Goal: Transaction & Acquisition: Purchase product/service

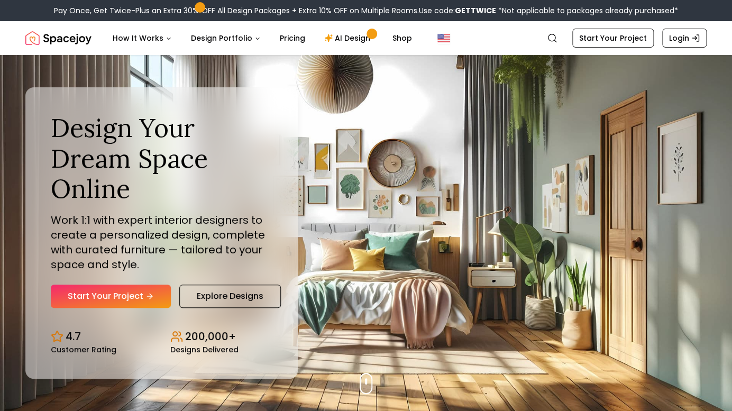
click at [115, 299] on link "Start Your Project" at bounding box center [111, 296] width 120 height 23
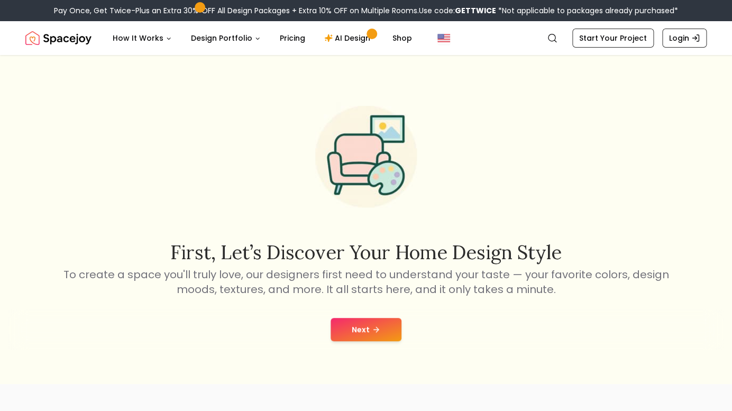
click at [365, 329] on button "Next" at bounding box center [366, 329] width 71 height 23
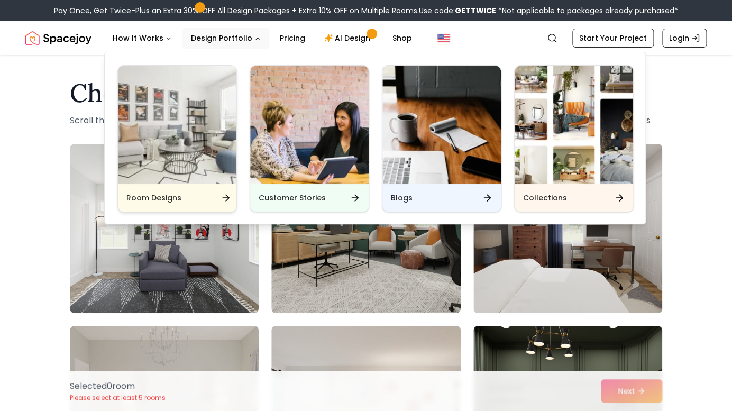
click at [194, 161] on img "Main" at bounding box center [177, 125] width 119 height 119
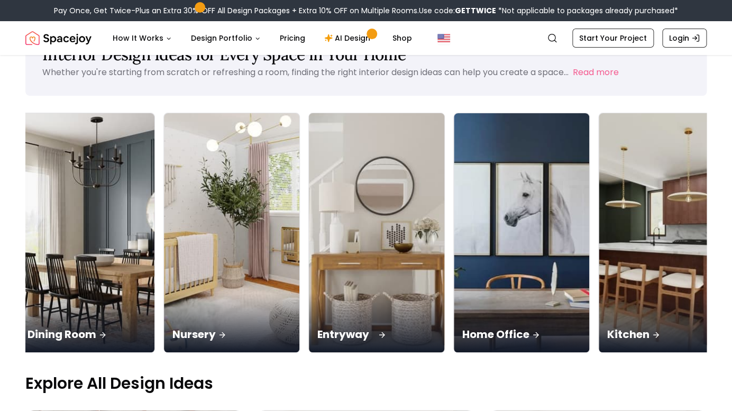
scroll to position [0, 305]
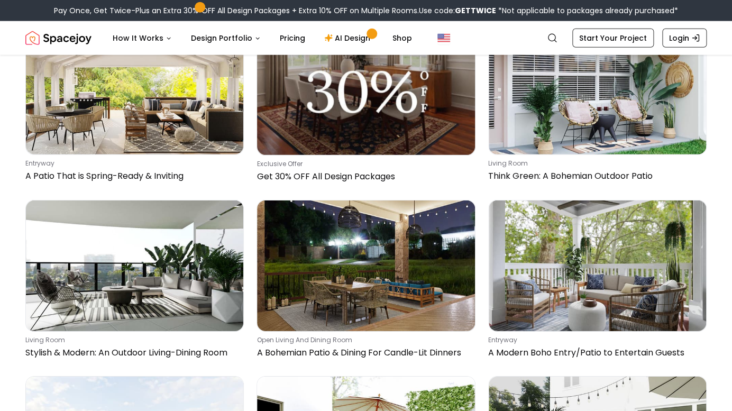
scroll to position [1005, 0]
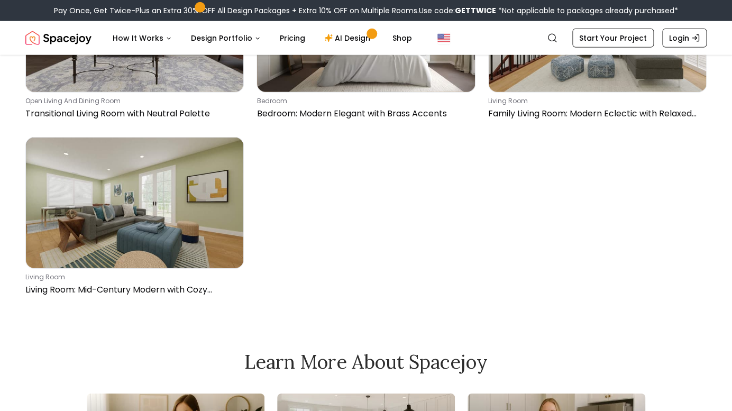
scroll to position [1796, 0]
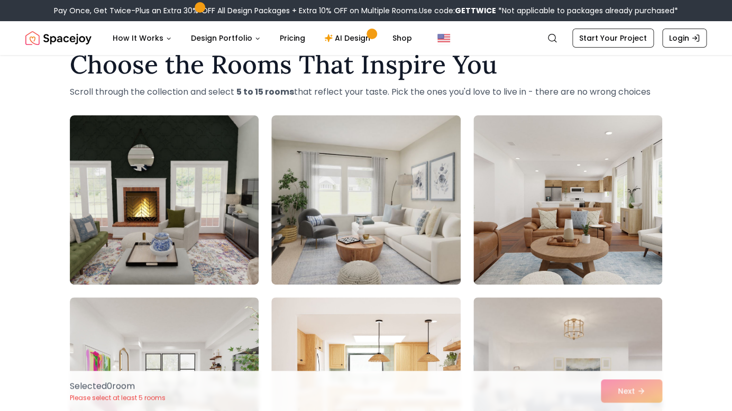
scroll to position [28, 0]
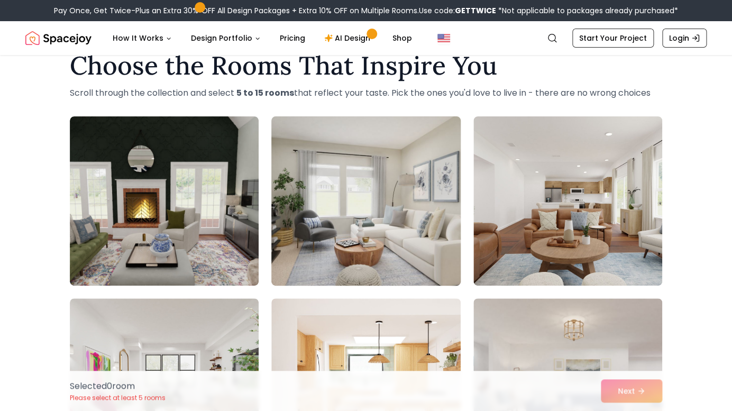
click at [363, 214] on img at bounding box center [366, 201] width 198 height 178
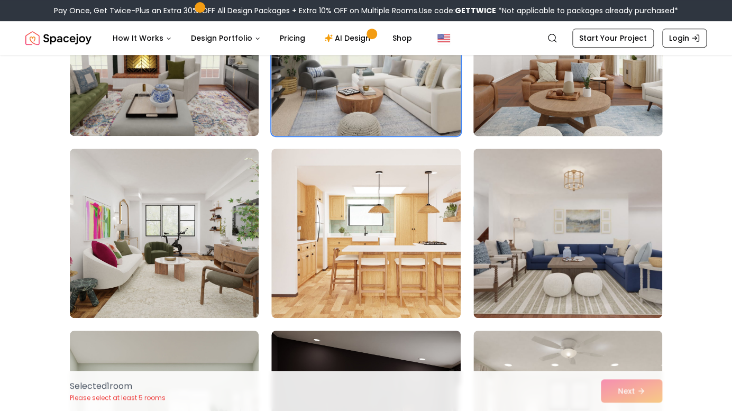
scroll to position [178, 0]
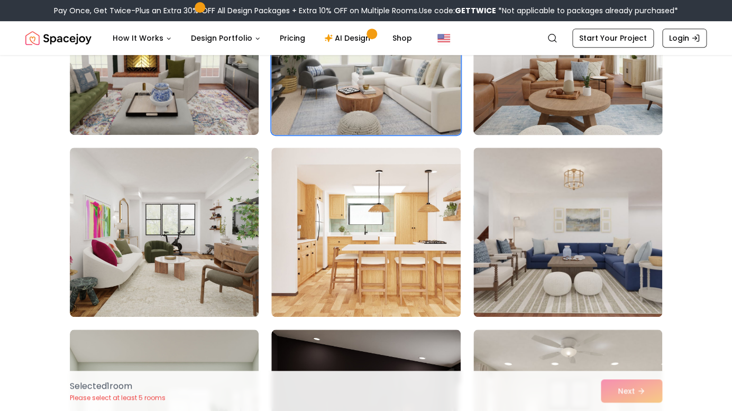
click at [567, 224] on img at bounding box center [568, 232] width 189 height 169
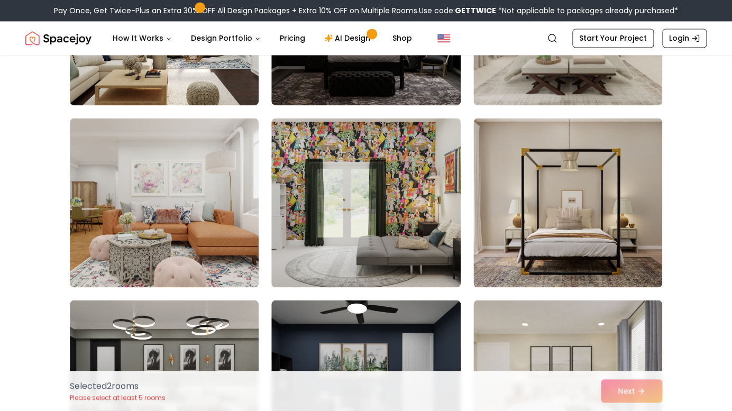
scroll to position [573, 0]
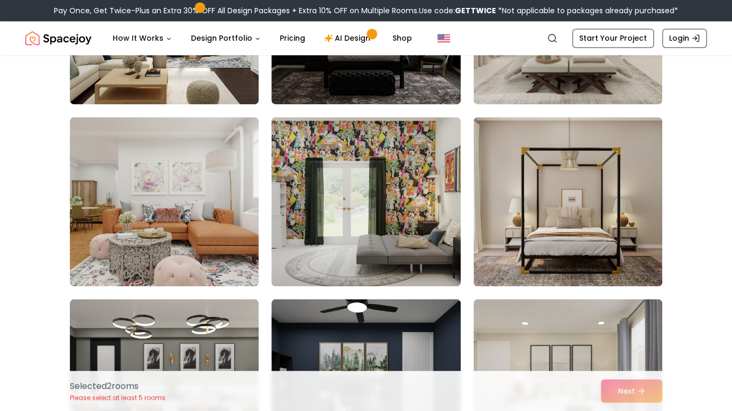
click at [567, 224] on img at bounding box center [568, 201] width 189 height 169
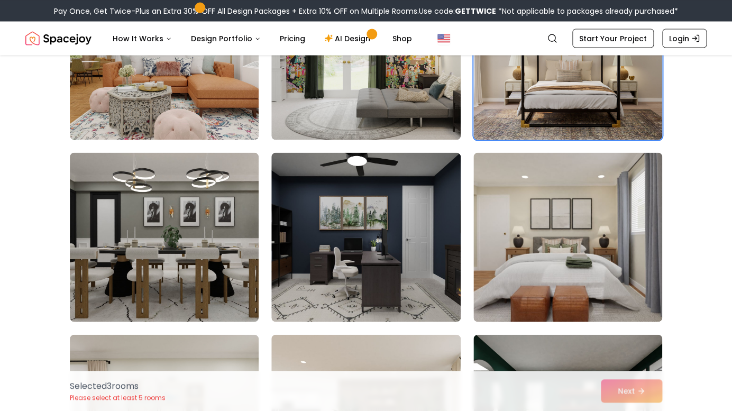
scroll to position [724, 0]
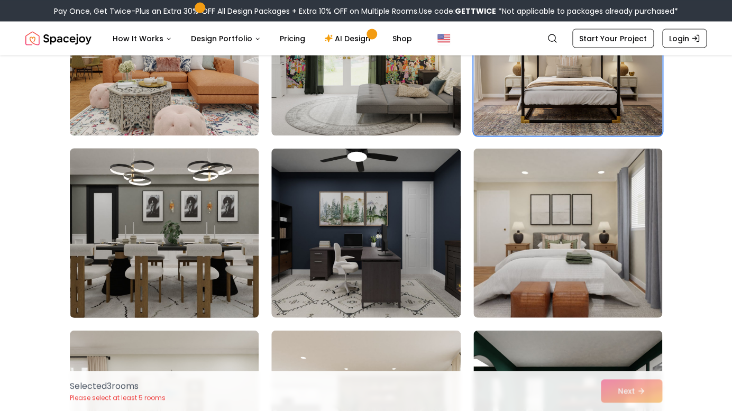
click at [207, 260] on img at bounding box center [164, 233] width 198 height 178
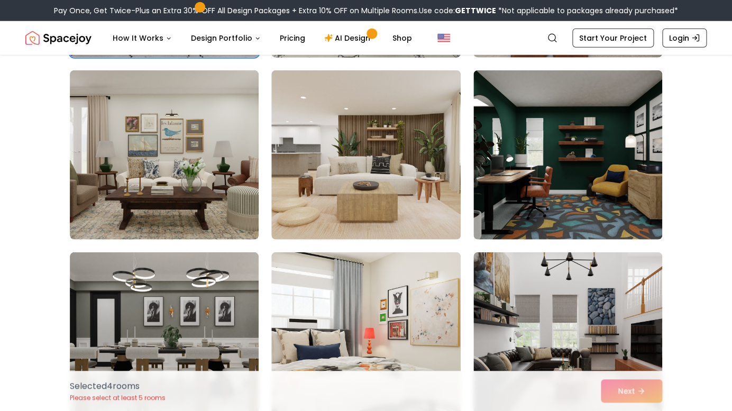
scroll to position [986, 0]
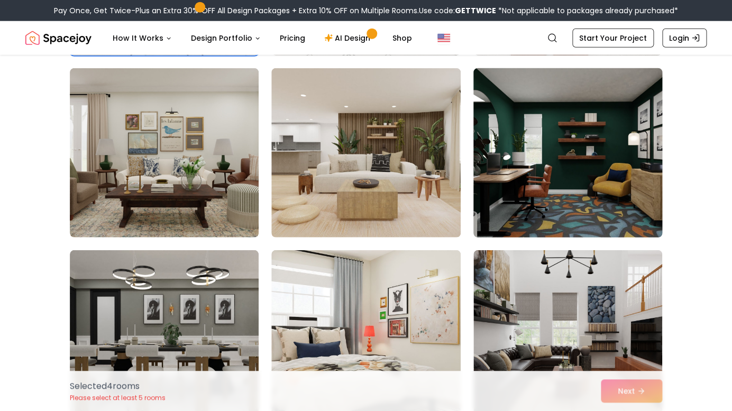
click at [597, 207] on img at bounding box center [568, 153] width 198 height 178
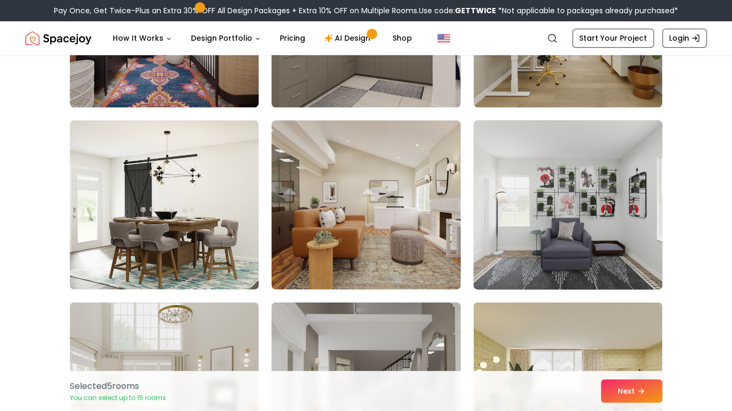
scroll to position [1847, 0]
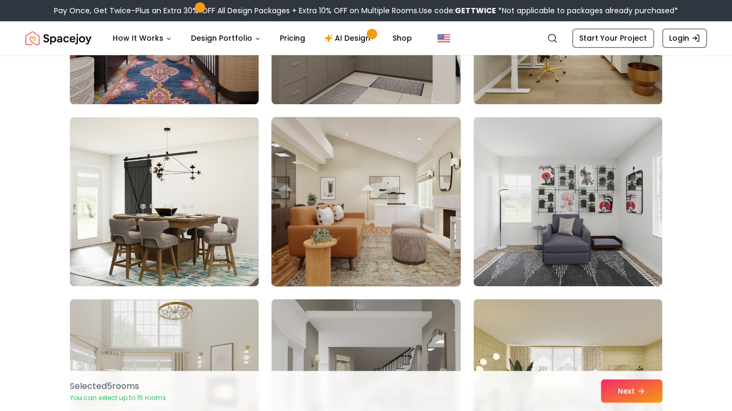
click at [370, 232] on img at bounding box center [366, 202] width 198 height 178
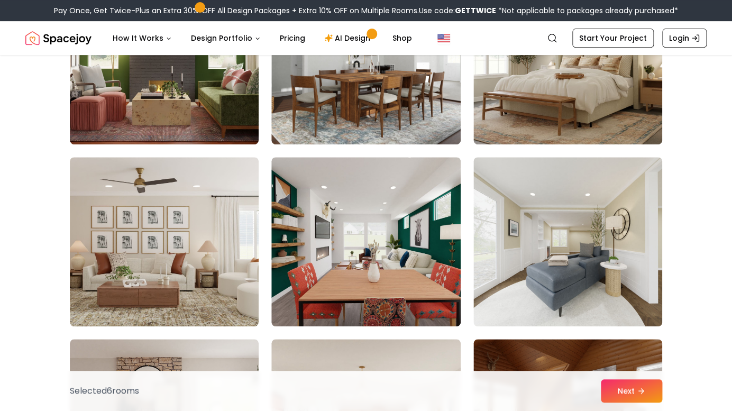
scroll to position [3085, 0]
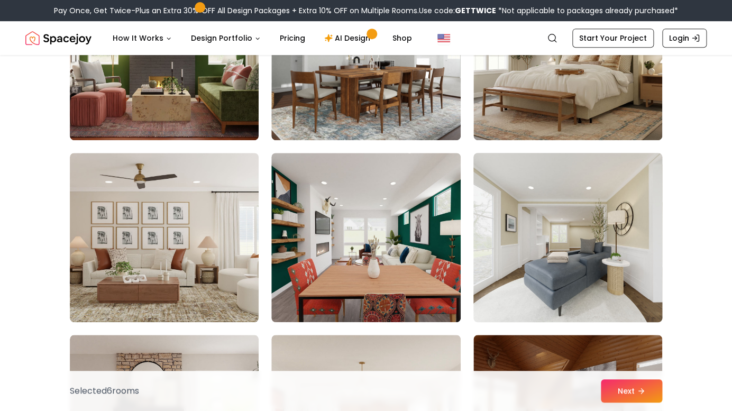
click at [539, 231] on img at bounding box center [568, 238] width 198 height 178
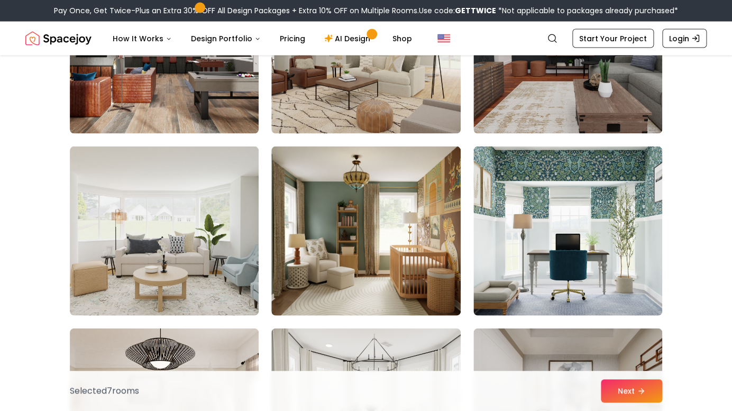
scroll to position [3641, 0]
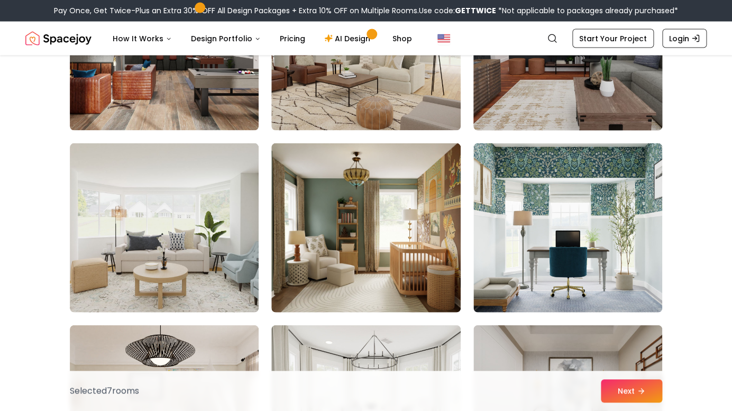
click at [535, 104] on img at bounding box center [568, 46] width 198 height 178
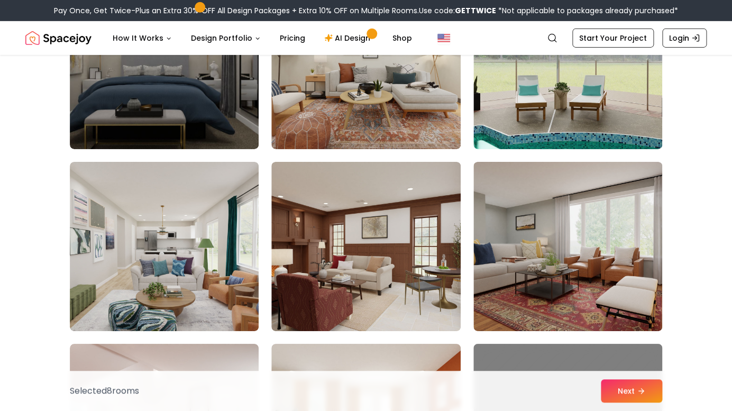
scroll to position [4169, 0]
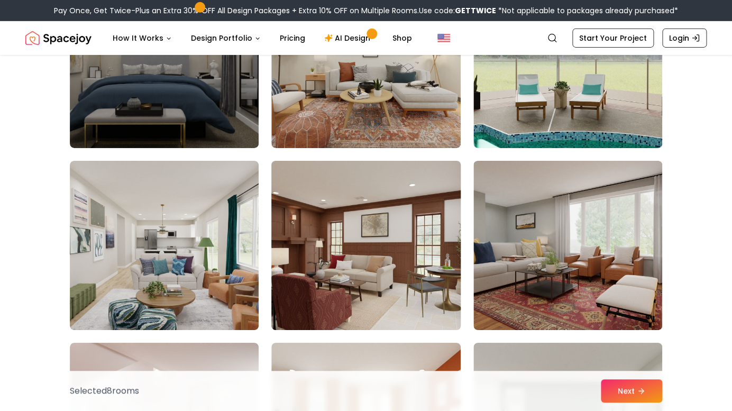
click at [351, 296] on img at bounding box center [366, 246] width 198 height 178
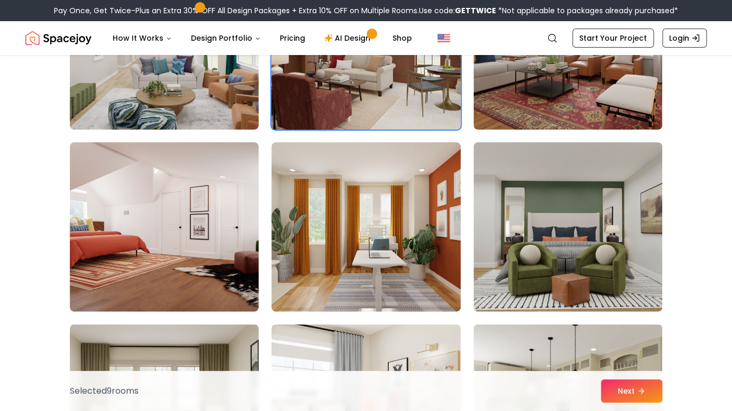
scroll to position [4371, 0]
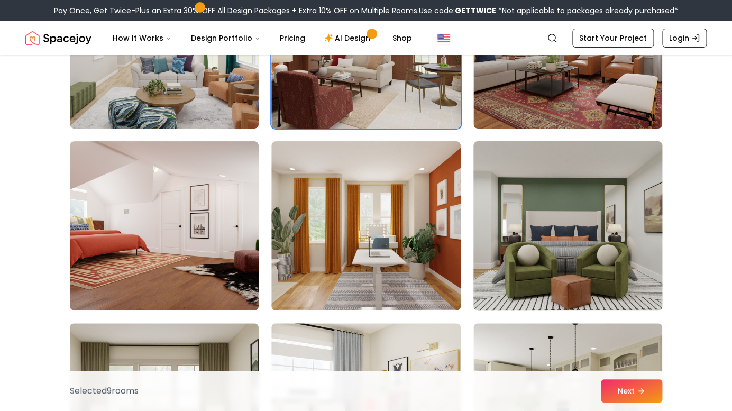
click at [567, 264] on img at bounding box center [568, 226] width 198 height 178
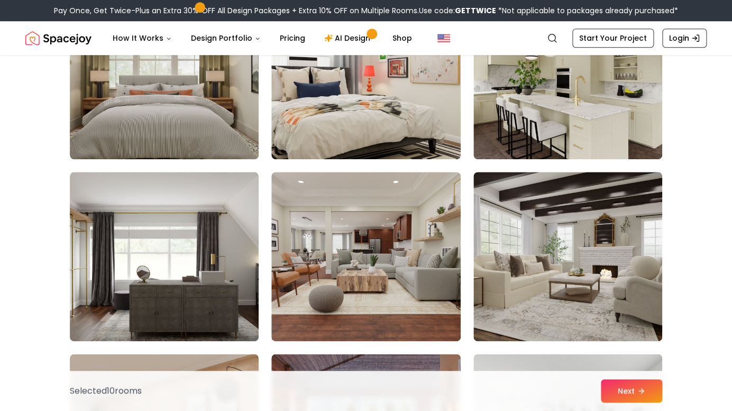
scroll to position [4707, 0]
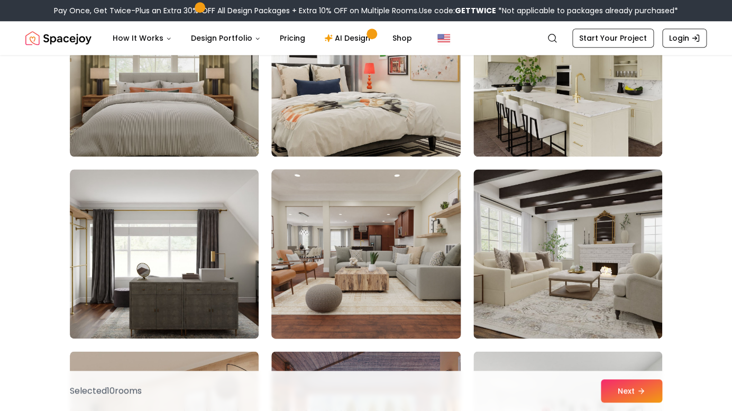
click at [340, 288] on img at bounding box center [366, 254] width 198 height 178
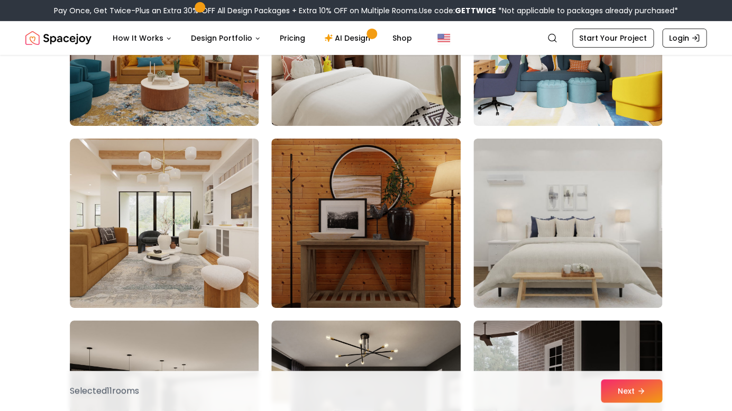
scroll to position [5652, 0]
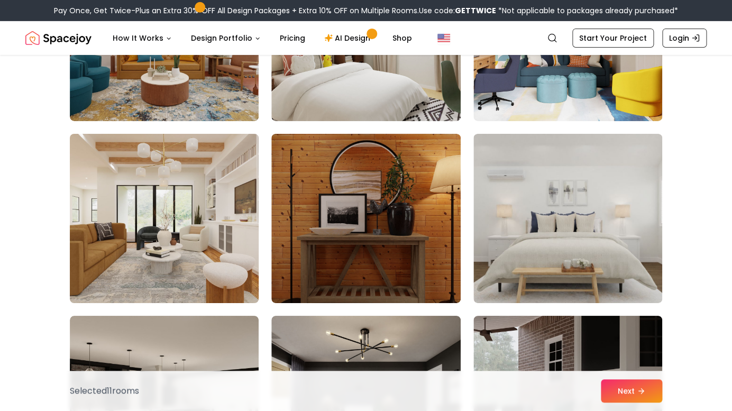
click at [170, 269] on img at bounding box center [164, 219] width 198 height 178
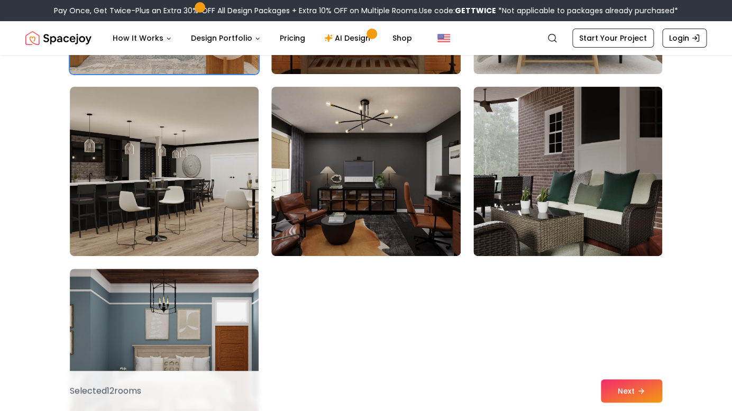
scroll to position [5945, 0]
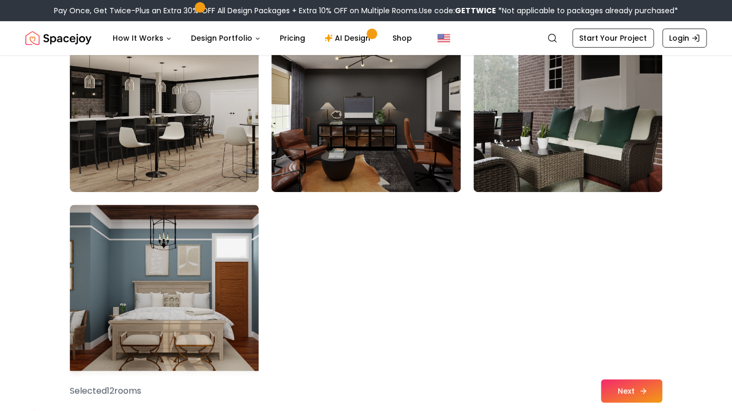
click at [634, 389] on button "Next" at bounding box center [631, 390] width 61 height 23
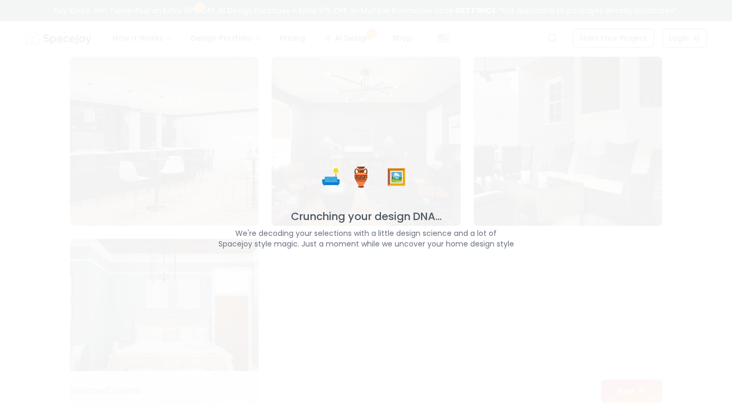
scroll to position [5911, 0]
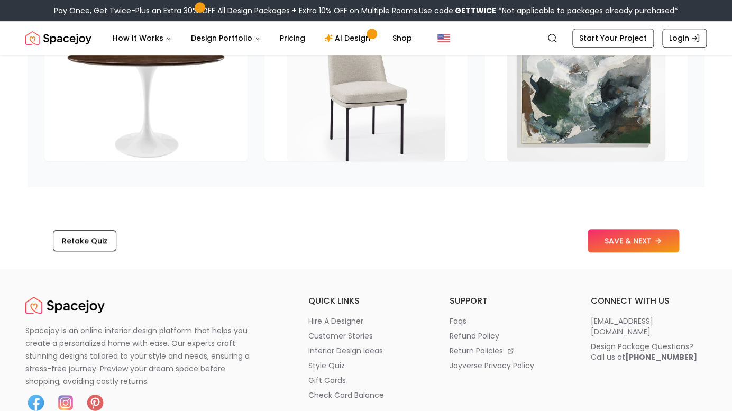
scroll to position [1667, 0]
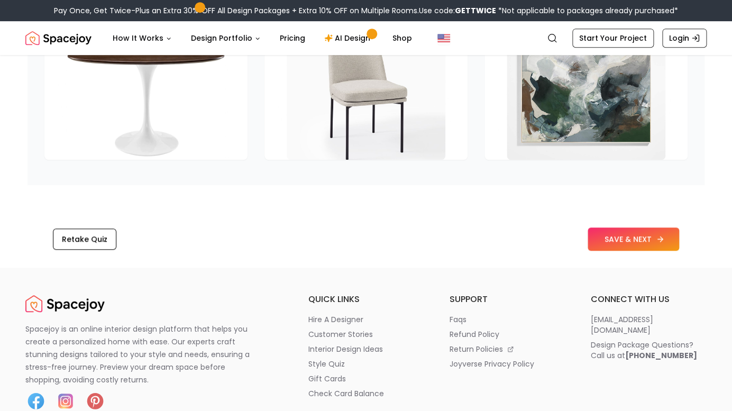
click at [636, 249] on button "SAVE & NEXT" at bounding box center [634, 238] width 92 height 23
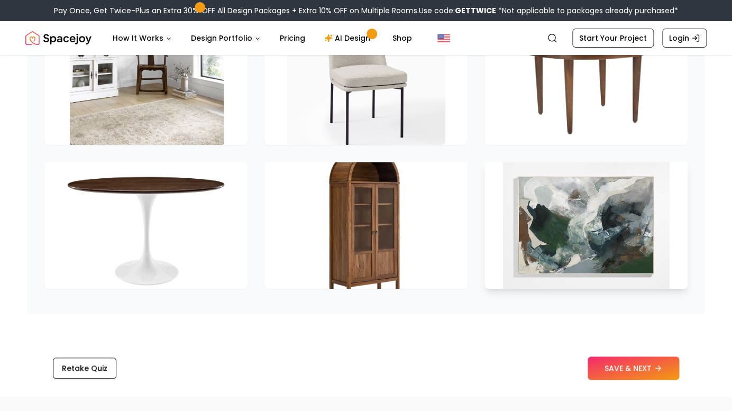
scroll to position [1523, 0]
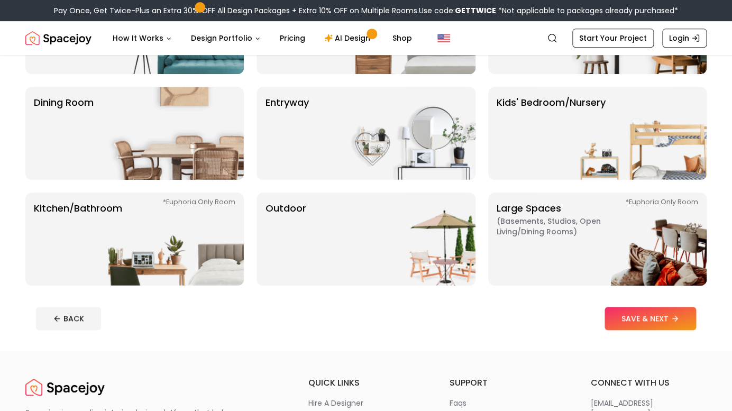
scroll to position [167, 0]
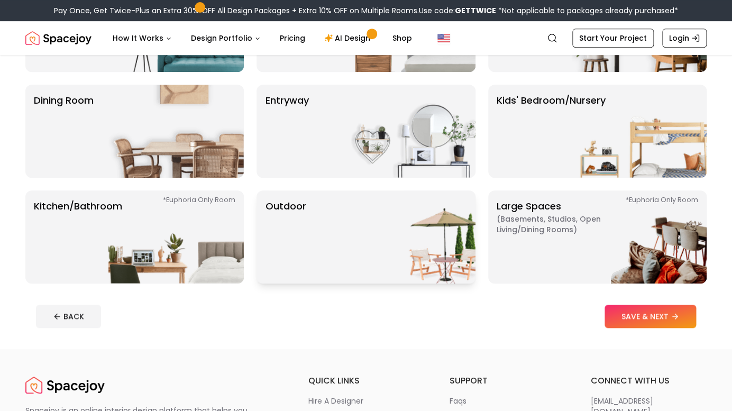
click at [342, 235] on img at bounding box center [407, 236] width 135 height 93
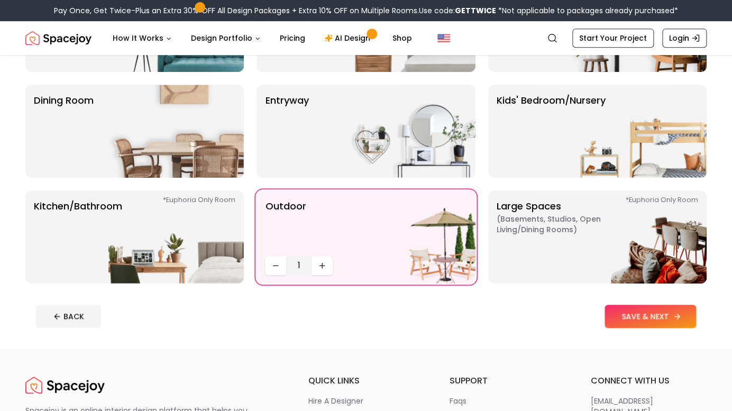
click at [636, 316] on button "SAVE & NEXT" at bounding box center [651, 316] width 92 height 23
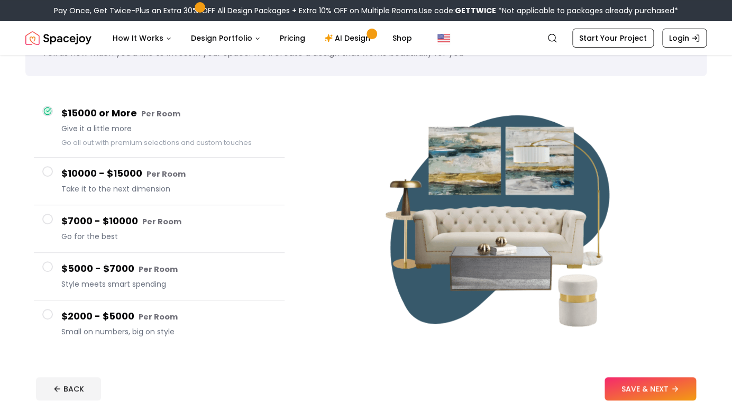
scroll to position [58, 0]
click at [49, 219] on span at bounding box center [47, 218] width 11 height 11
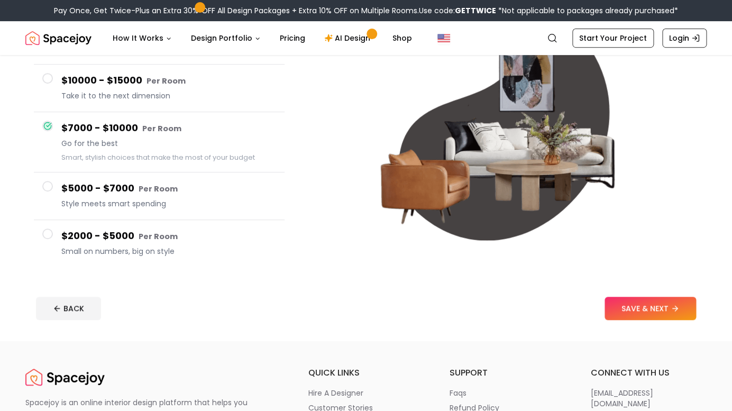
scroll to position [139, 0]
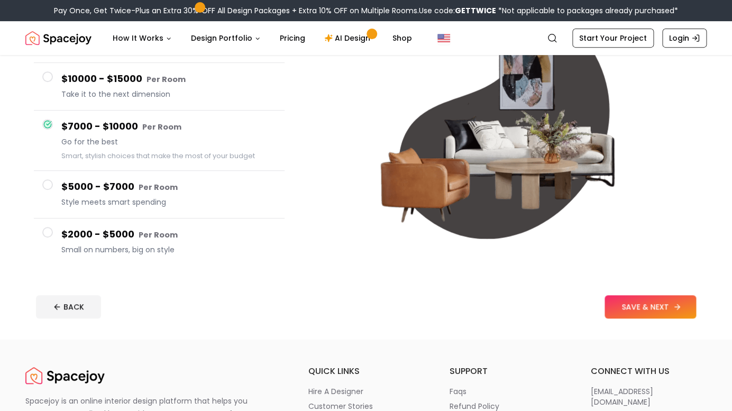
click at [649, 307] on button "SAVE & NEXT" at bounding box center [651, 306] width 92 height 23
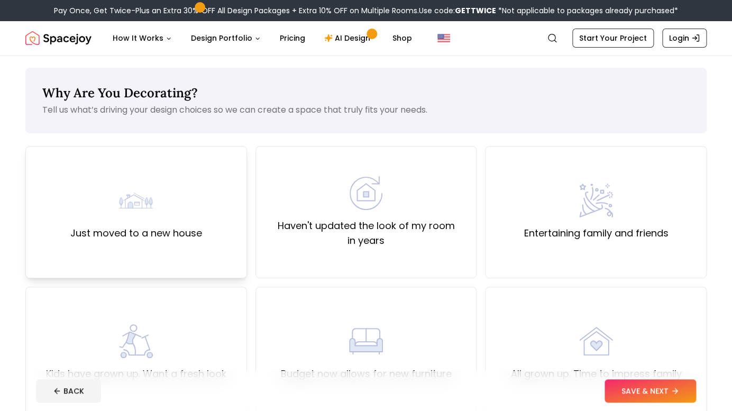
click at [175, 205] on div "Just moved to a new house" at bounding box center [136, 212] width 132 height 57
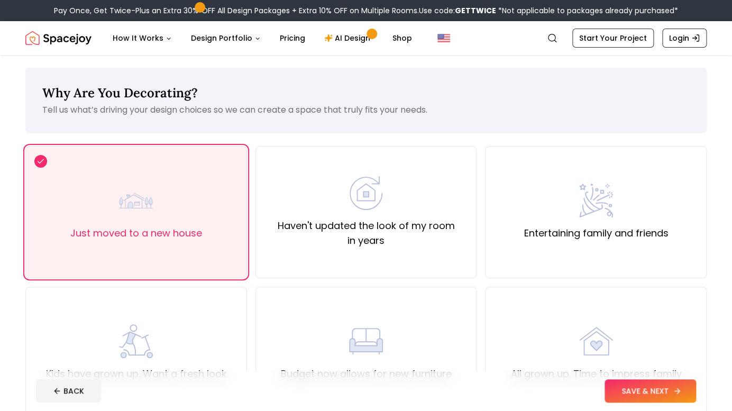
click at [647, 392] on button "SAVE & NEXT" at bounding box center [651, 390] width 92 height 23
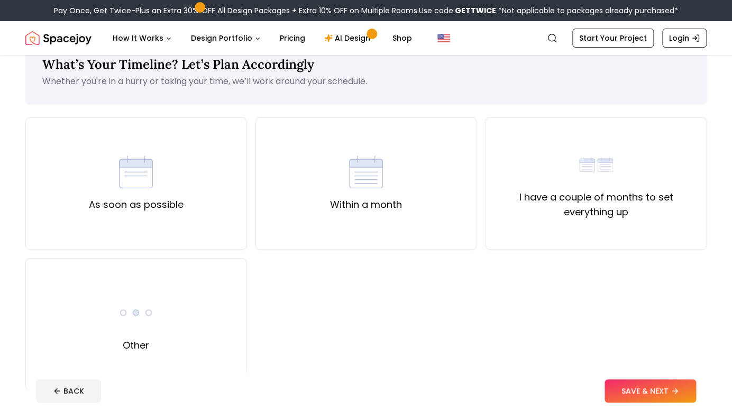
scroll to position [29, 0]
click at [146, 173] on img at bounding box center [136, 171] width 34 height 34
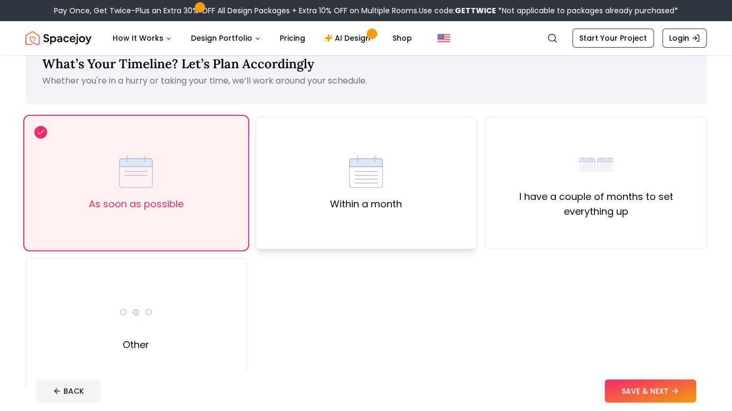
click at [432, 194] on div "Within a month" at bounding box center [367, 183] width 222 height 132
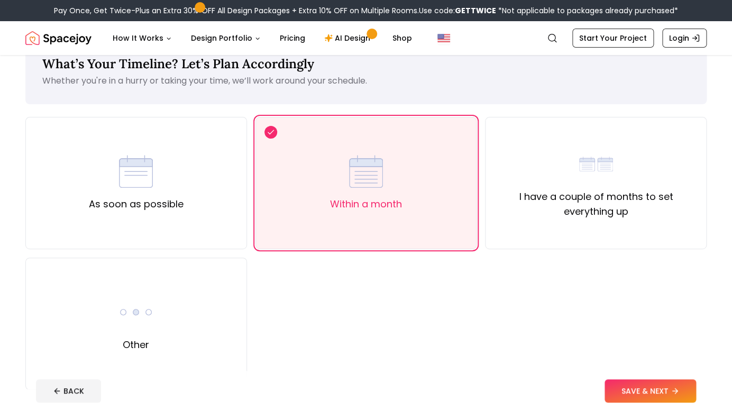
scroll to position [36, 0]
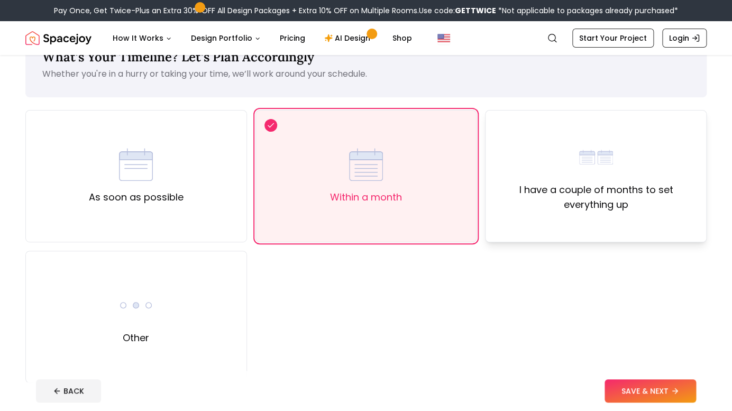
click at [569, 187] on label "I have a couple of months to set everything up" at bounding box center [596, 198] width 204 height 30
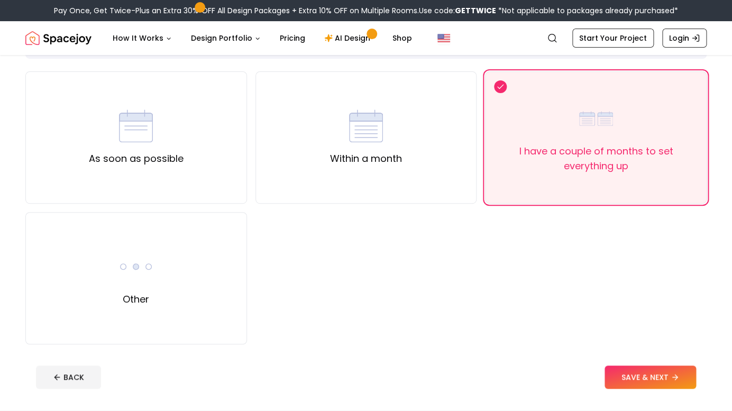
scroll to position [91, 0]
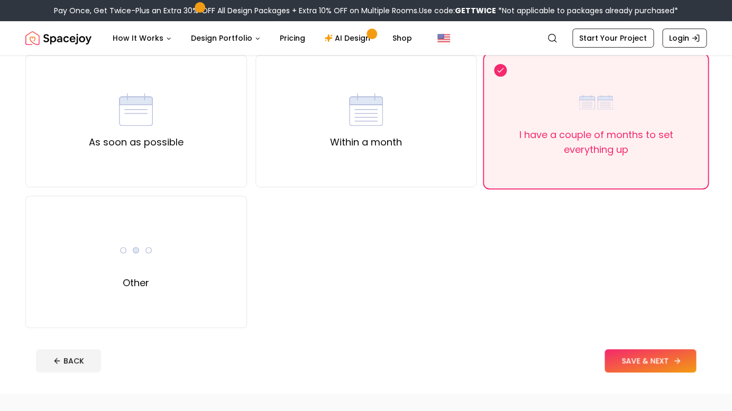
click at [637, 362] on button "SAVE & NEXT" at bounding box center [651, 360] width 92 height 23
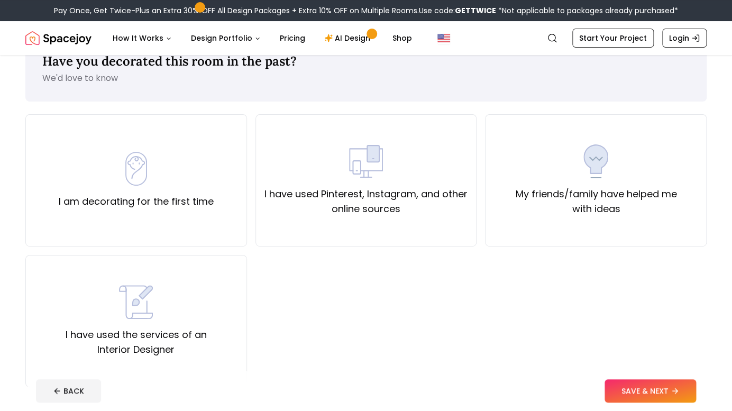
scroll to position [32, 0]
click at [146, 168] on img at bounding box center [136, 168] width 34 height 34
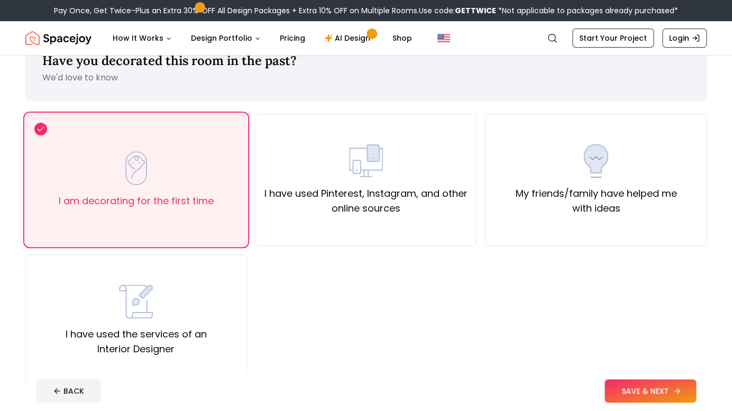
click at [647, 392] on button "SAVE & NEXT" at bounding box center [651, 390] width 92 height 23
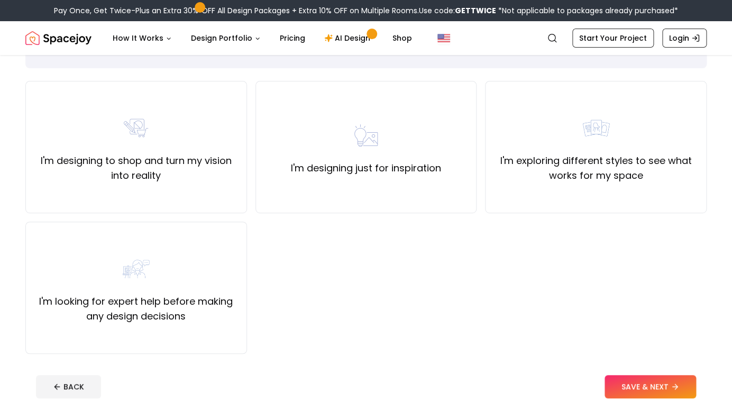
scroll to position [66, 0]
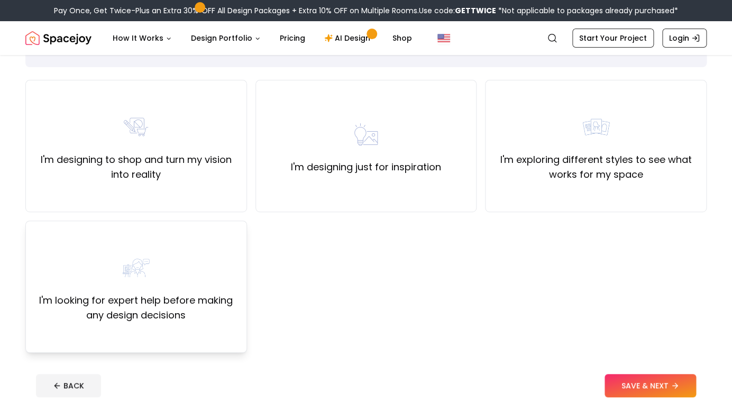
click at [143, 263] on img at bounding box center [136, 268] width 34 height 34
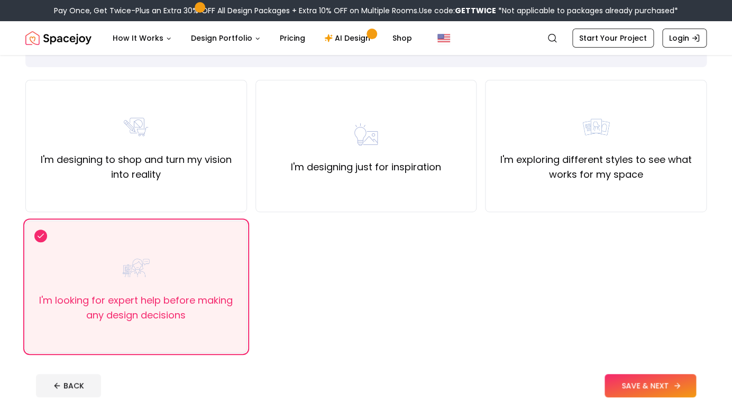
click at [648, 385] on button "SAVE & NEXT" at bounding box center [651, 385] width 92 height 23
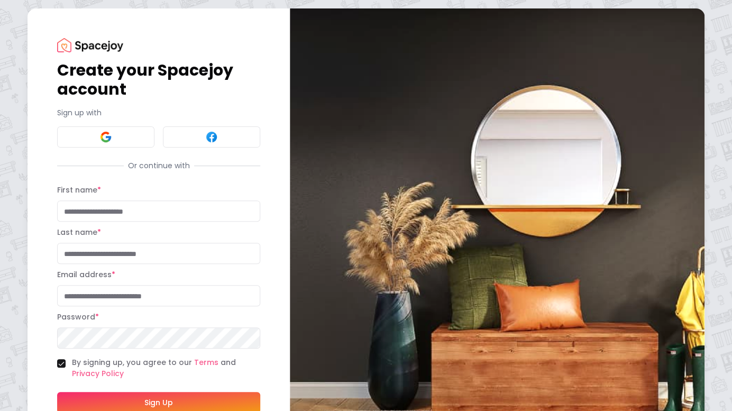
click at [133, 212] on input "First name *" at bounding box center [158, 211] width 203 height 21
type input "*****"
click at [123, 256] on input "Last name *" at bounding box center [158, 253] width 203 height 21
type input "********"
click at [115, 298] on input "Email address *" at bounding box center [158, 295] width 203 height 21
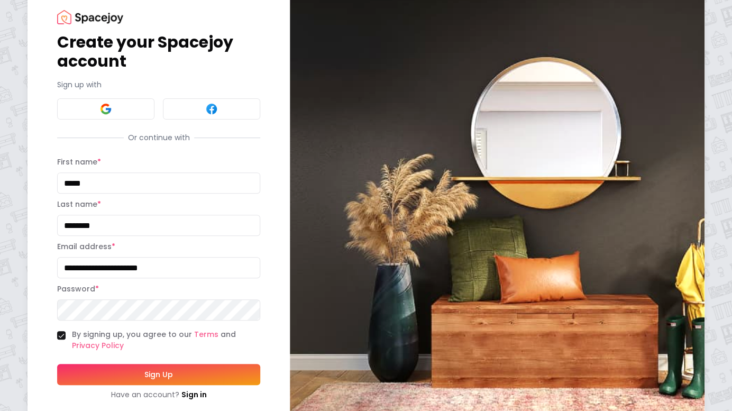
scroll to position [55, 0]
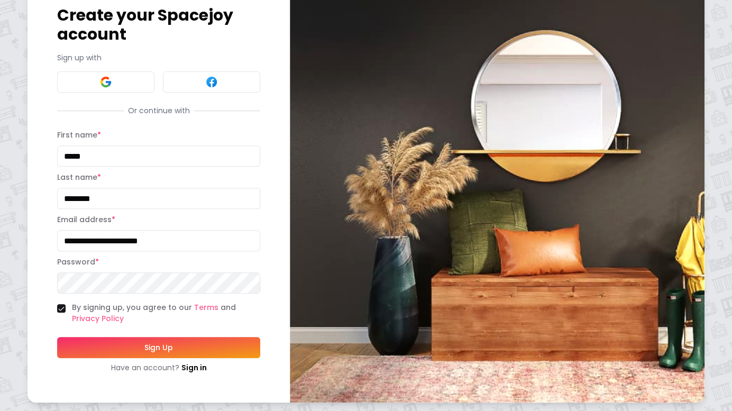
type input "**********"
click at [150, 349] on button "Sign Up" at bounding box center [158, 347] width 203 height 21
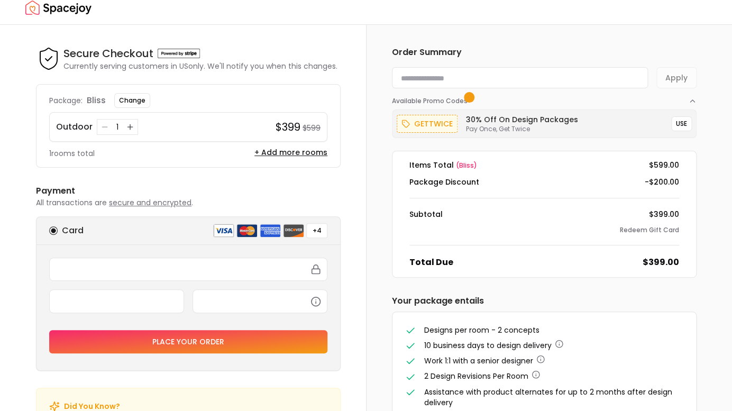
scroll to position [13, 0]
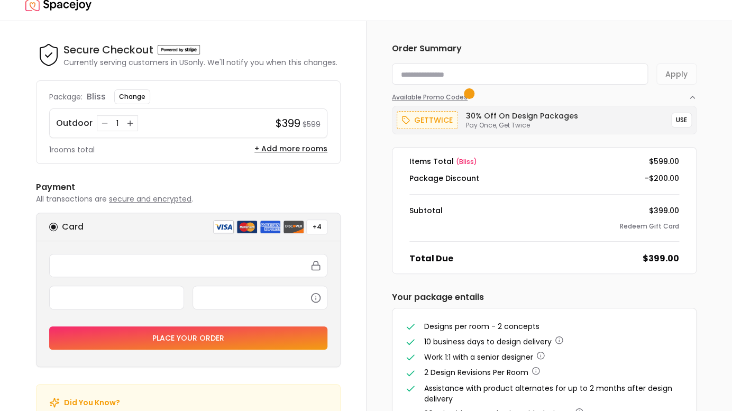
click at [472, 95] on span "button" at bounding box center [469, 93] width 6 height 6
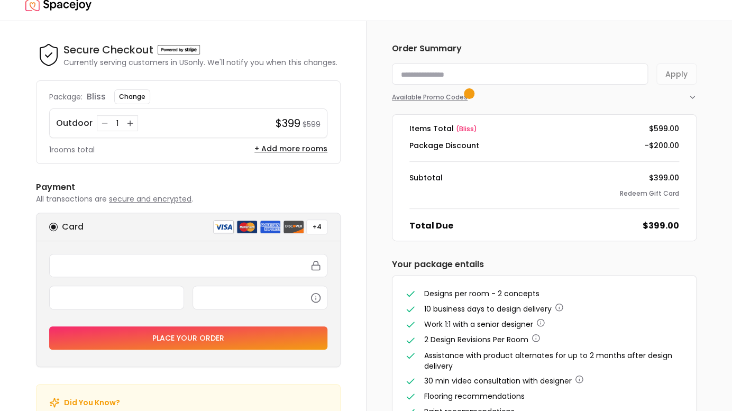
click at [472, 95] on span "button" at bounding box center [469, 93] width 6 height 6
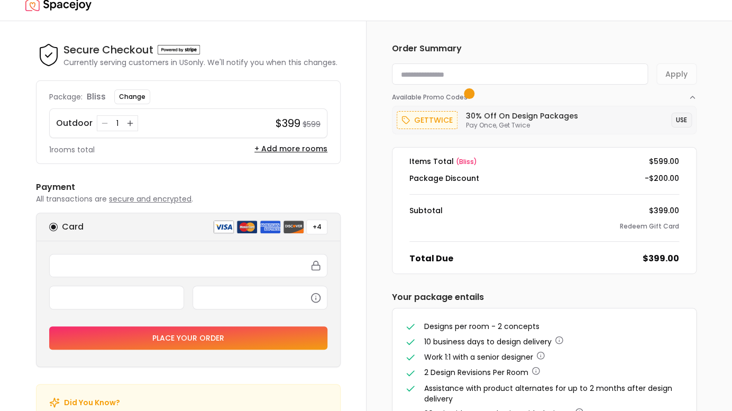
click at [684, 121] on button "USE" at bounding box center [681, 120] width 21 height 15
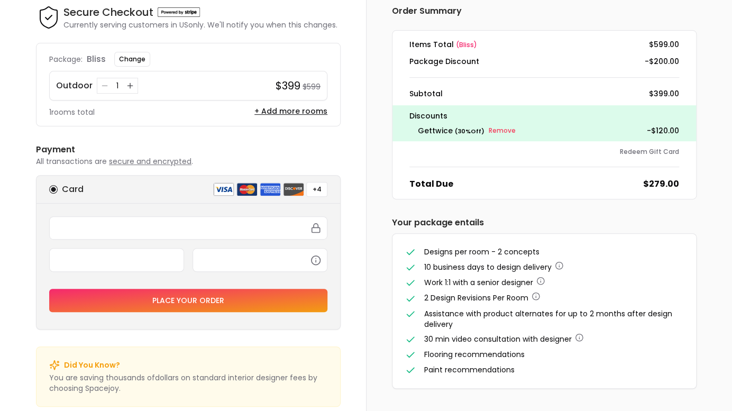
scroll to position [67, 0]
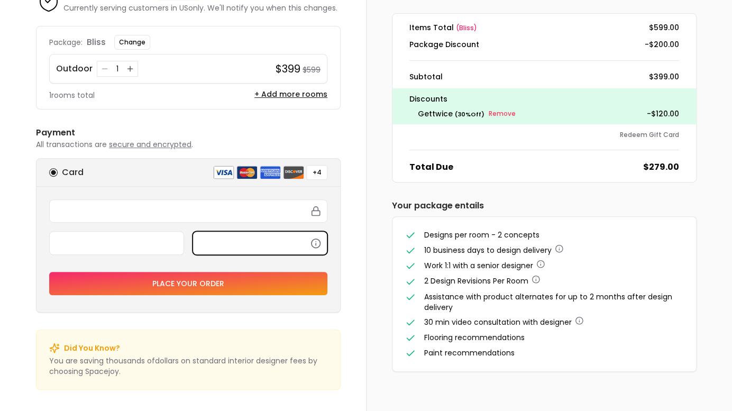
click at [194, 284] on button "Place your order" at bounding box center [188, 283] width 278 height 23
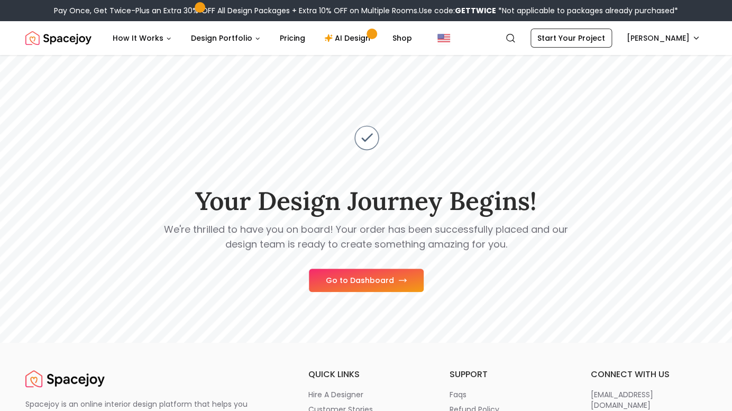
click at [360, 279] on button "Go to Dashboard" at bounding box center [366, 280] width 115 height 23
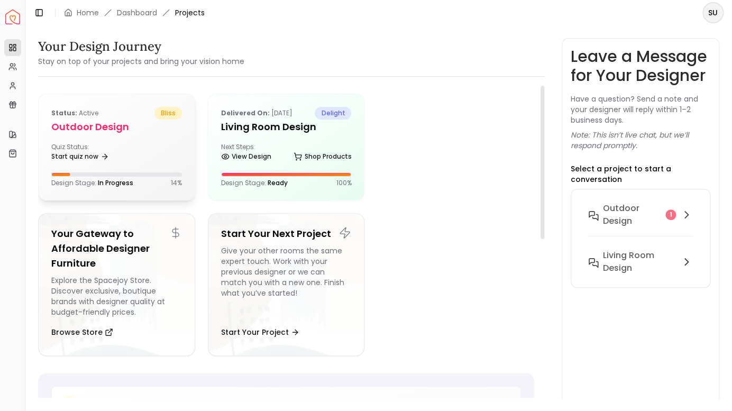
click at [147, 148] on div "Quiz Status: Start quiz now" at bounding box center [116, 153] width 131 height 21
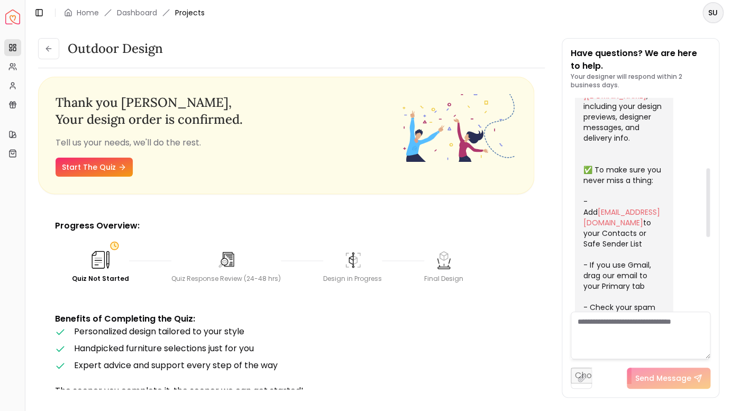
scroll to position [230, 0]
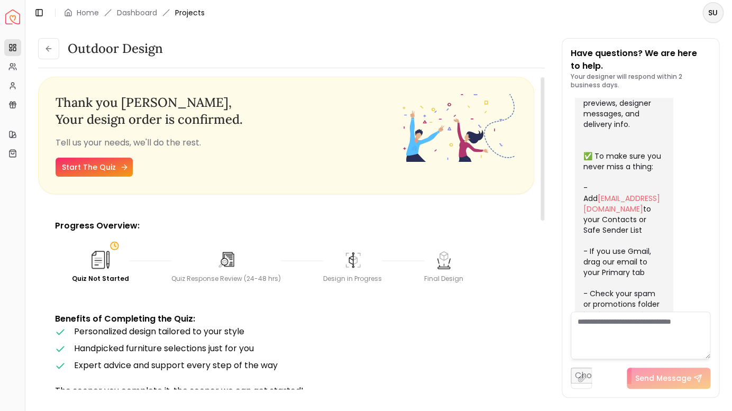
click at [89, 168] on link "Start The Quiz" at bounding box center [94, 167] width 77 height 19
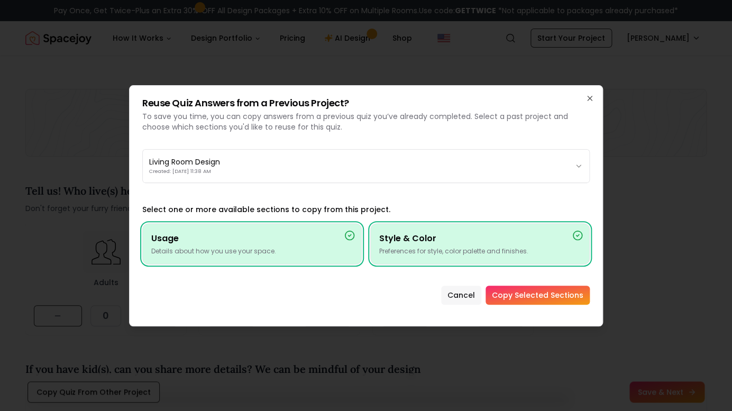
click at [462, 298] on button "Cancel" at bounding box center [461, 295] width 40 height 19
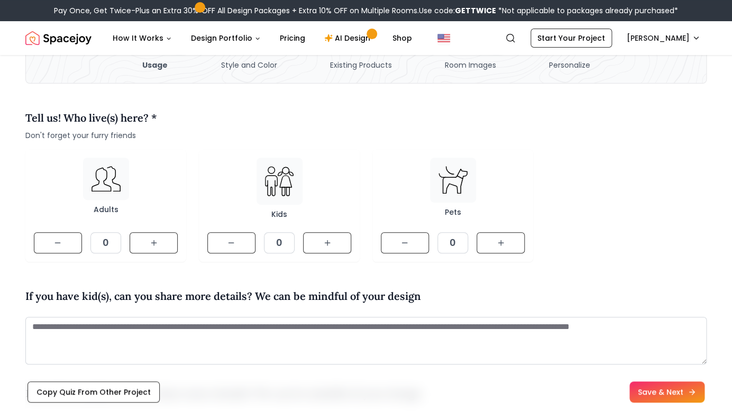
scroll to position [74, 0]
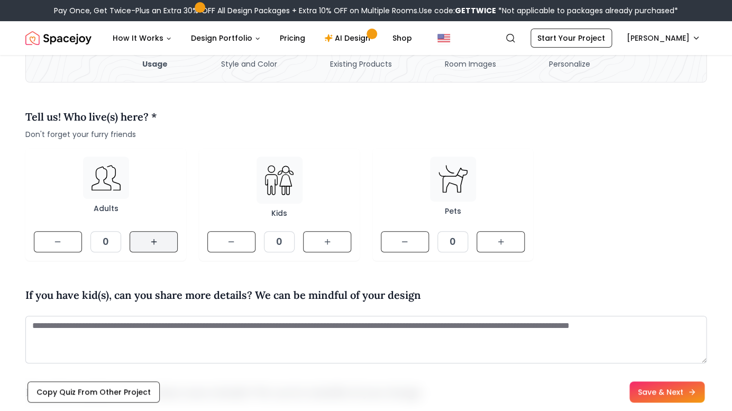
click at [152, 243] on icon at bounding box center [154, 242] width 8 height 8
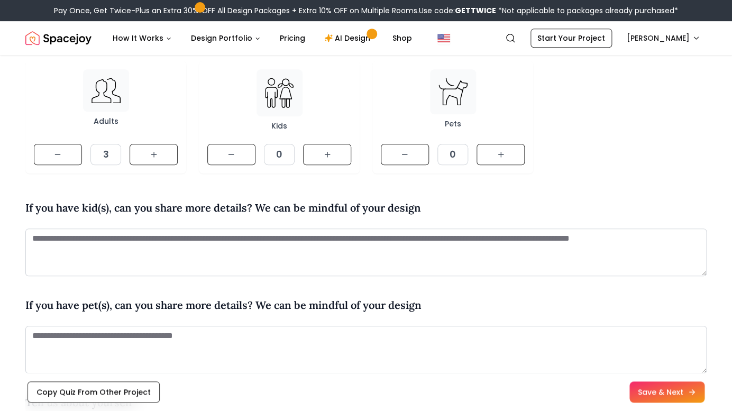
scroll to position [162, 0]
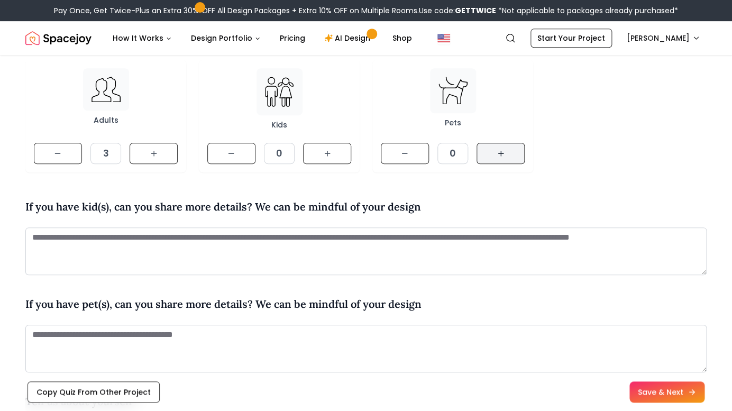
click at [502, 154] on icon at bounding box center [501, 153] width 8 height 8
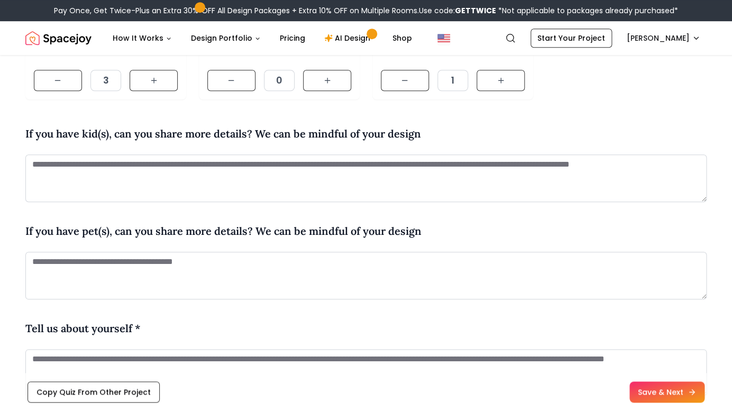
scroll to position [238, 0]
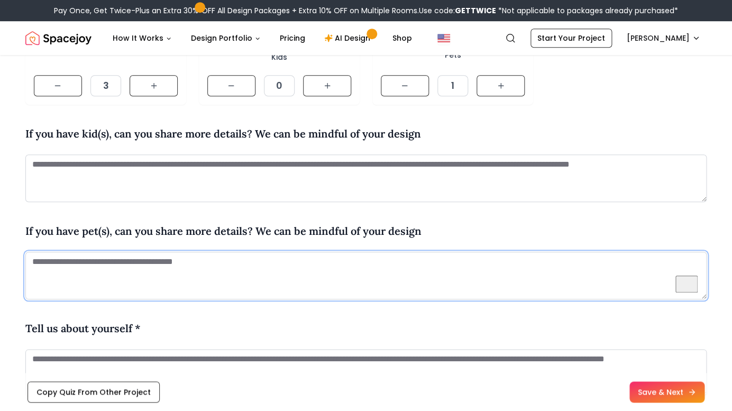
drag, startPoint x: 34, startPoint y: 260, endPoint x: 215, endPoint y: 272, distance: 181.3
click at [215, 272] on textarea "To enrich screen reader interactions, please activate Accessibility in Grammarl…" at bounding box center [365, 276] width 681 height 48
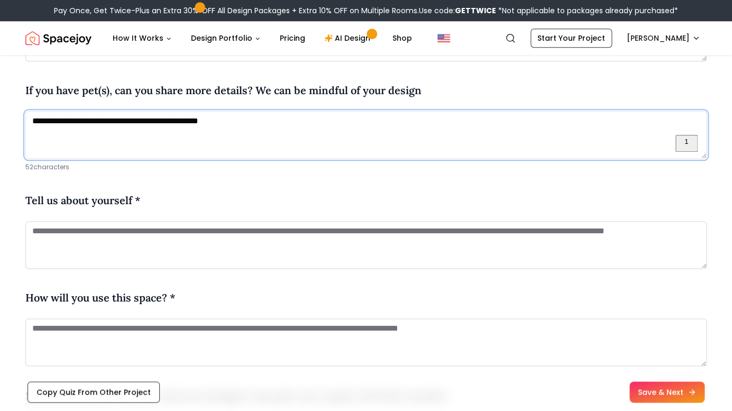
scroll to position [381, 0]
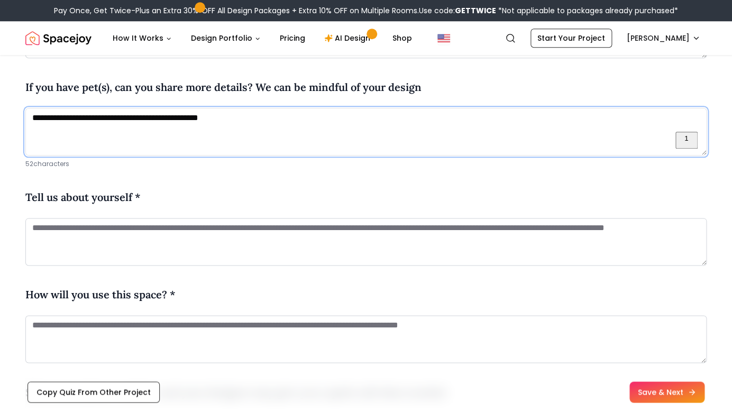
type textarea "**********"
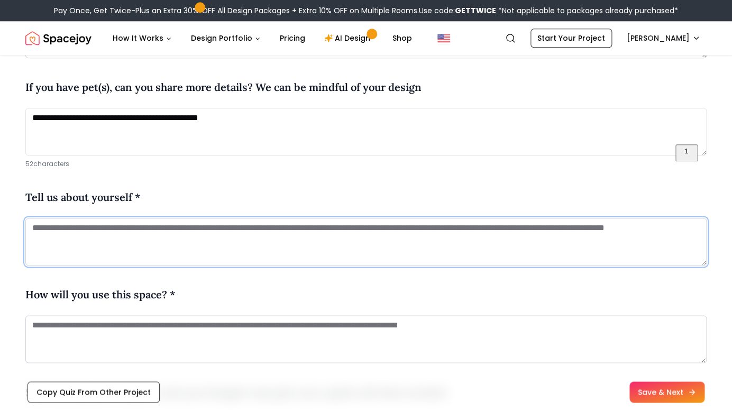
click at [244, 245] on textarea "To enrich screen reader interactions, please activate Accessibility in Grammarl…" at bounding box center [365, 242] width 681 height 48
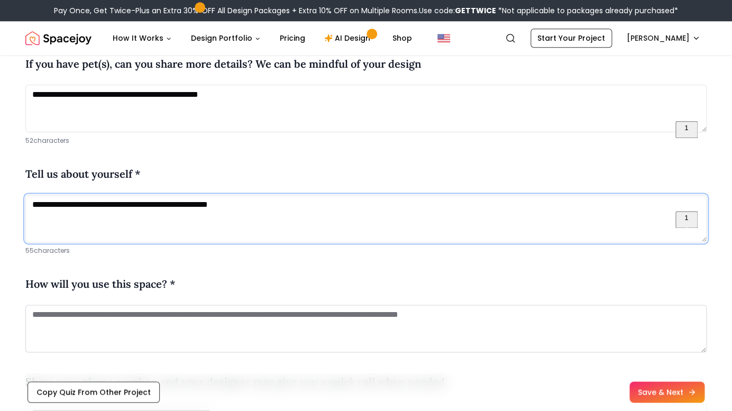
scroll to position [411, 0]
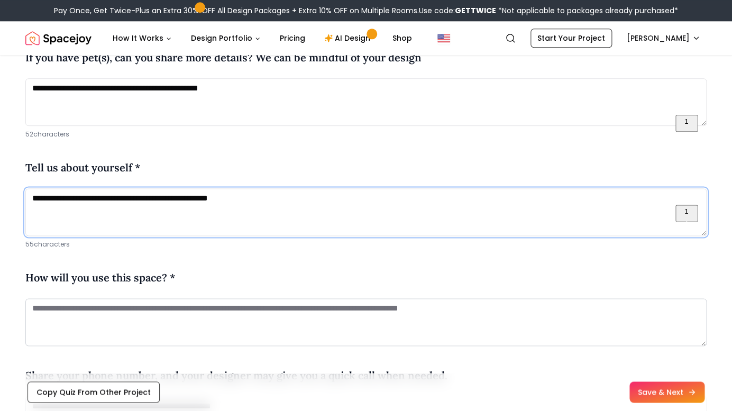
type textarea "**********"
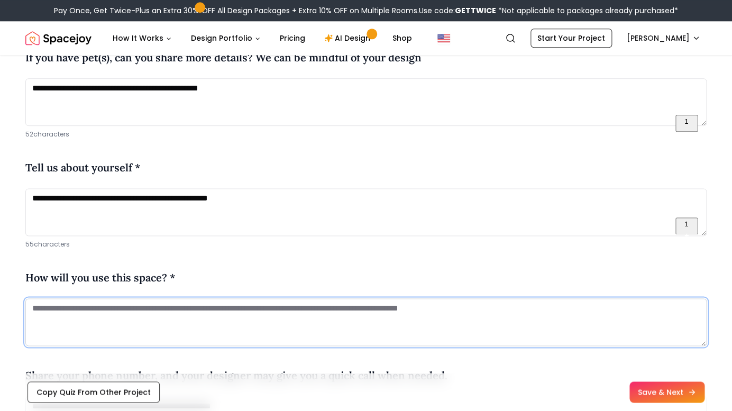
click at [32, 309] on textarea "To enrich screen reader interactions, please activate Accessibility in Grammarl…" at bounding box center [365, 322] width 681 height 48
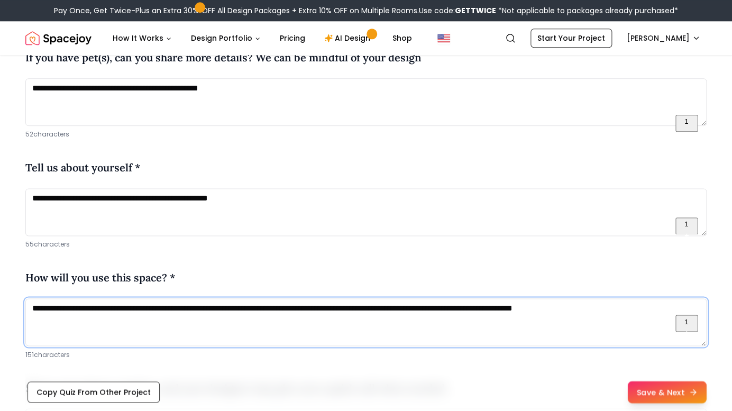
type textarea "**********"
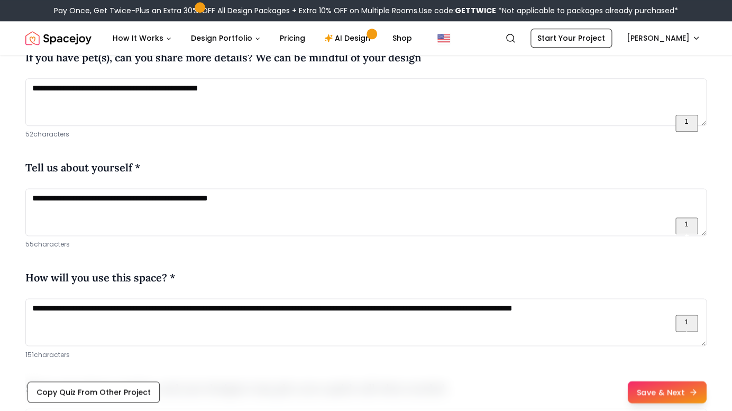
click at [652, 394] on button "Save & Next" at bounding box center [666, 392] width 79 height 22
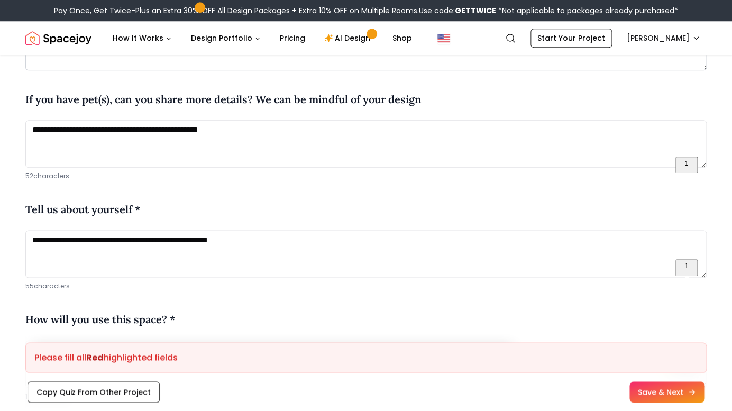
scroll to position [365, 0]
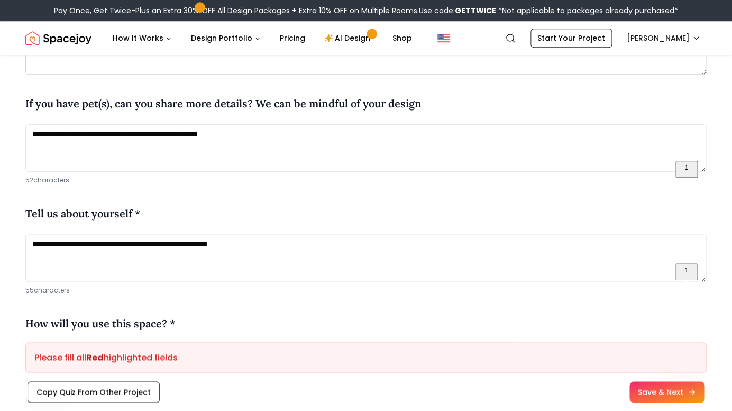
click at [689, 171] on div "1" at bounding box center [687, 169] width 22 height 17
click at [690, 171] on div "1" at bounding box center [687, 169] width 22 height 17
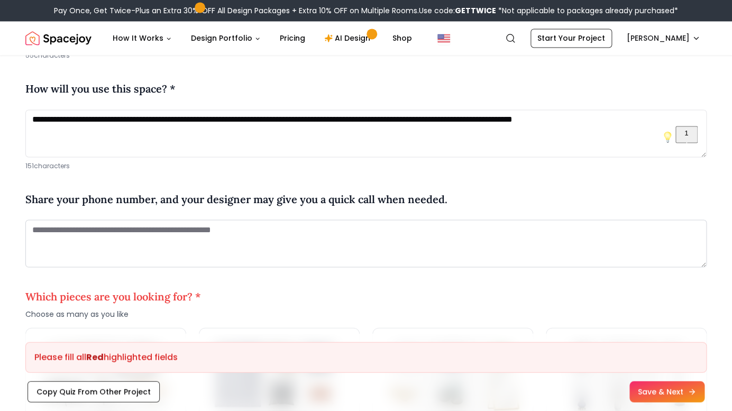
scroll to position [600, 0]
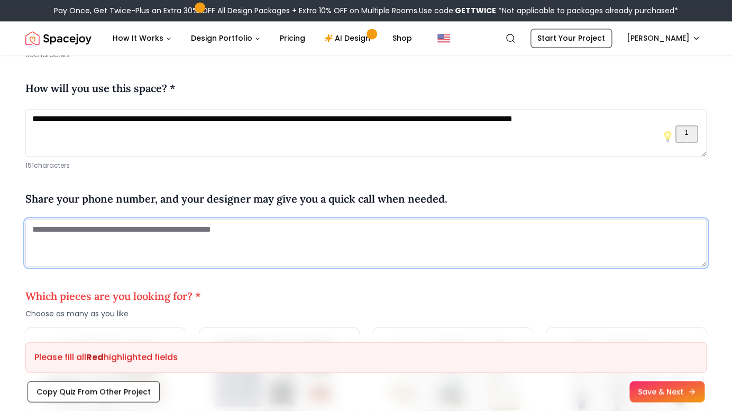
click at [274, 234] on textarea at bounding box center [365, 243] width 681 height 48
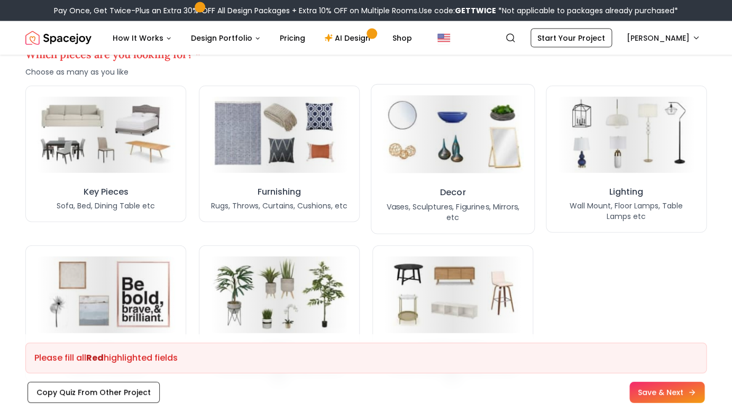
scroll to position [864, 0]
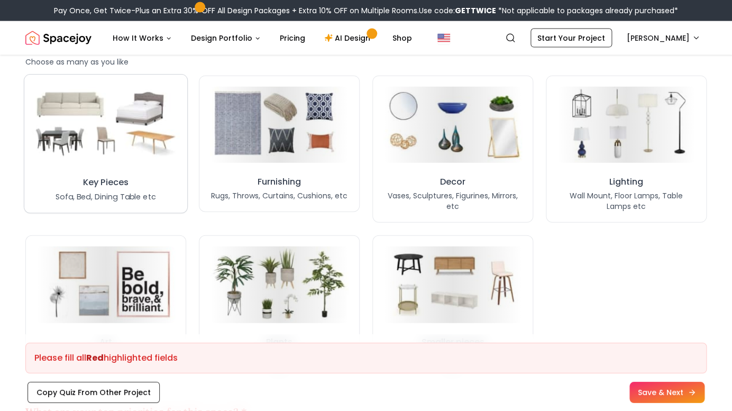
type textarea "**********"
click at [110, 141] on img at bounding box center [105, 125] width 143 height 78
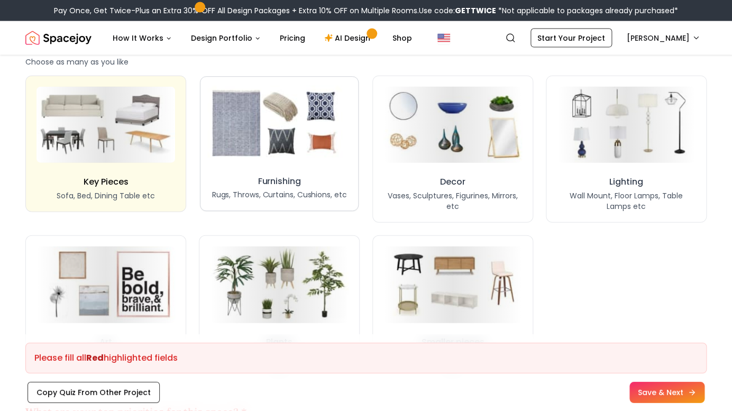
click at [308, 128] on img at bounding box center [279, 125] width 144 height 79
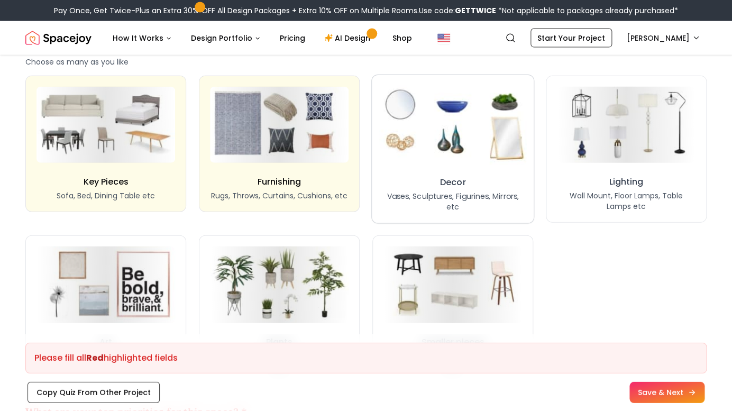
click at [465, 131] on img at bounding box center [453, 124] width 148 height 81
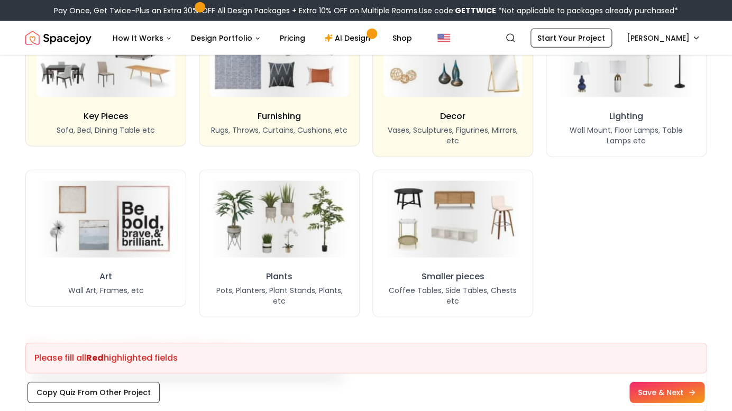
scroll to position [932, 0]
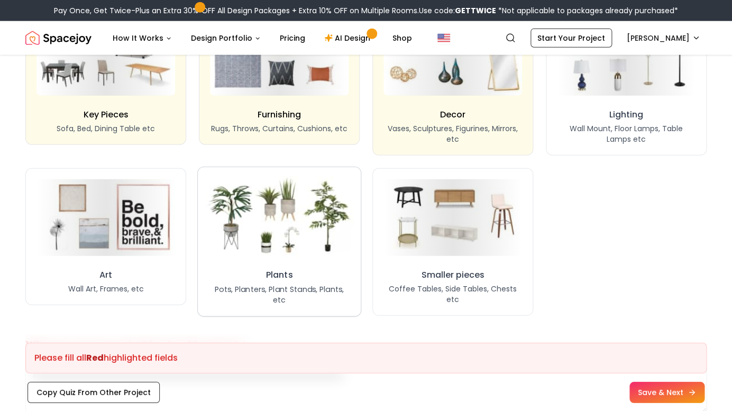
click at [287, 222] on img at bounding box center [279, 217] width 149 height 82
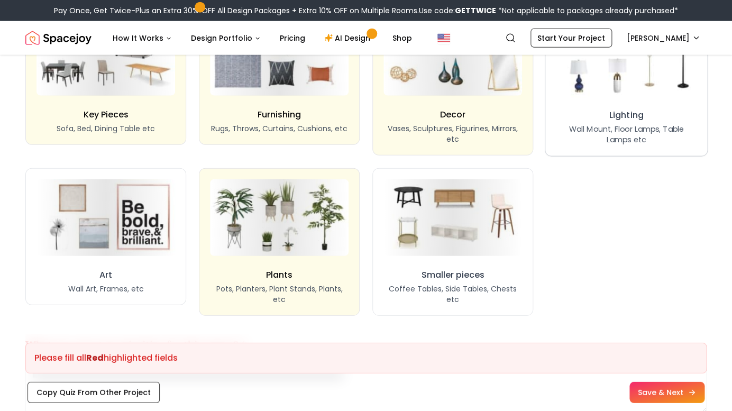
click at [615, 84] on img at bounding box center [627, 57] width 148 height 81
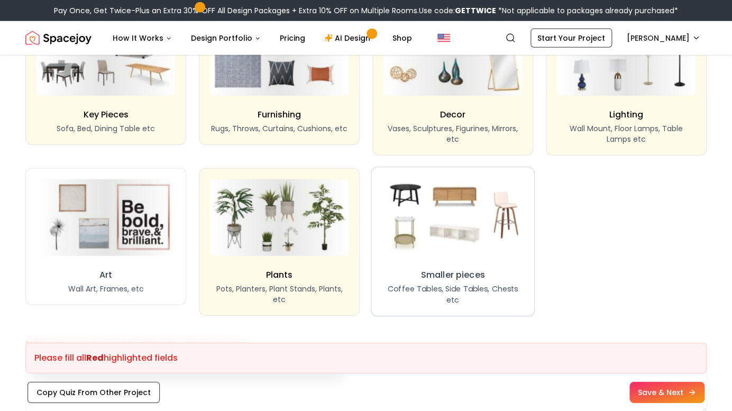
click at [435, 227] on img at bounding box center [453, 216] width 148 height 81
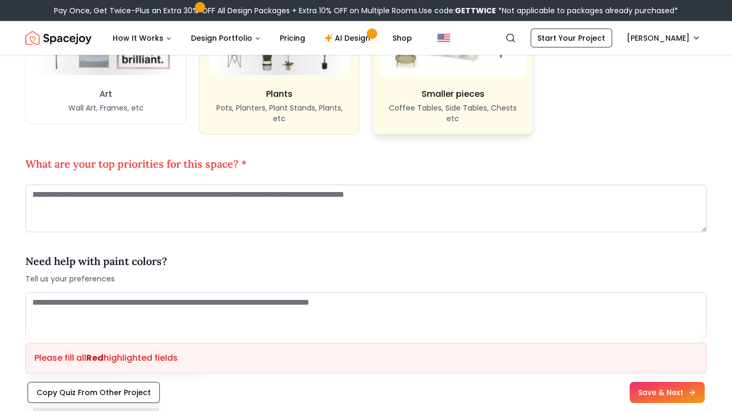
scroll to position [1119, 0]
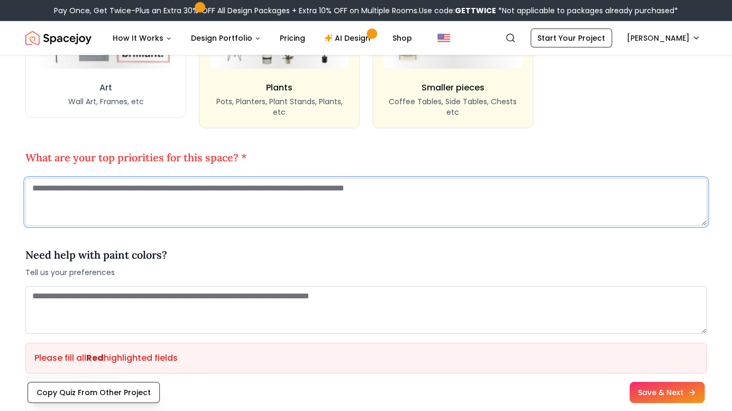
click at [33, 187] on textarea "To enrich screen reader interactions, please activate Accessibility in Grammarl…" at bounding box center [365, 202] width 681 height 48
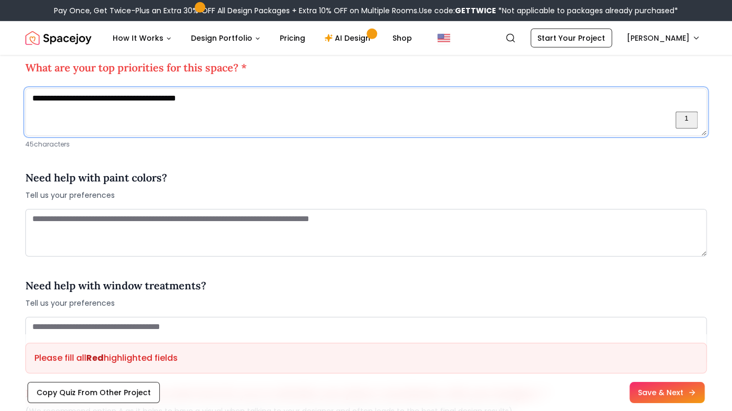
scroll to position [1215, 0]
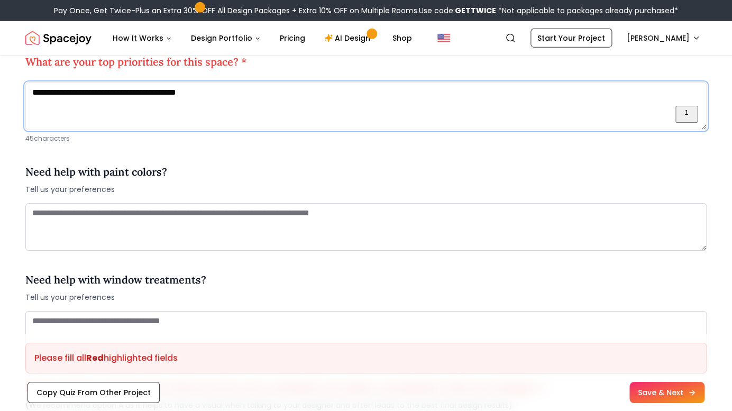
type textarea "**********"
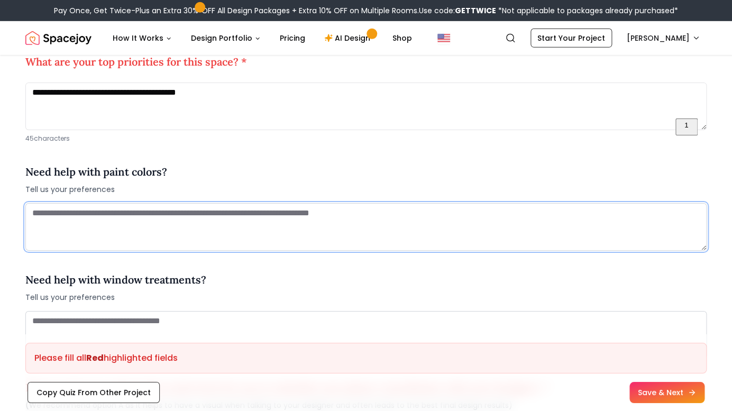
click at [33, 211] on textarea "To enrich screen reader interactions, please activate Accessibility in Grammarl…" at bounding box center [365, 227] width 681 height 48
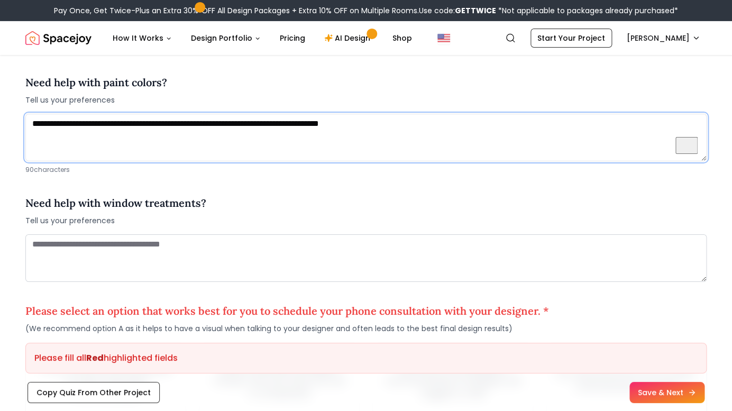
scroll to position [1312, 0]
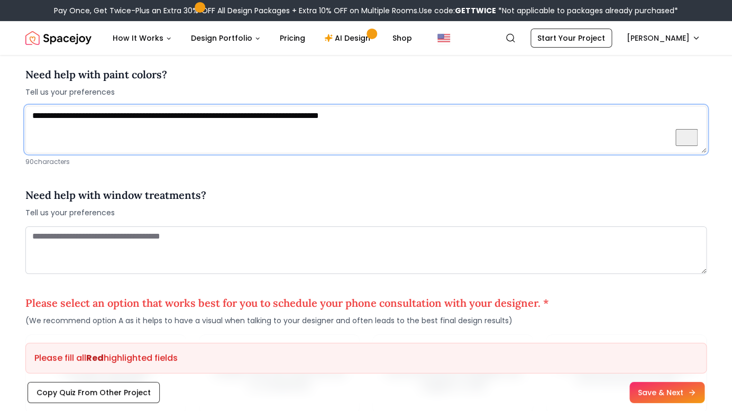
type textarea "**********"
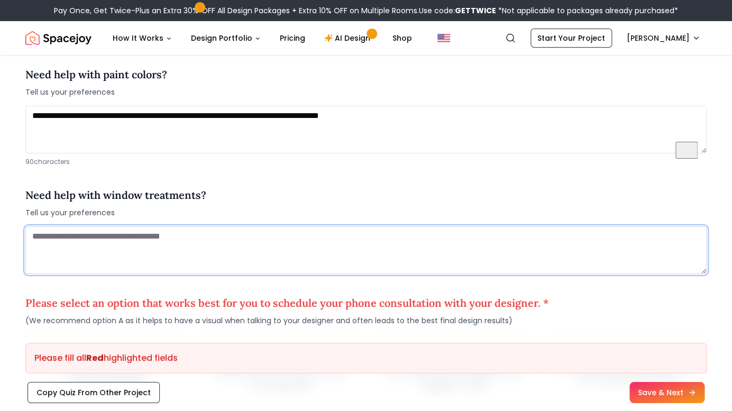
click at [75, 235] on textarea "To enrich screen reader interactions, please activate Accessibility in Grammarl…" at bounding box center [365, 250] width 681 height 48
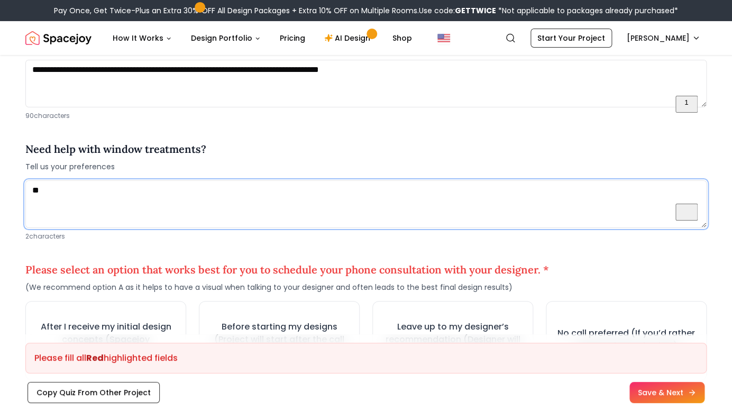
scroll to position [1364, 0]
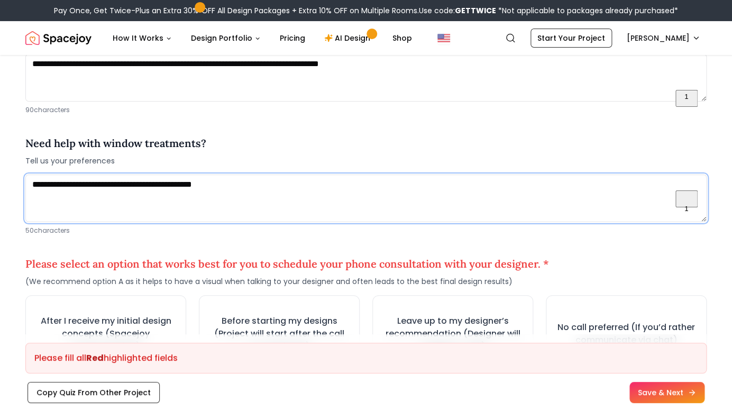
click at [134, 185] on textarea "**********" at bounding box center [365, 199] width 681 height 48
click at [296, 184] on textarea "**********" at bounding box center [365, 199] width 681 height 48
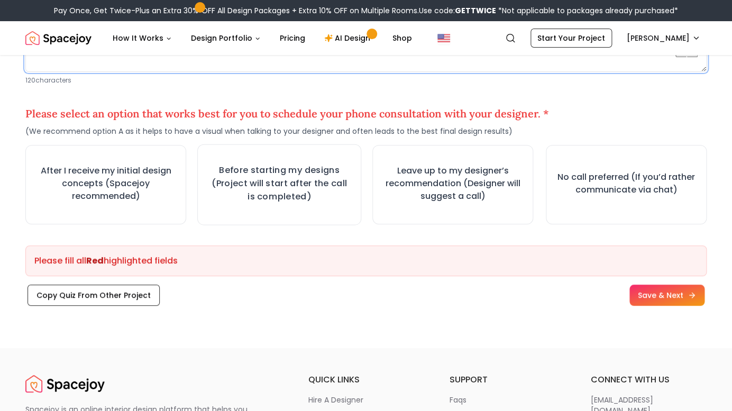
scroll to position [1515, 0]
type textarea "**********"
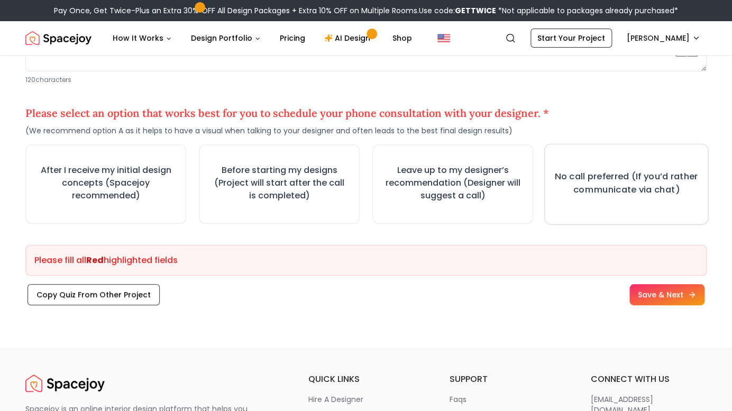
click at [638, 194] on h3 "No call preferred (If you’d rather communicate via chat)" at bounding box center [626, 183] width 144 height 26
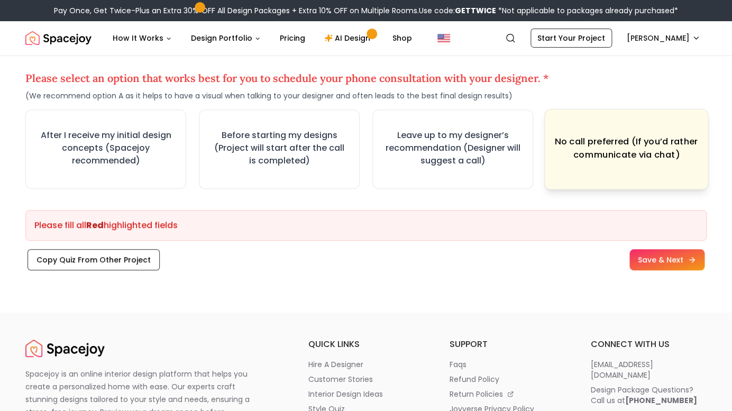
scroll to position [1554, 0]
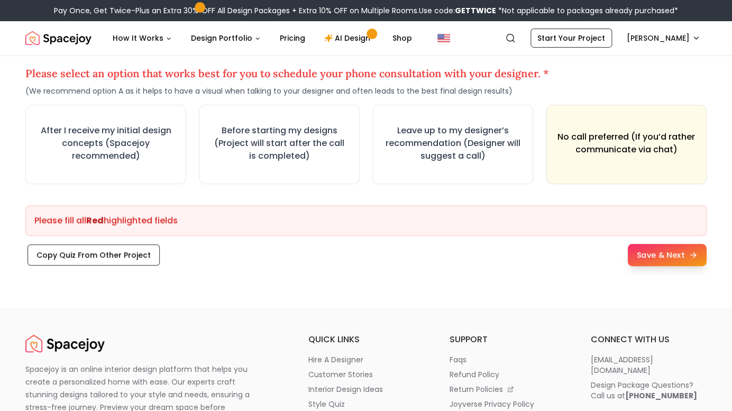
click at [657, 257] on button "Save & Next" at bounding box center [666, 255] width 79 height 22
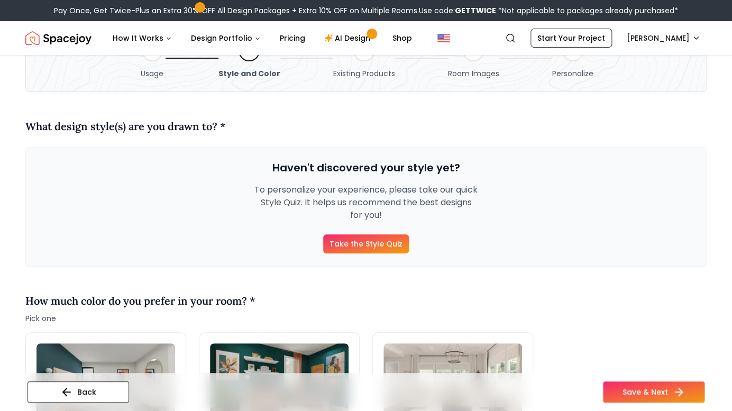
scroll to position [48, 0]
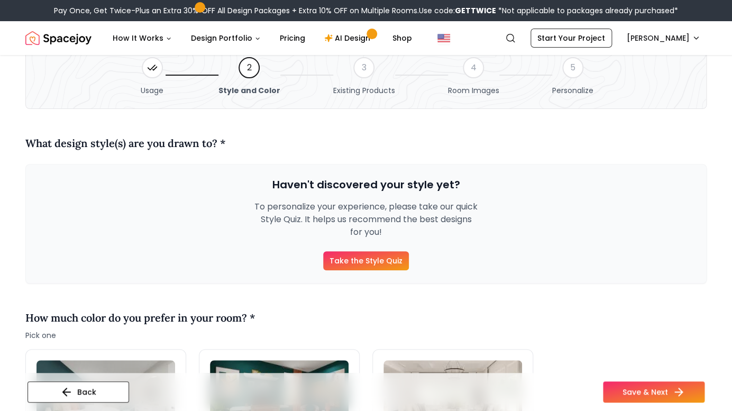
click at [361, 261] on link "Take the Style Quiz" at bounding box center [366, 260] width 86 height 19
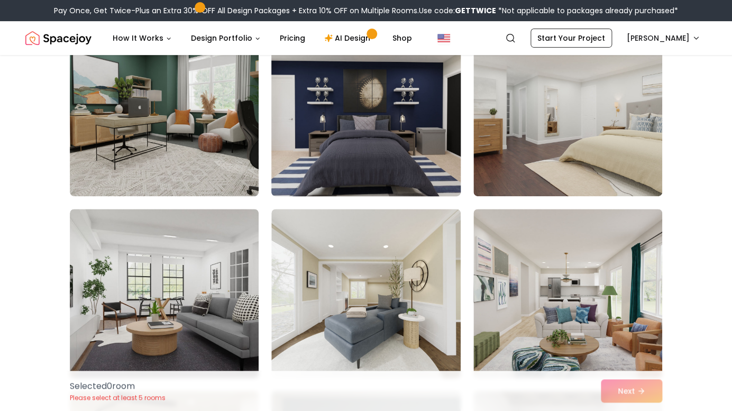
scroll to position [116, 0]
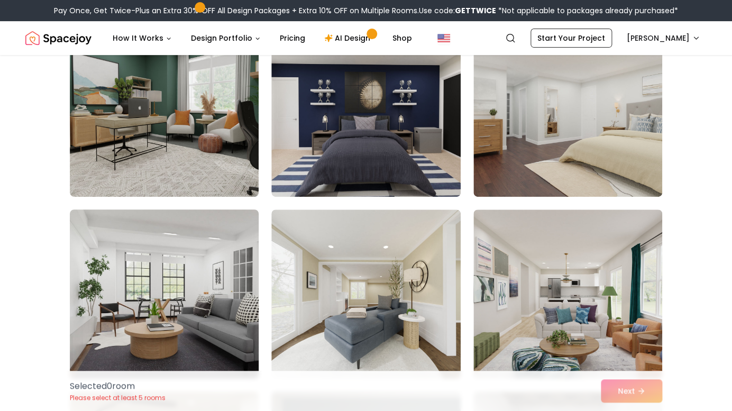
click at [185, 313] on img at bounding box center [164, 294] width 198 height 178
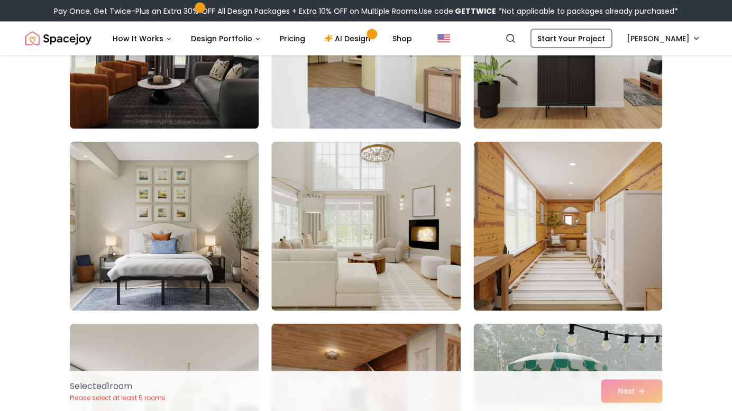
scroll to position [733, 0]
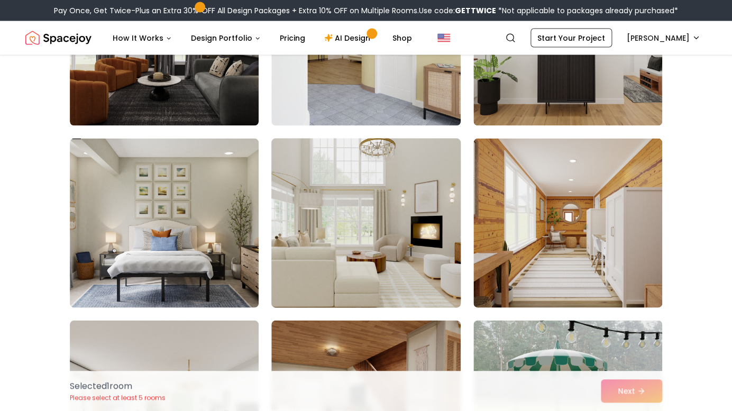
click at [340, 231] on img at bounding box center [366, 223] width 198 height 178
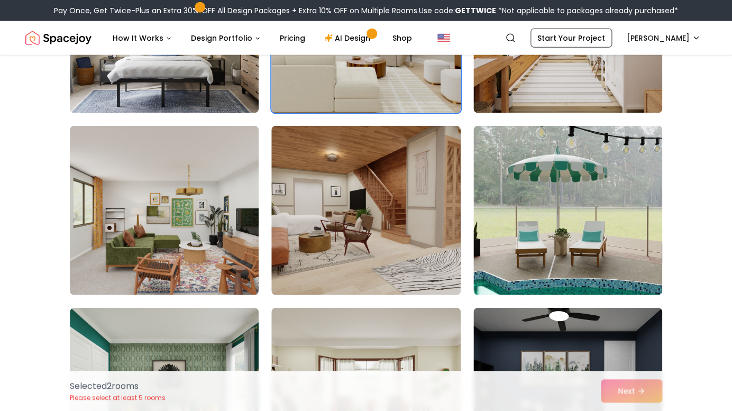
scroll to position [932, 0]
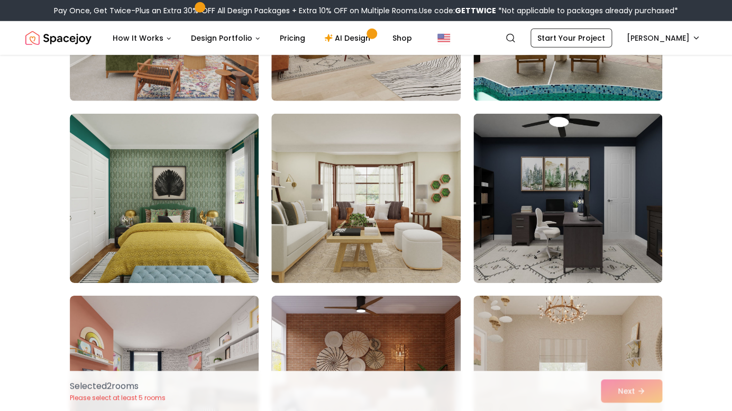
click at [340, 231] on img at bounding box center [365, 198] width 189 height 169
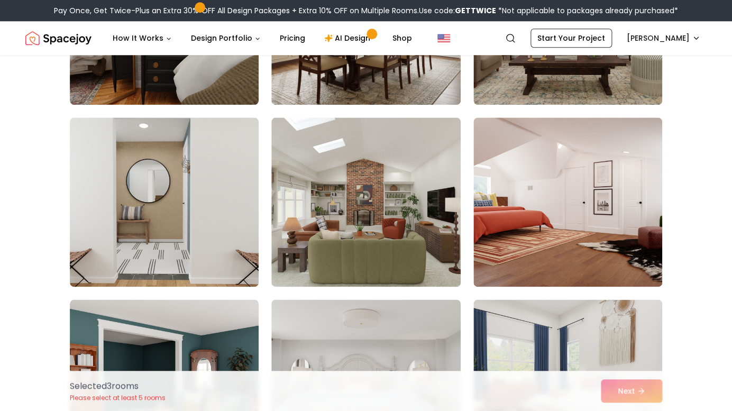
scroll to position [1847, 0]
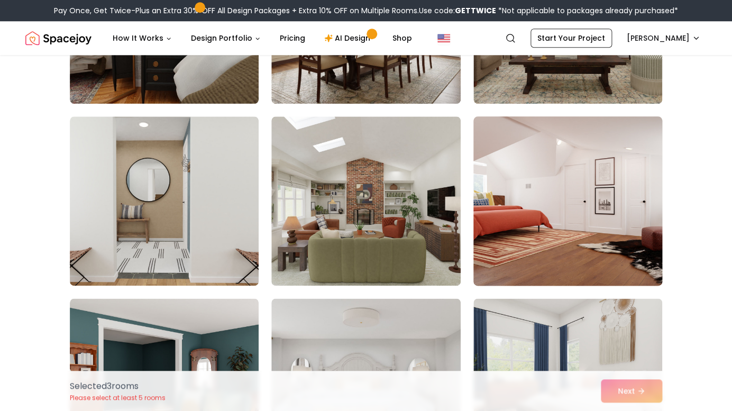
click at [563, 213] on img at bounding box center [568, 201] width 198 height 178
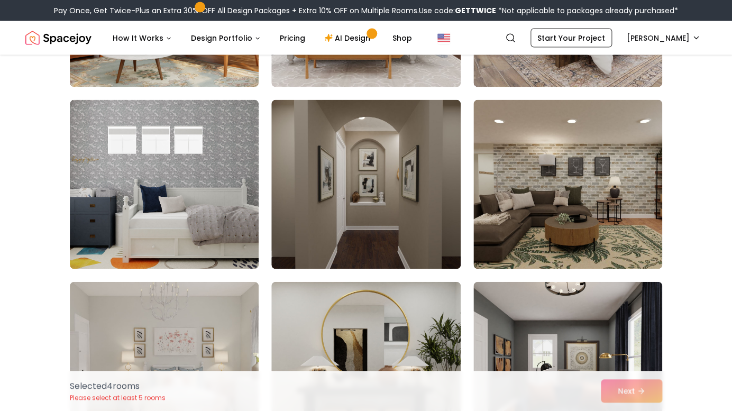
scroll to position [2229, 0]
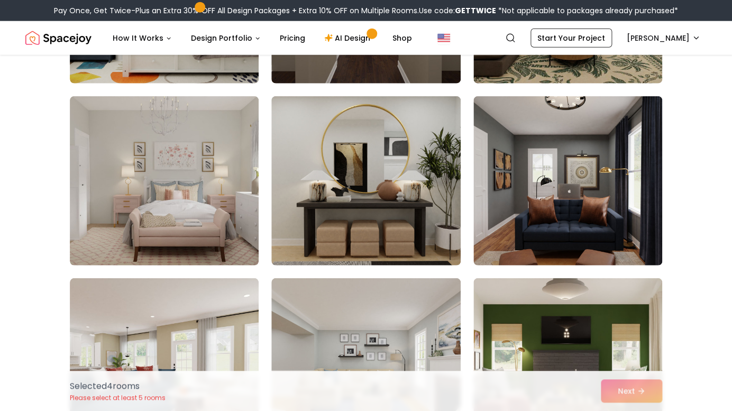
click at [377, 235] on img at bounding box center [365, 180] width 189 height 169
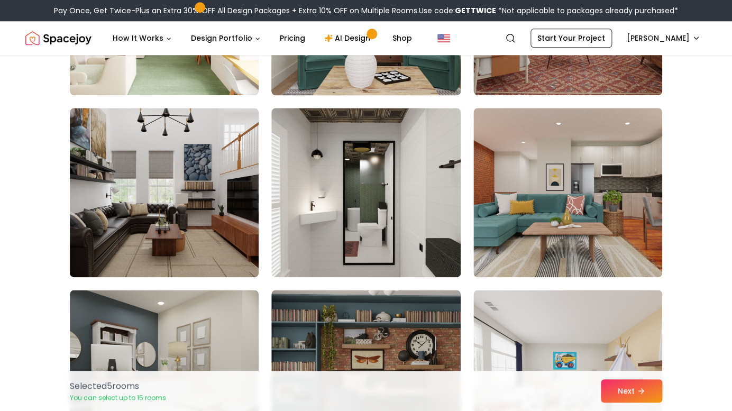
scroll to position [3313, 0]
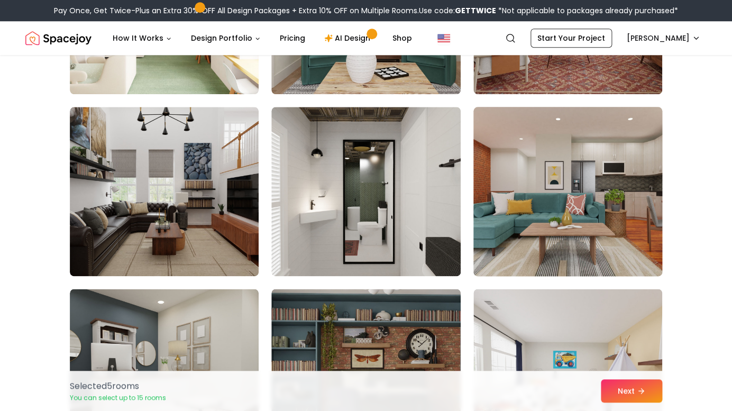
click at [630, 157] on img at bounding box center [568, 192] width 198 height 178
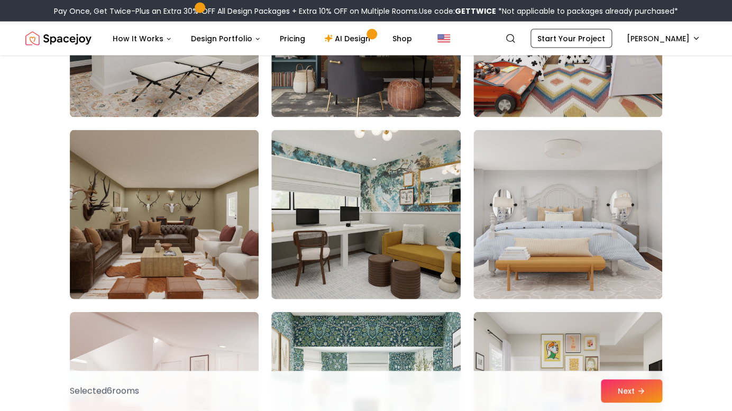
scroll to position [3656, 0]
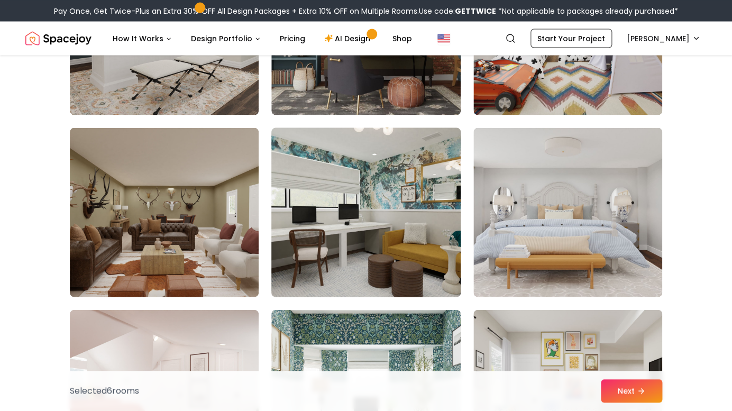
click at [378, 218] on img at bounding box center [366, 212] width 198 height 178
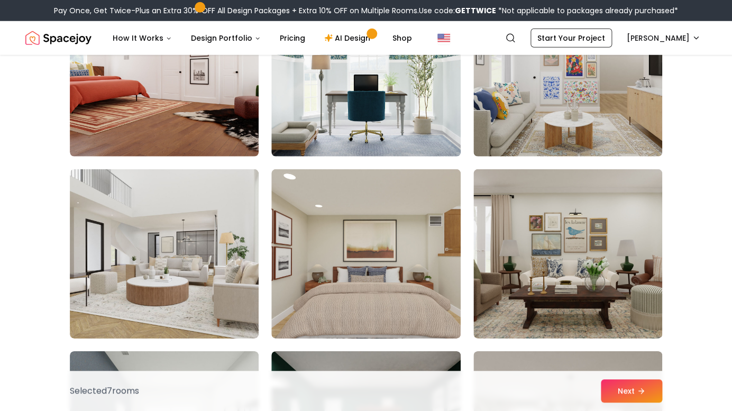
scroll to position [3979, 0]
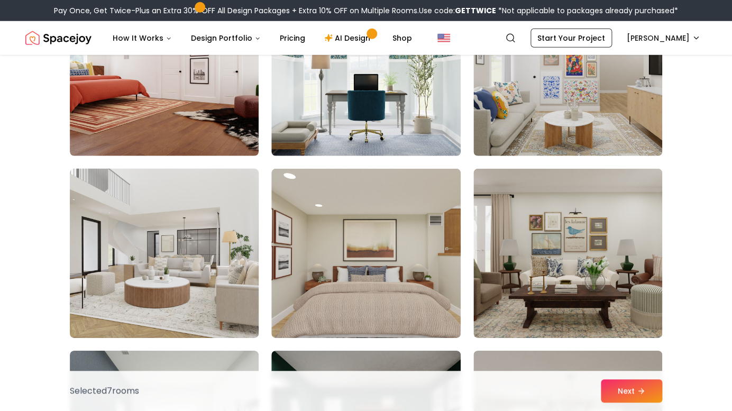
click at [147, 246] on img at bounding box center [164, 254] width 198 height 178
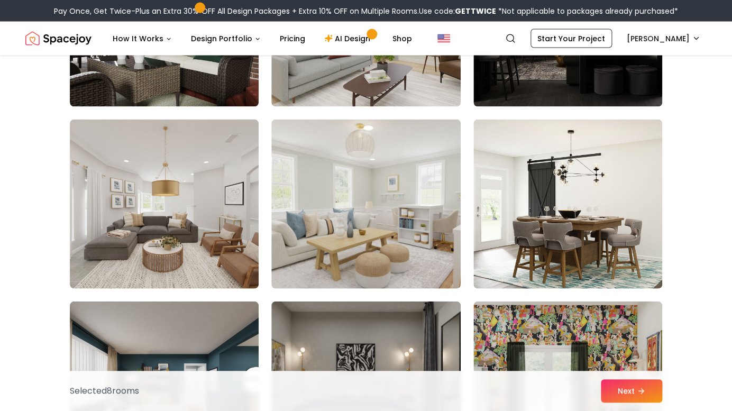
scroll to position [5121, 0]
click at [184, 236] on img at bounding box center [164, 203] width 189 height 169
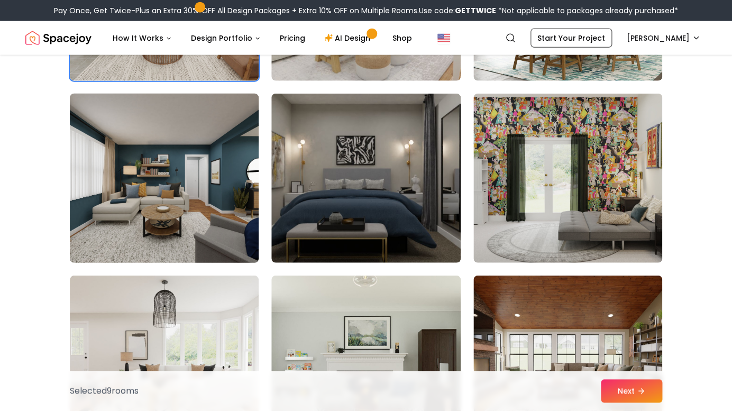
click at [183, 236] on img at bounding box center [164, 178] width 198 height 178
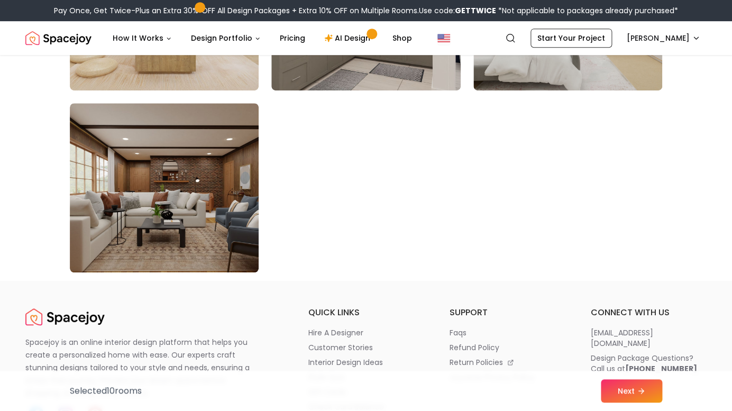
scroll to position [6050, 0]
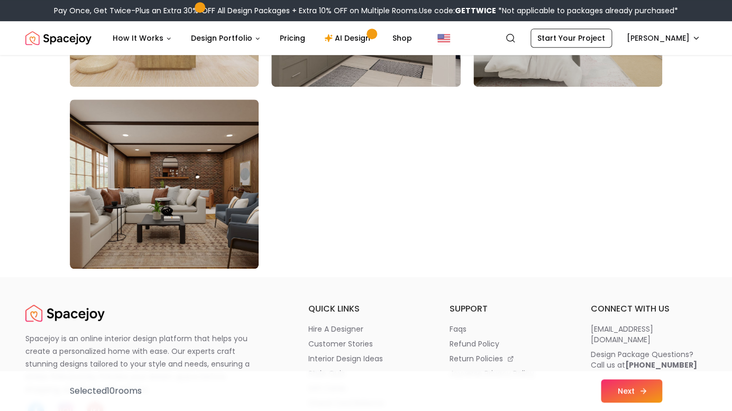
click at [627, 389] on button "Next" at bounding box center [631, 390] width 61 height 23
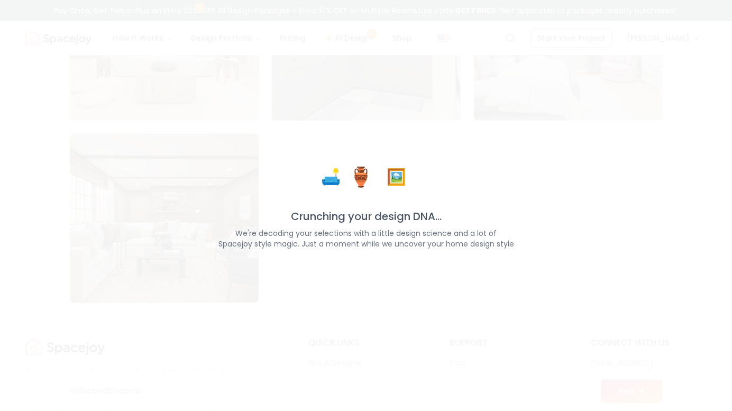
scroll to position [6016, 0]
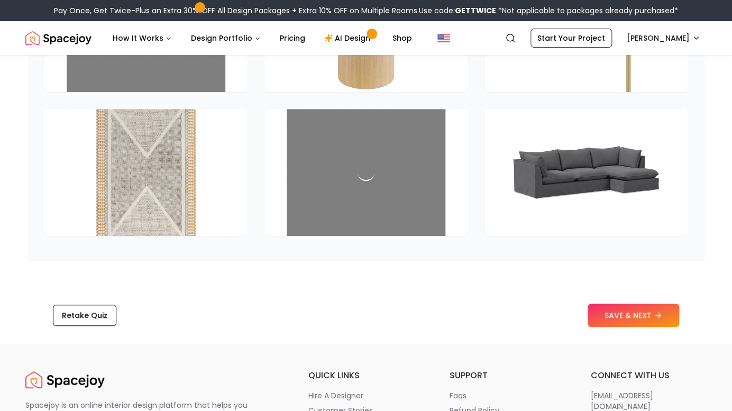
scroll to position [1553, 0]
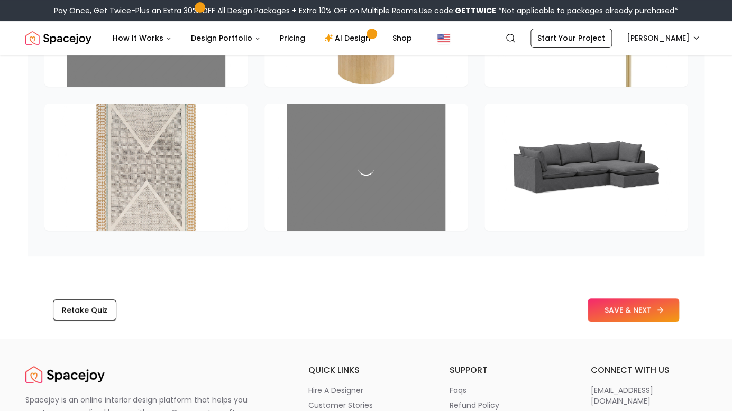
click at [618, 298] on button "SAVE & NEXT" at bounding box center [634, 309] width 92 height 23
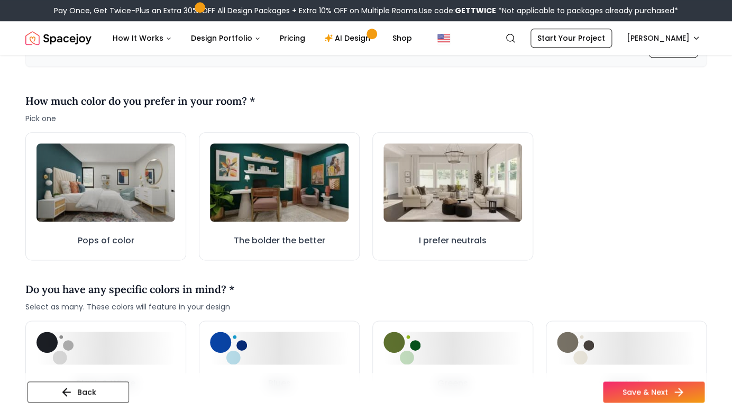
scroll to position [293, 0]
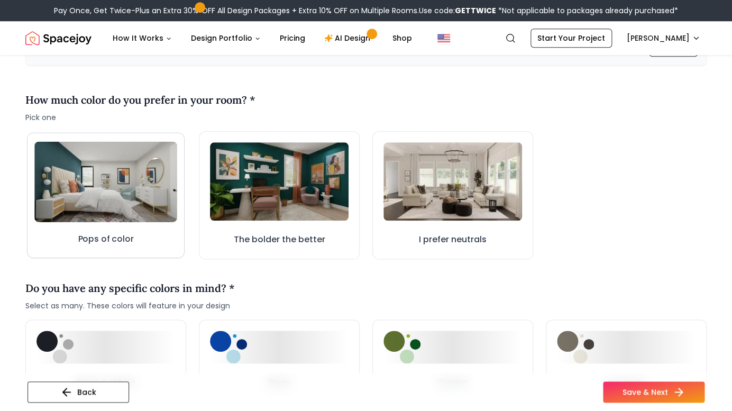
click at [92, 183] on img at bounding box center [105, 181] width 143 height 80
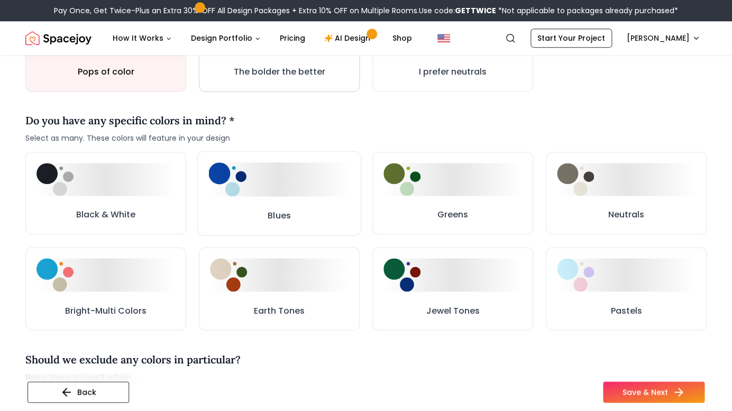
scroll to position [463, 0]
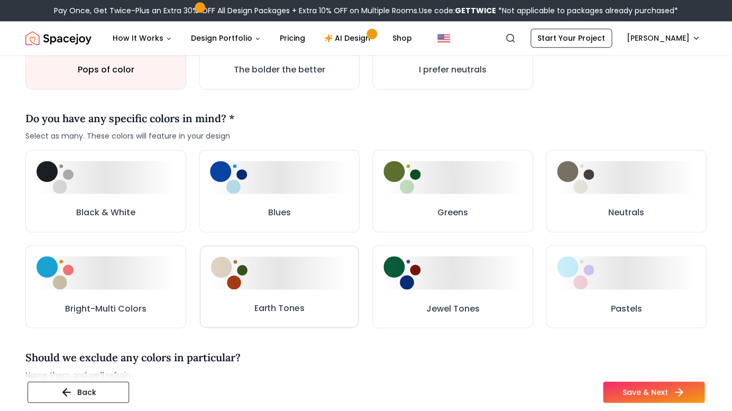
click at [290, 268] on div at bounding box center [279, 273] width 137 height 33
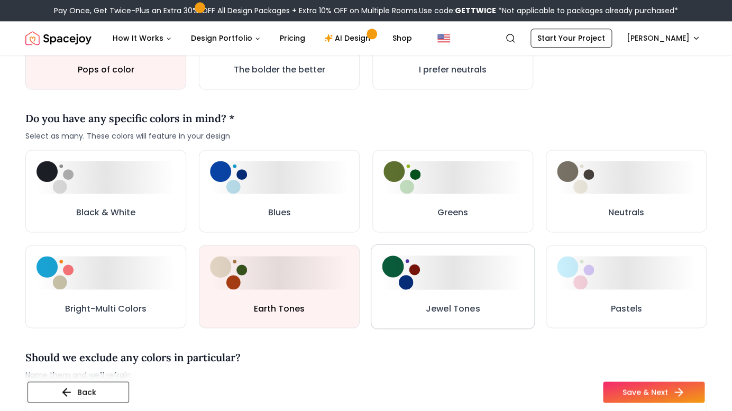
click at [469, 268] on div at bounding box center [452, 273] width 141 height 34
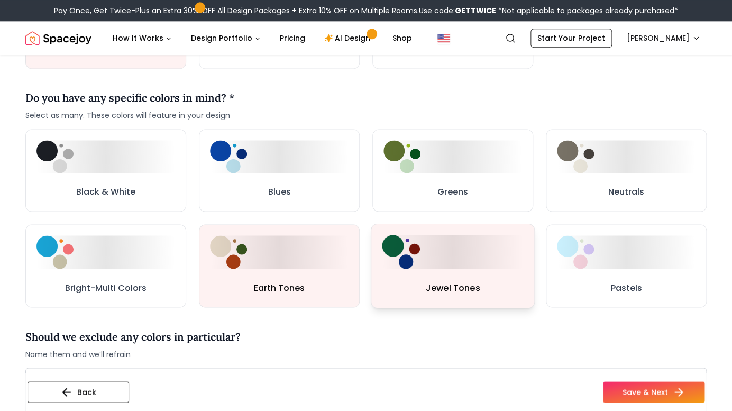
scroll to position [488, 0]
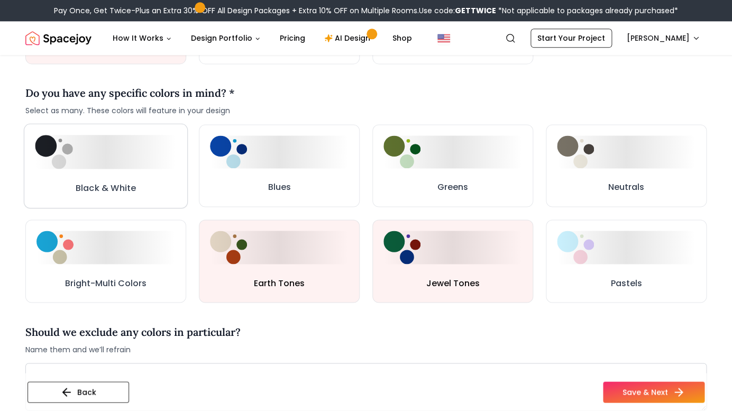
click at [129, 168] on div at bounding box center [105, 151] width 141 height 34
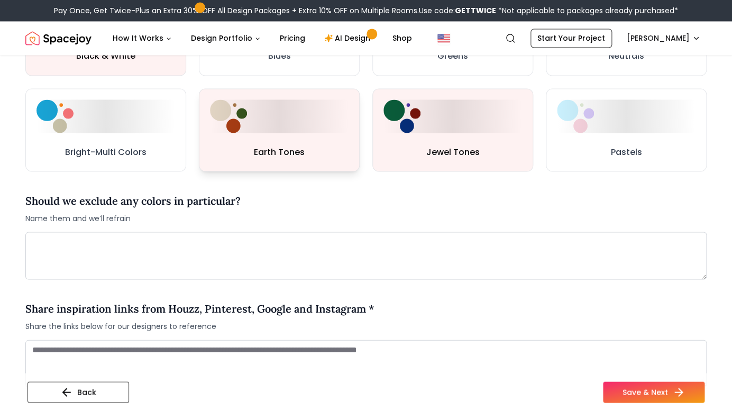
scroll to position [628, 0]
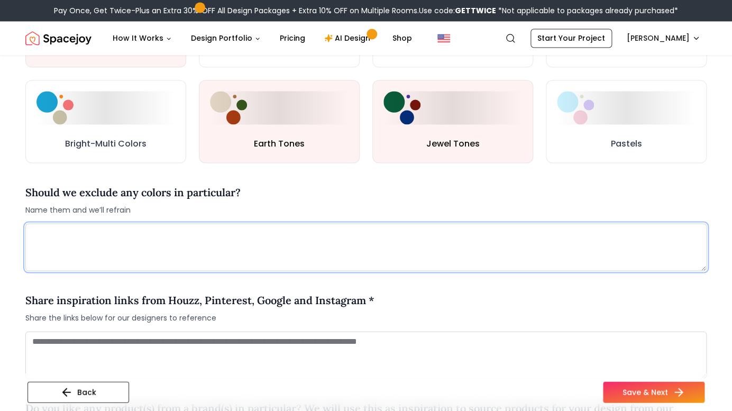
click at [50, 236] on textarea at bounding box center [365, 247] width 681 height 48
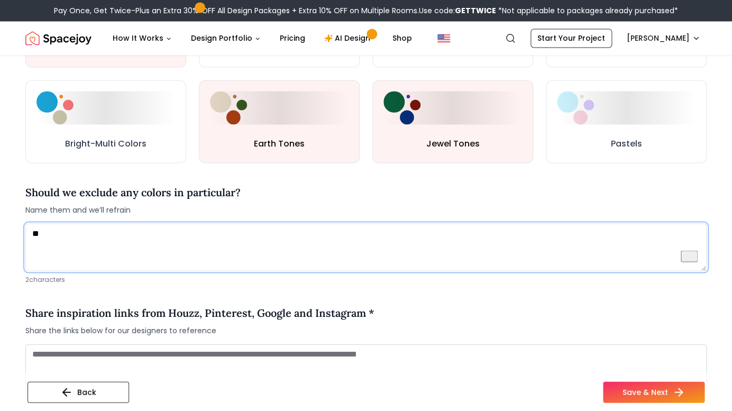
type textarea "*"
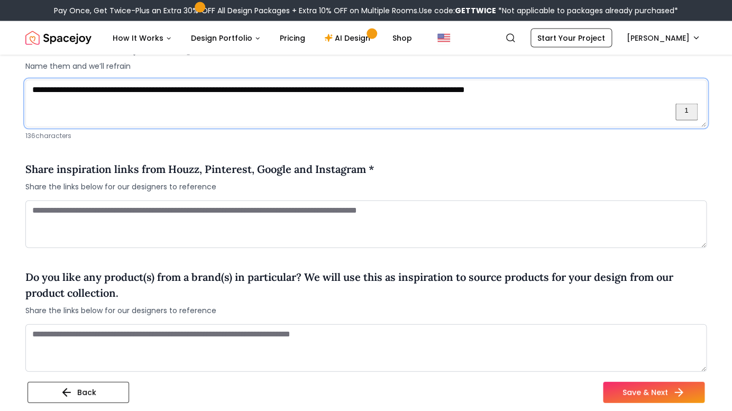
scroll to position [775, 0]
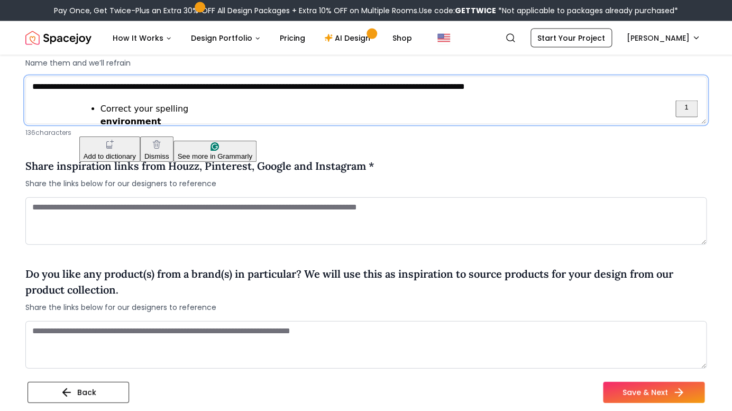
click at [111, 90] on textarea "**********" at bounding box center [365, 101] width 681 height 48
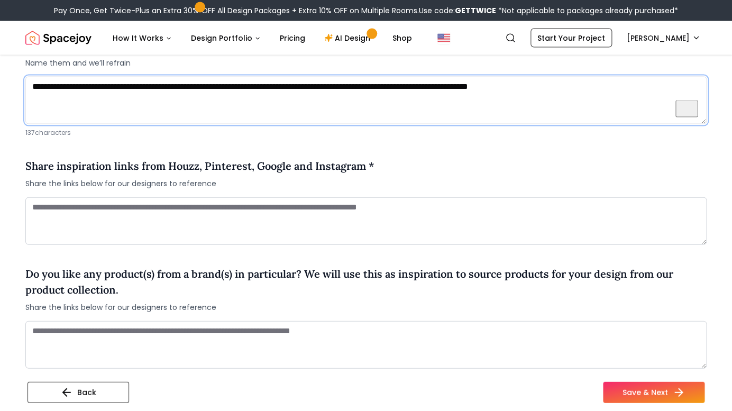
click at [114, 122] on html "Pay Once, Get Twice-Plus an Extra 30% OFF All Design Packages + Extra 10% OFF o…" at bounding box center [366, 222] width 732 height 1995
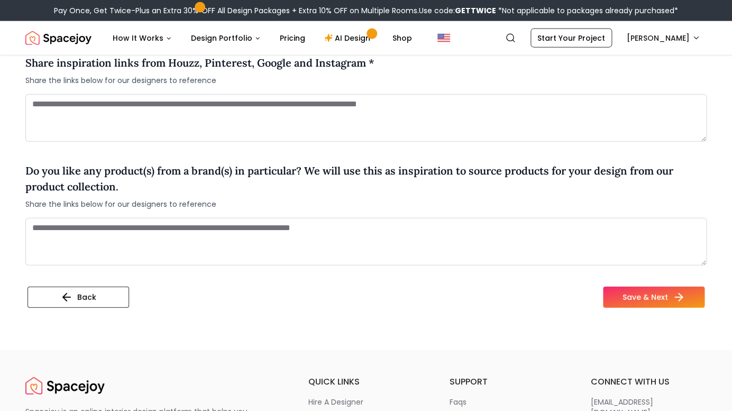
scroll to position [879, 0]
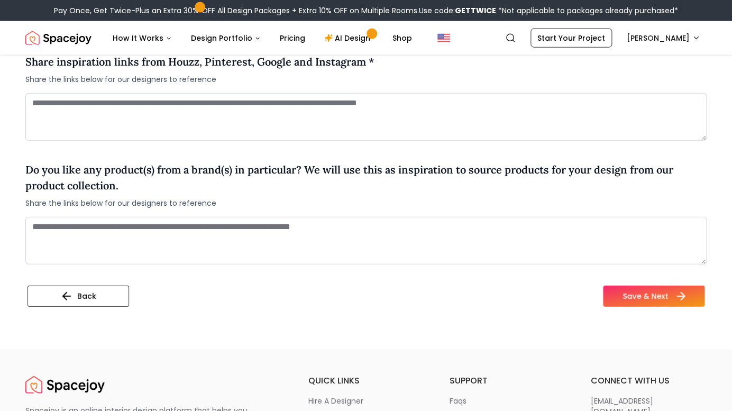
type textarea "**********"
click at [641, 300] on button "Save & Next" at bounding box center [654, 296] width 102 height 21
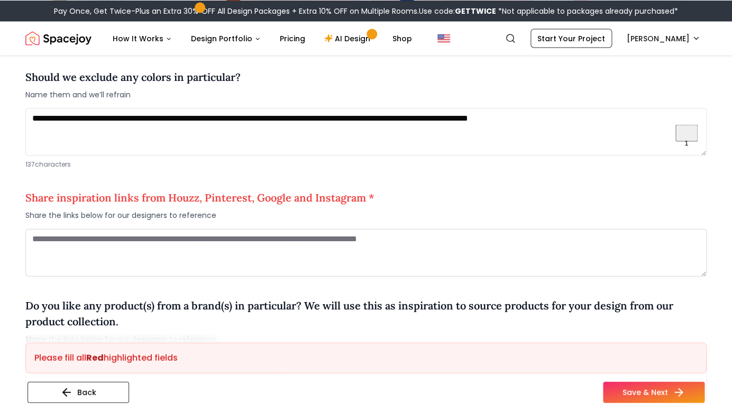
scroll to position [748, 0]
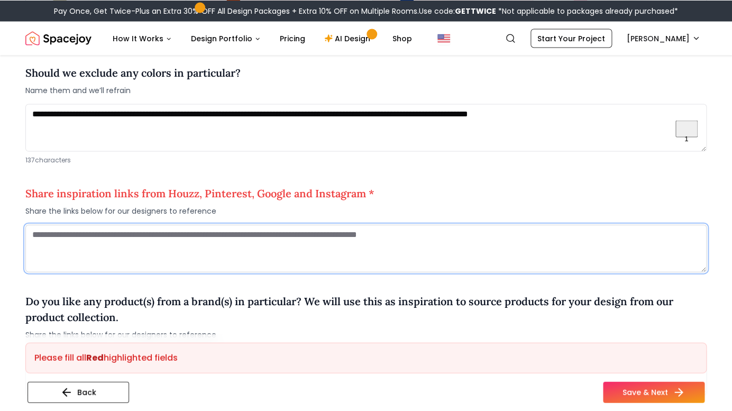
click at [288, 236] on textarea "To enrich screen reader interactions, please activate Accessibility in Grammarl…" at bounding box center [365, 248] width 681 height 48
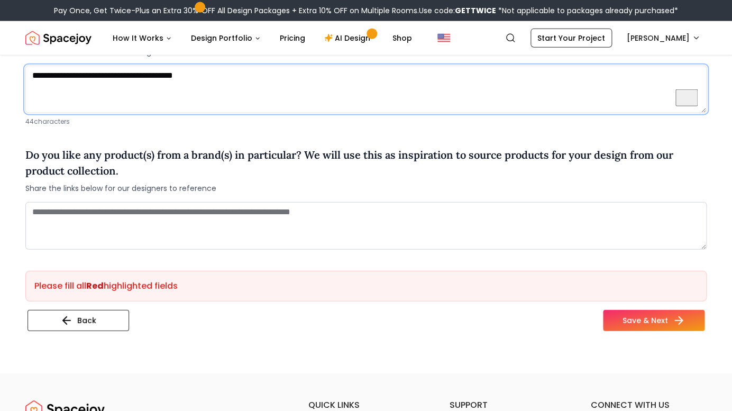
scroll to position [912, 0]
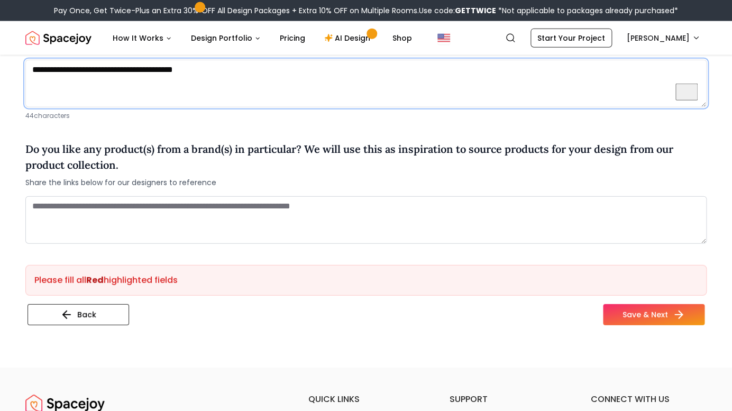
type textarea "**********"
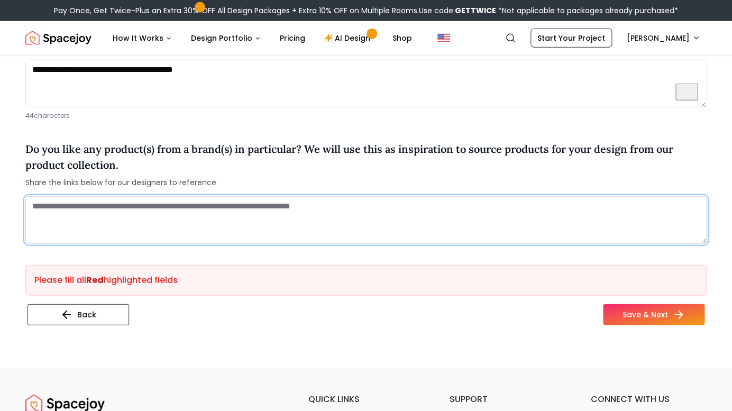
click at [223, 213] on textarea "To enrich screen reader interactions, please activate Accessibility in Grammarl…" at bounding box center [365, 220] width 681 height 48
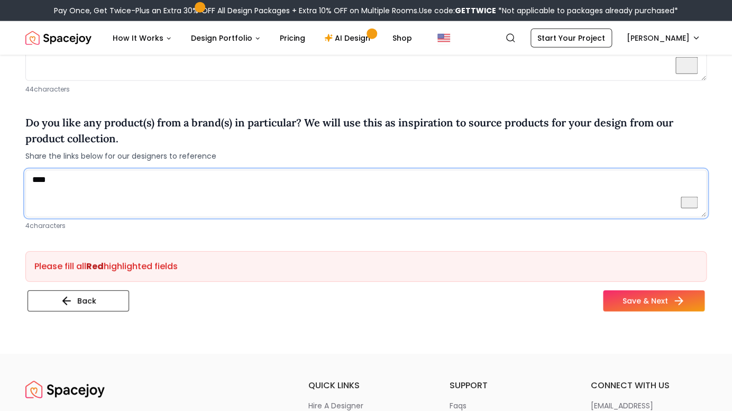
scroll to position [942, 0]
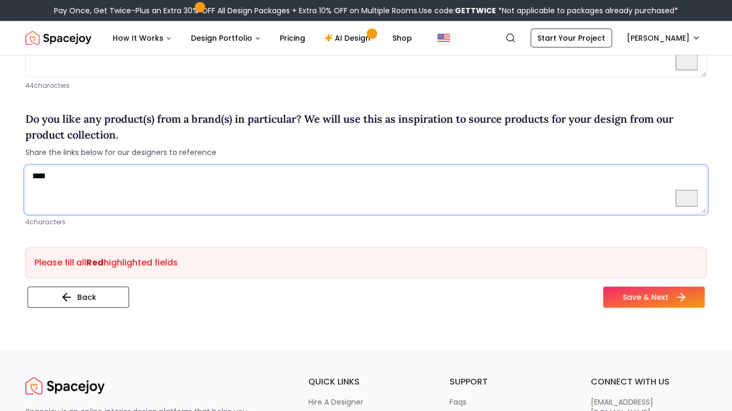
type textarea "****"
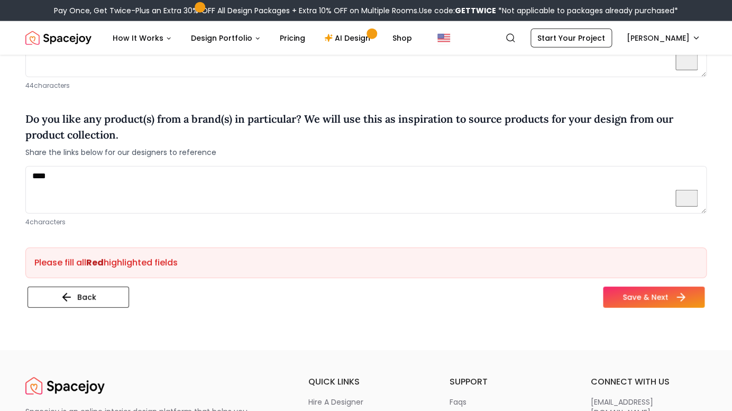
click at [633, 298] on button "Save & Next" at bounding box center [654, 297] width 102 height 21
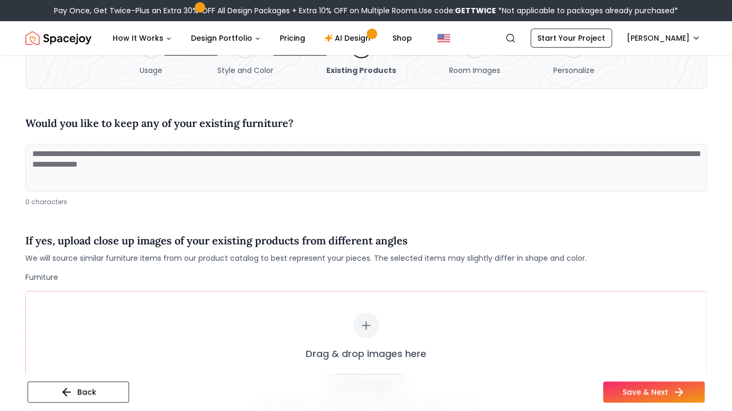
scroll to position [66, 0]
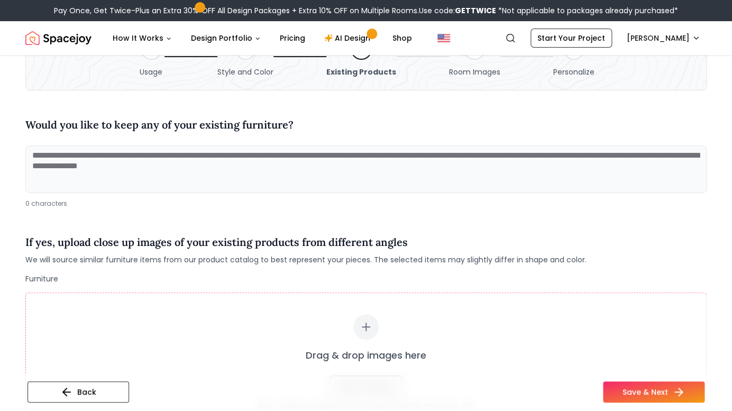
click at [33, 156] on textarea at bounding box center [365, 169] width 681 height 48
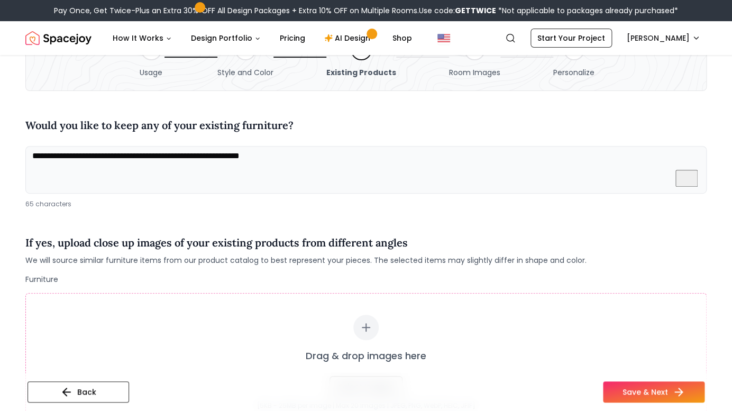
type textarea "**********"
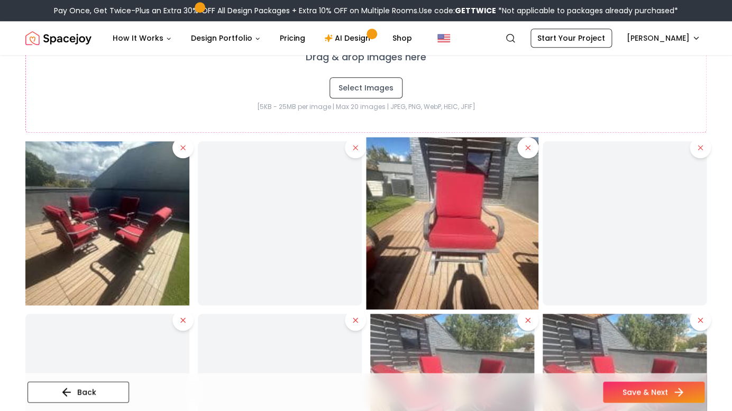
scroll to position [353, 0]
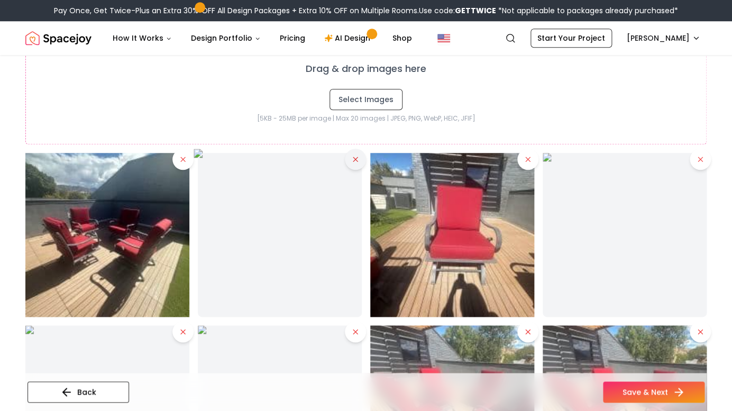
click at [355, 158] on icon at bounding box center [355, 159] width 4 height 4
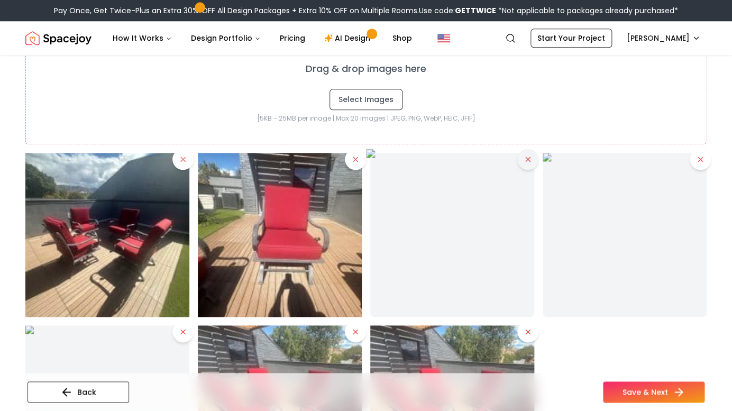
click at [527, 162] on icon at bounding box center [528, 159] width 8 height 8
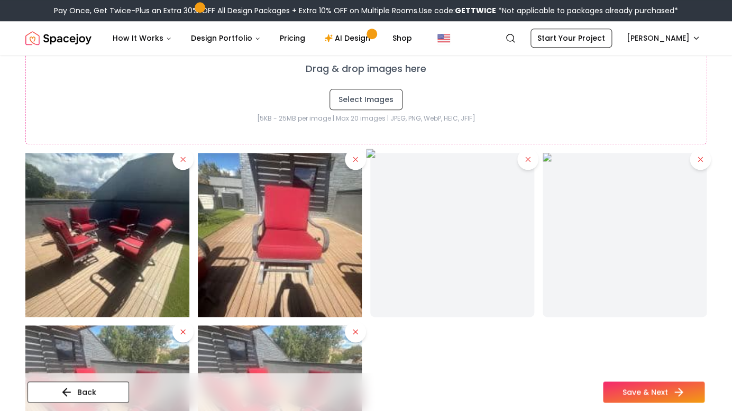
scroll to position [357, 0]
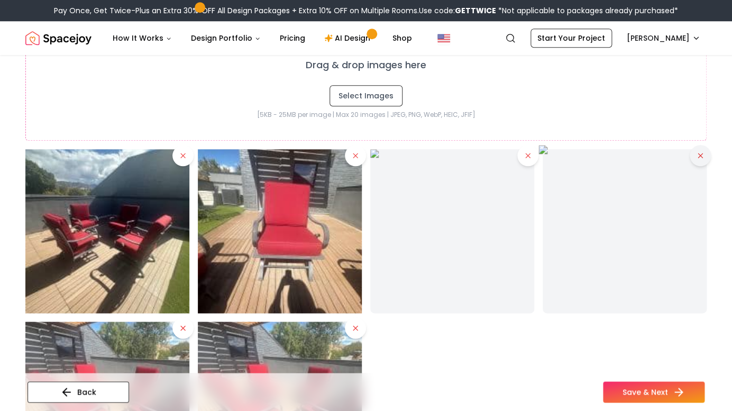
click at [700, 156] on icon at bounding box center [700, 155] width 4 height 4
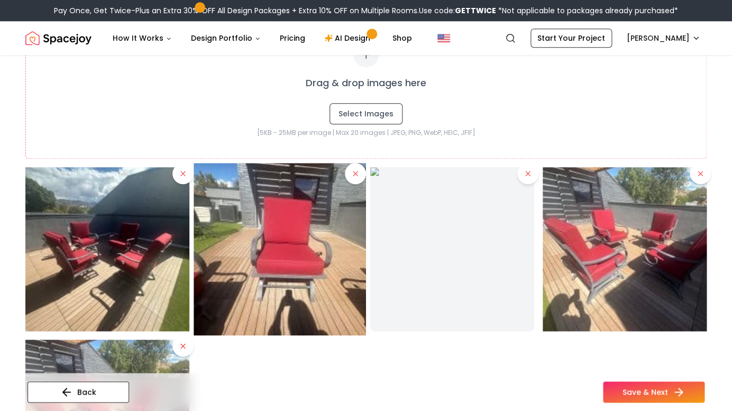
scroll to position [334, 0]
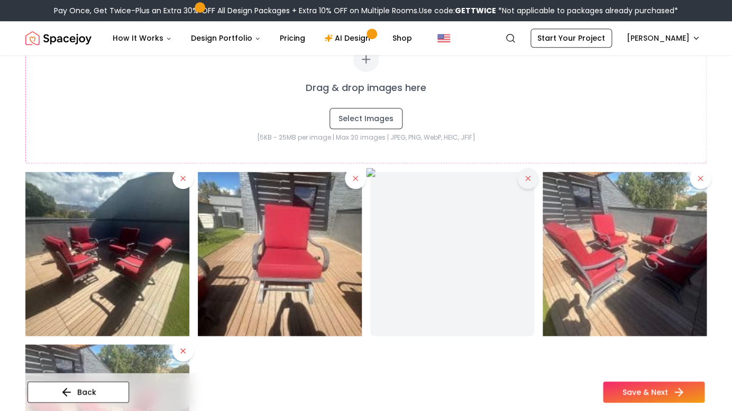
click at [532, 176] on button at bounding box center [527, 178] width 21 height 21
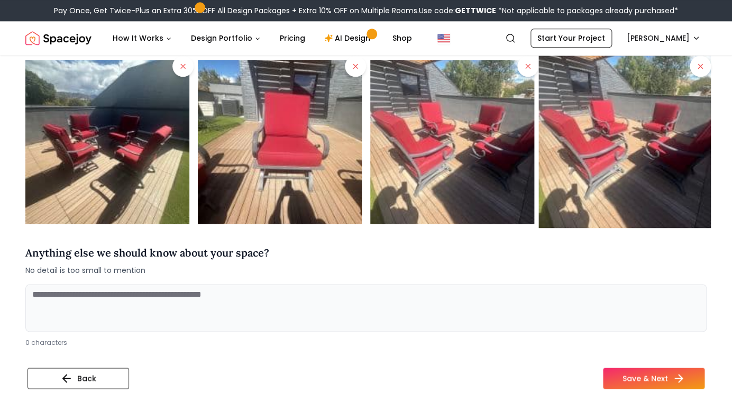
scroll to position [444, 0]
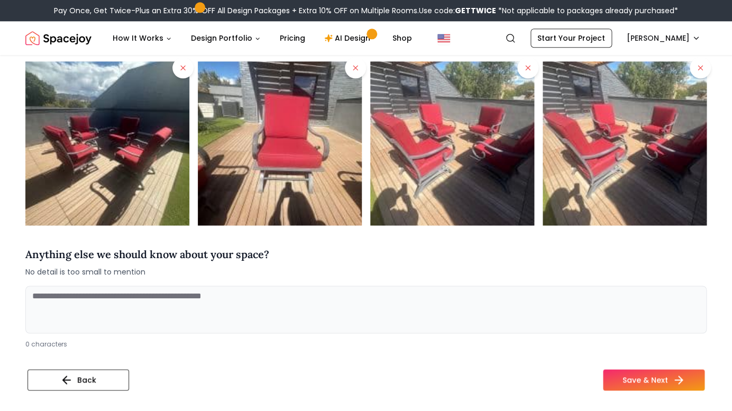
click at [39, 296] on textarea at bounding box center [365, 310] width 681 height 48
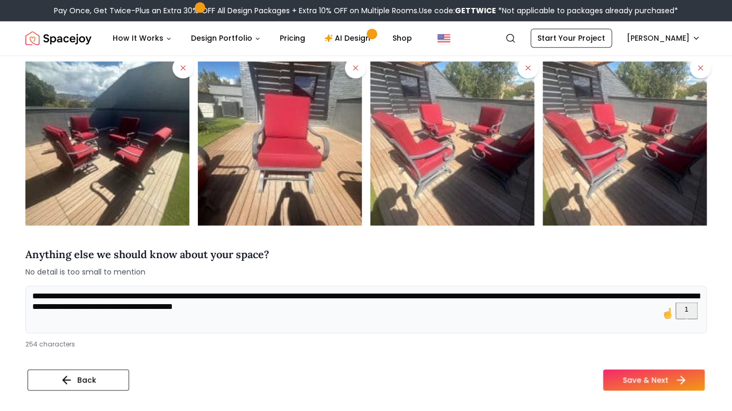
type textarea "**********"
click at [638, 381] on button "Save & Next" at bounding box center [654, 379] width 102 height 21
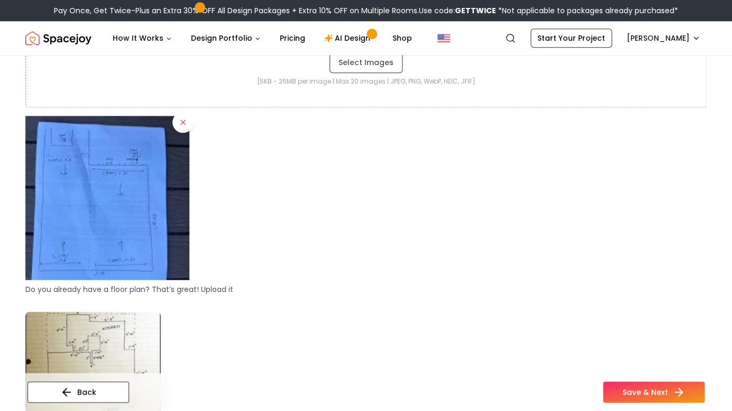
scroll to position [362, 0]
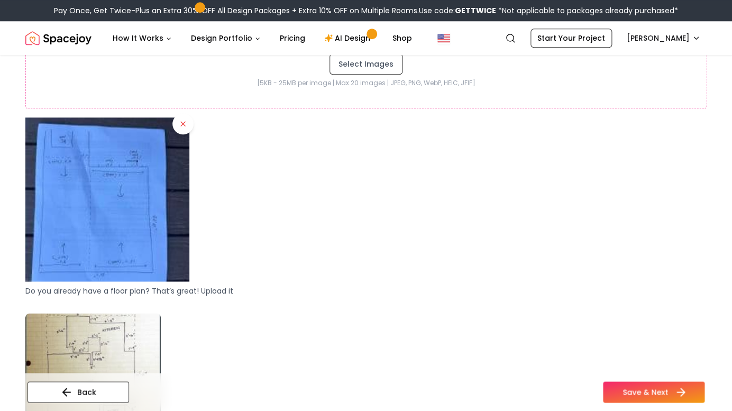
click at [644, 392] on button "Save & Next" at bounding box center [654, 391] width 102 height 21
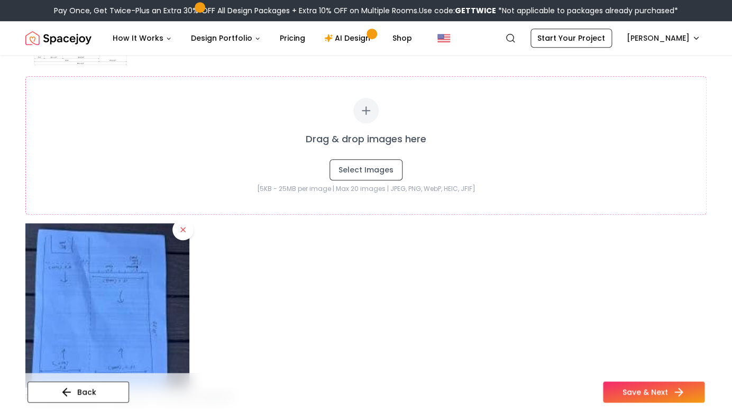
scroll to position [250, 0]
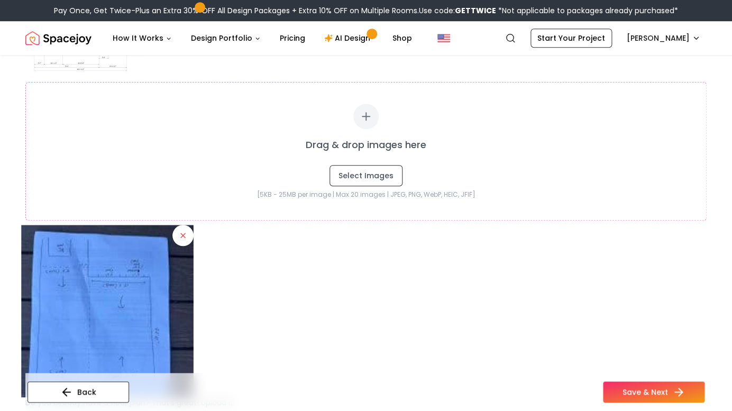
click at [131, 283] on img at bounding box center [107, 311] width 172 height 172
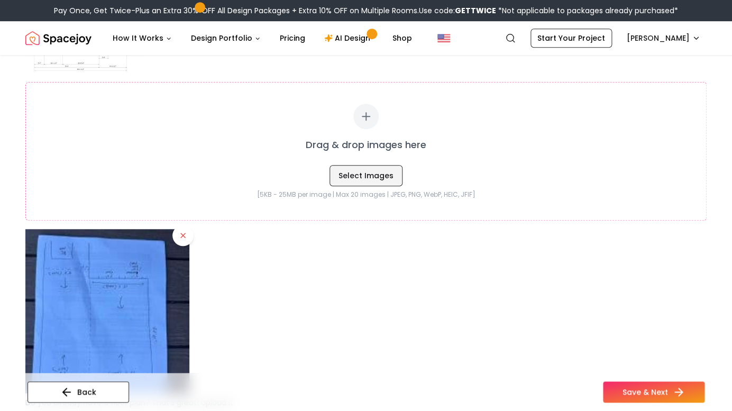
click at [392, 176] on button "Select Images" at bounding box center [366, 175] width 73 height 21
type input "**********"
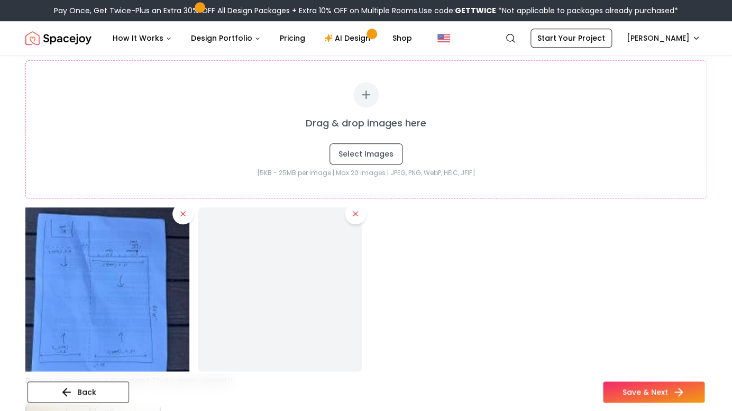
scroll to position [242, 0]
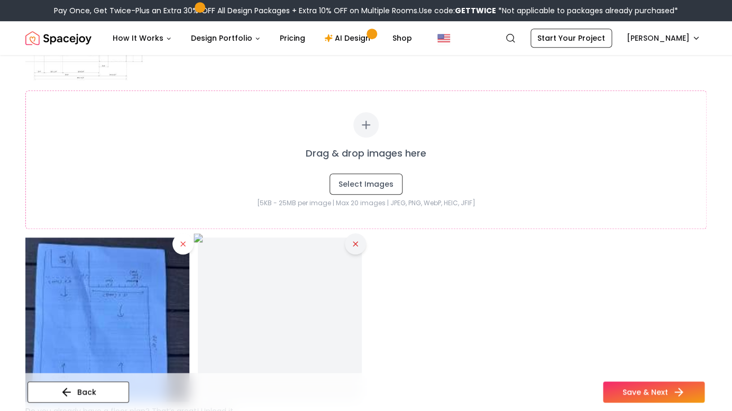
click at [354, 243] on icon at bounding box center [355, 244] width 8 height 8
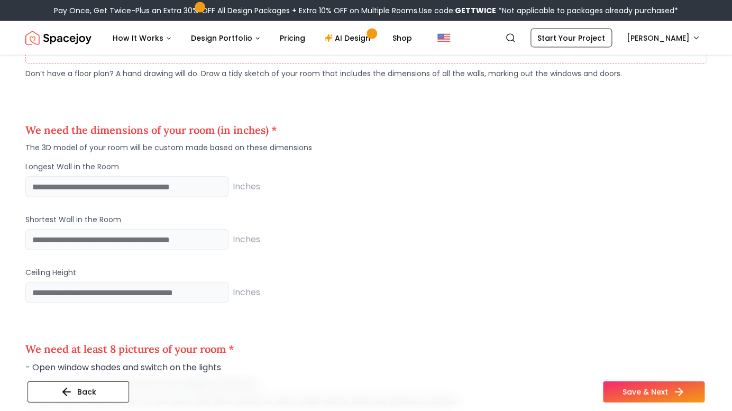
scroll to position [859, 0]
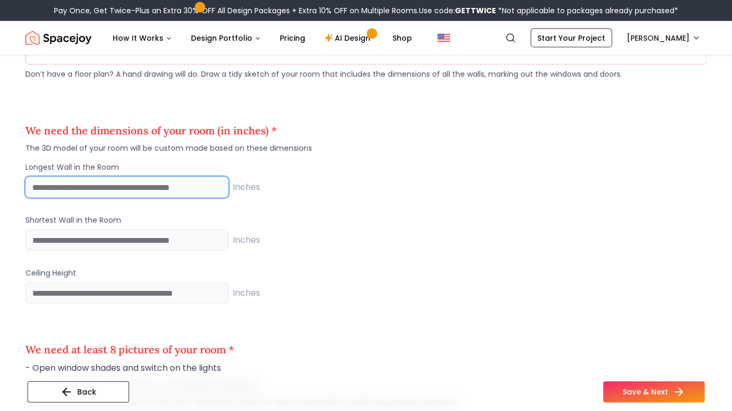
click at [141, 188] on input "number" at bounding box center [126, 187] width 203 height 21
type input "***"
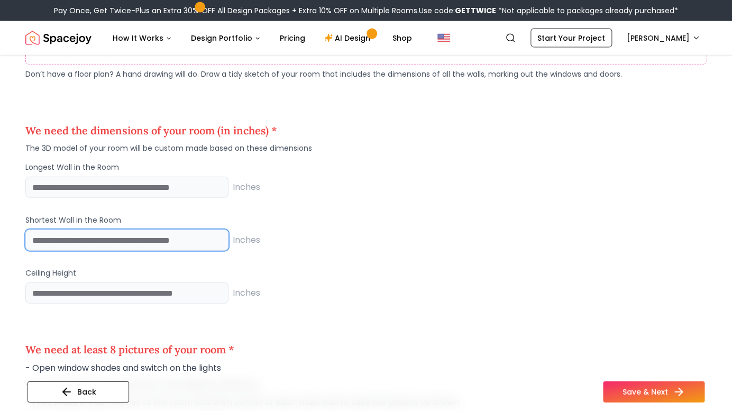
click at [140, 243] on input "number" at bounding box center [126, 240] width 203 height 21
type input "***"
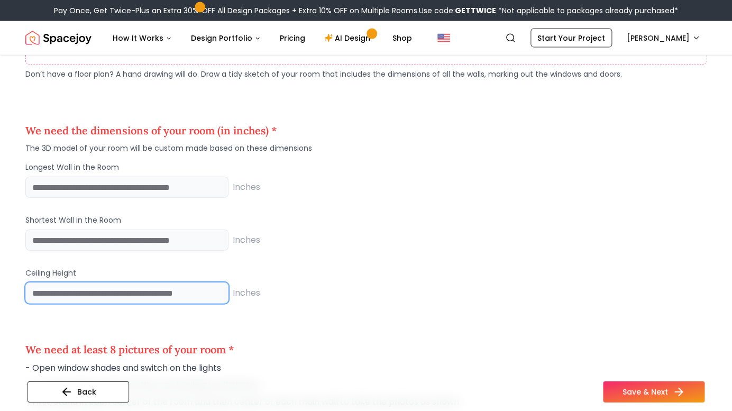
click at [117, 293] on input "number" at bounding box center [126, 293] width 203 height 21
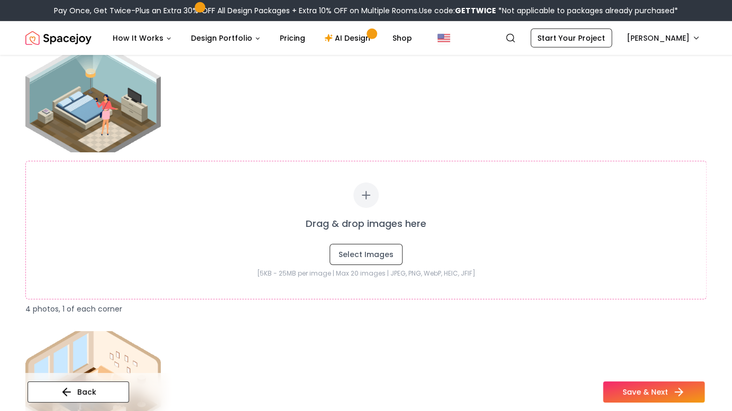
scroll to position [1224, 0]
type input "*"
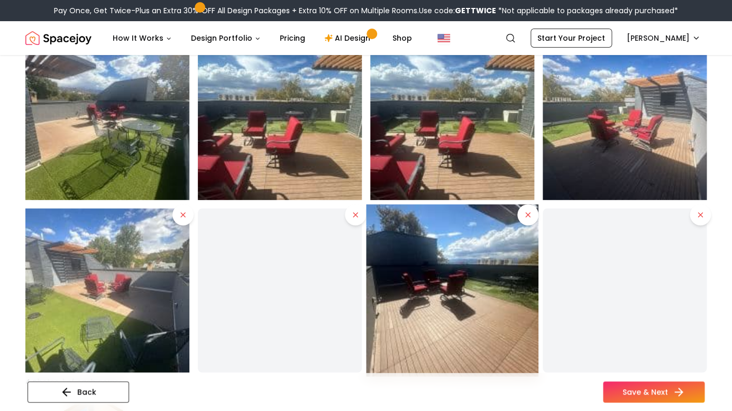
scroll to position [1503, 0]
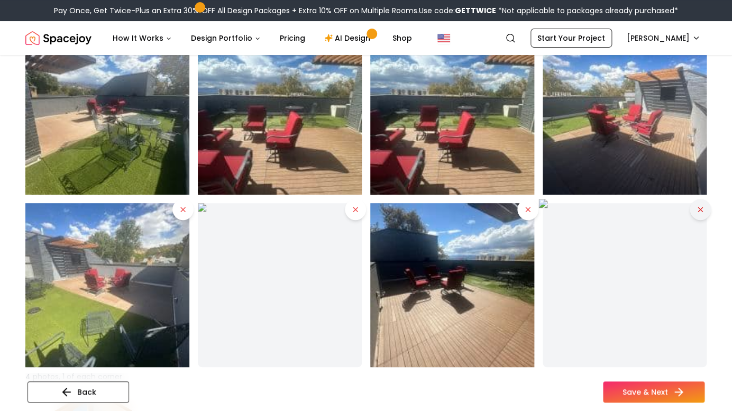
click at [701, 213] on icon at bounding box center [700, 209] width 8 height 8
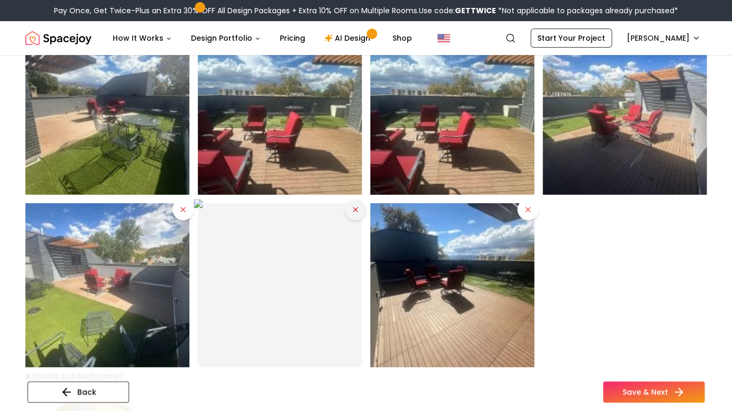
click at [353, 209] on icon at bounding box center [355, 209] width 8 height 8
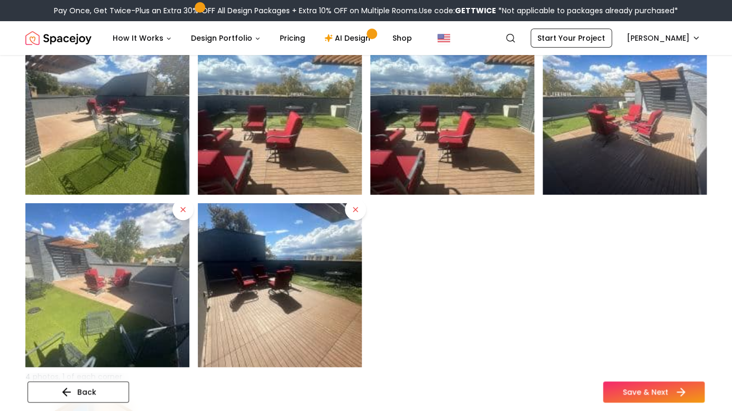
click at [636, 393] on button "Save & Next" at bounding box center [654, 391] width 102 height 21
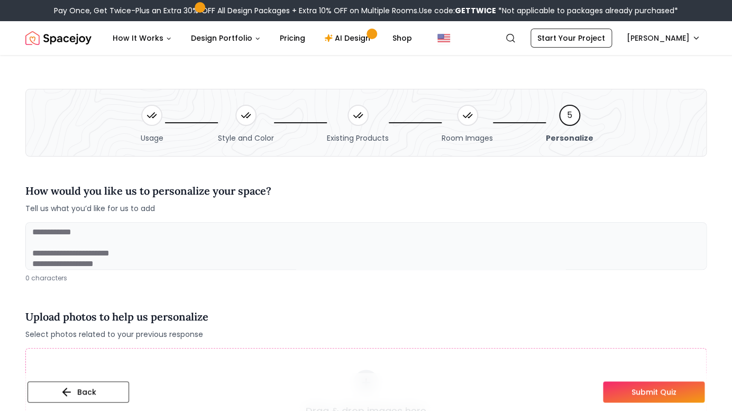
click at [468, 122] on div at bounding box center [467, 115] width 21 height 21
click at [90, 391] on button "Back" at bounding box center [79, 391] width 102 height 21
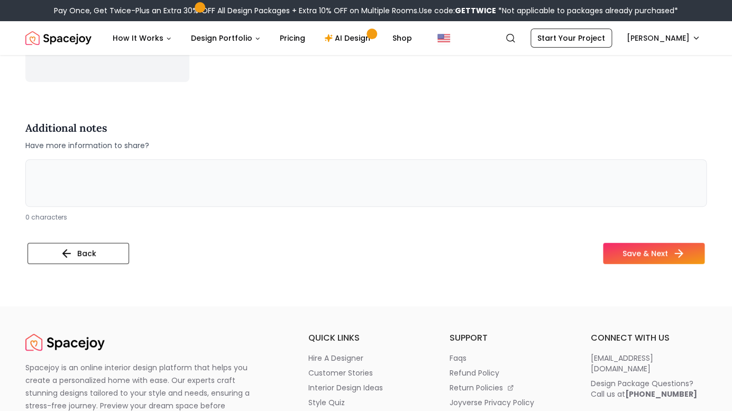
scroll to position [2976, 0]
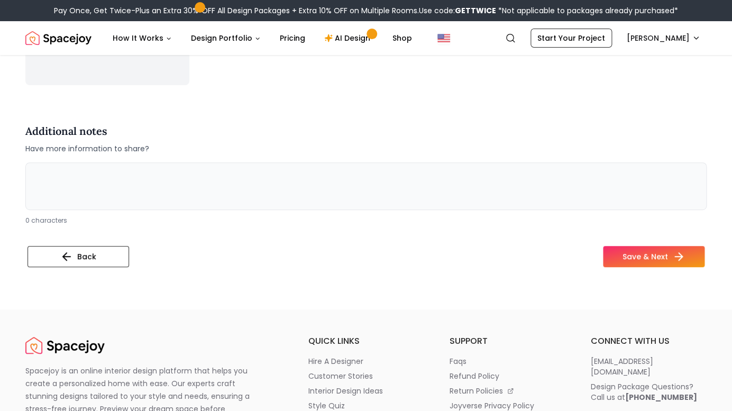
click at [95, 176] on textarea at bounding box center [365, 186] width 681 height 48
type textarea "**********"
click at [640, 256] on button "Save & Next" at bounding box center [654, 256] width 102 height 21
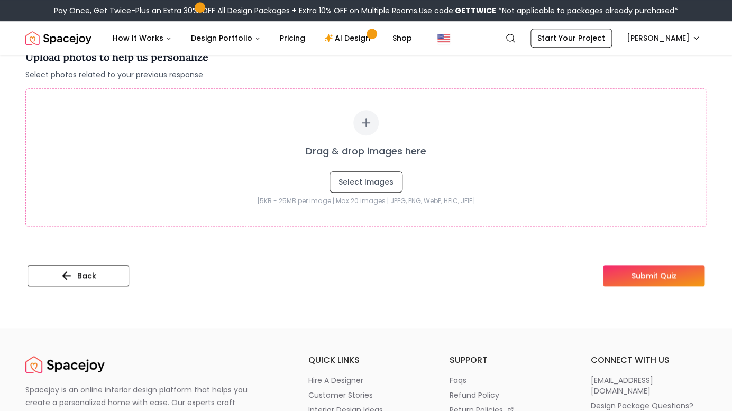
scroll to position [265, 0]
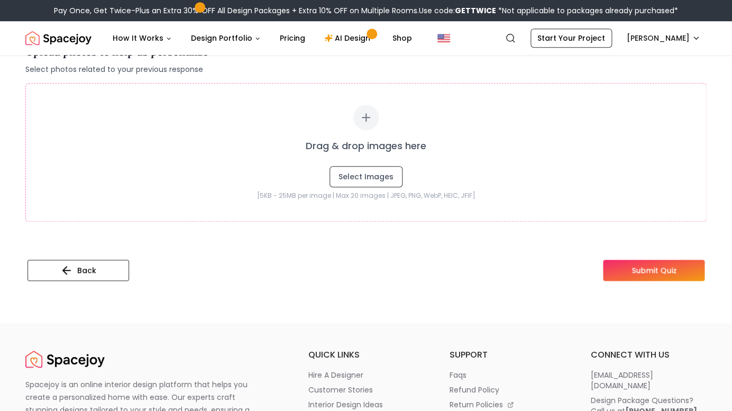
click at [638, 274] on button "Submit Quiz" at bounding box center [654, 270] width 102 height 21
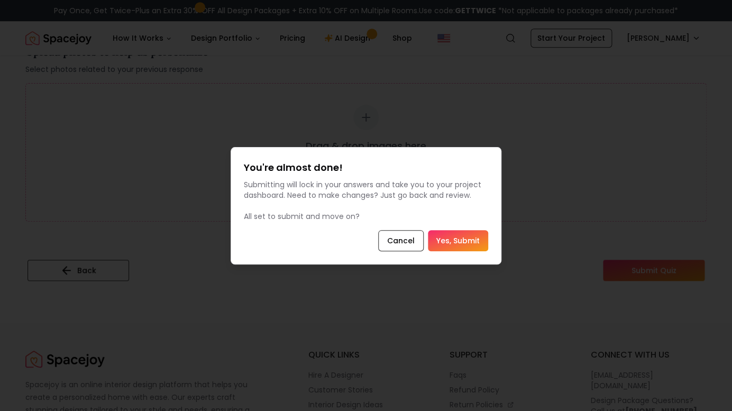
click at [456, 242] on button "Yes, Submit" at bounding box center [458, 240] width 60 height 21
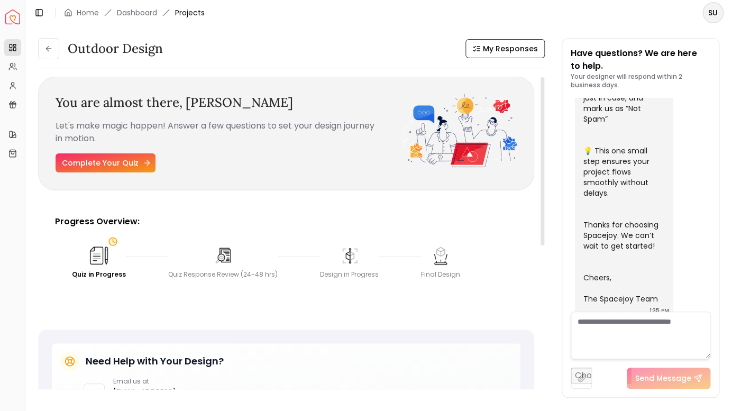
click at [104, 162] on link "Complete Your Quiz" at bounding box center [106, 162] width 100 height 19
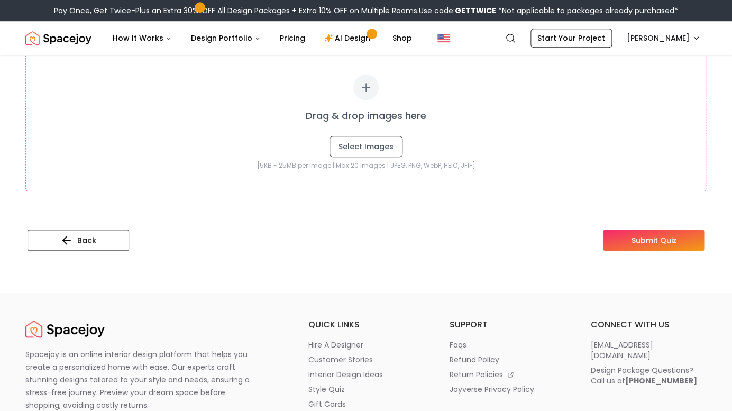
scroll to position [297, 0]
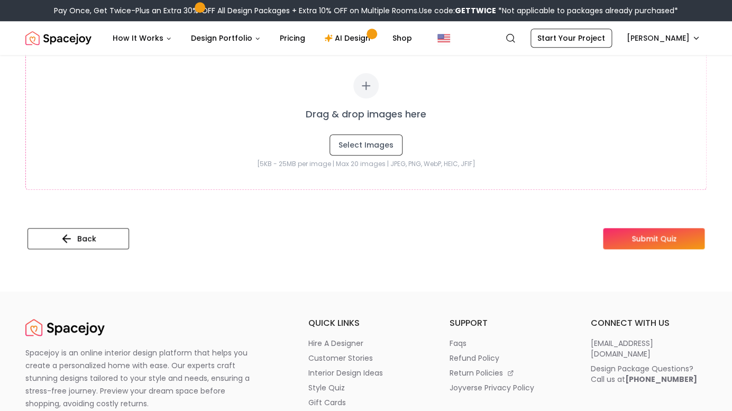
click at [657, 240] on button "Submit Quiz" at bounding box center [654, 238] width 102 height 21
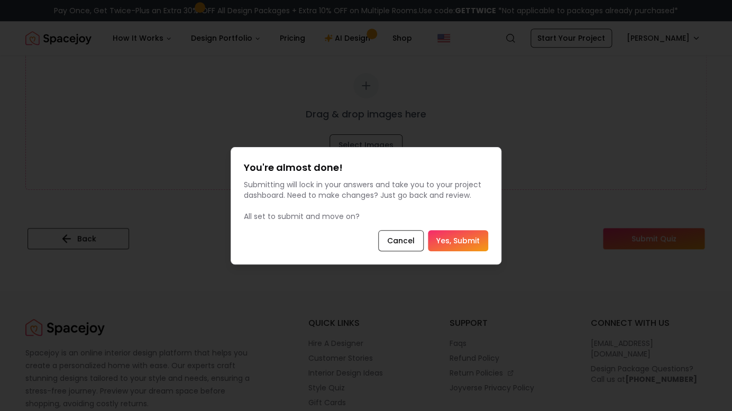
click at [453, 240] on button "Yes, Submit" at bounding box center [458, 240] width 60 height 21
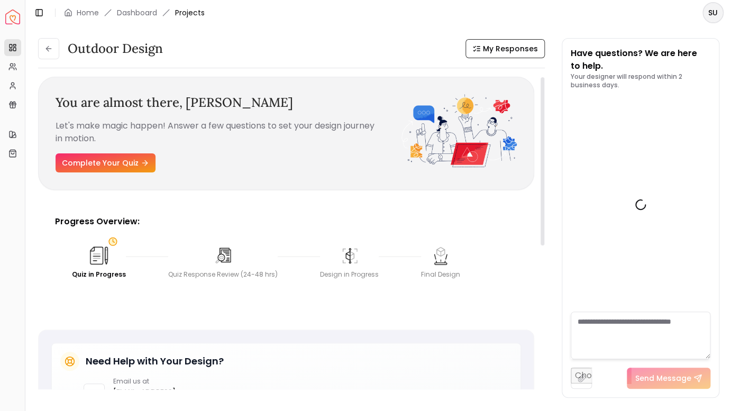
scroll to position [432, 0]
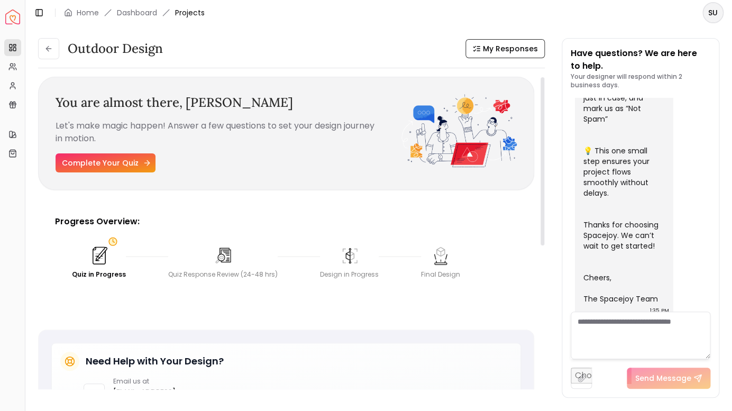
click at [108, 162] on link "Complete Your Quiz" at bounding box center [106, 162] width 100 height 19
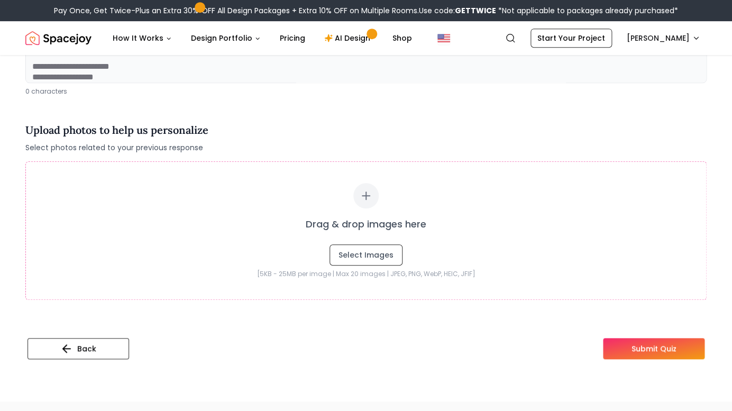
scroll to position [197, 0]
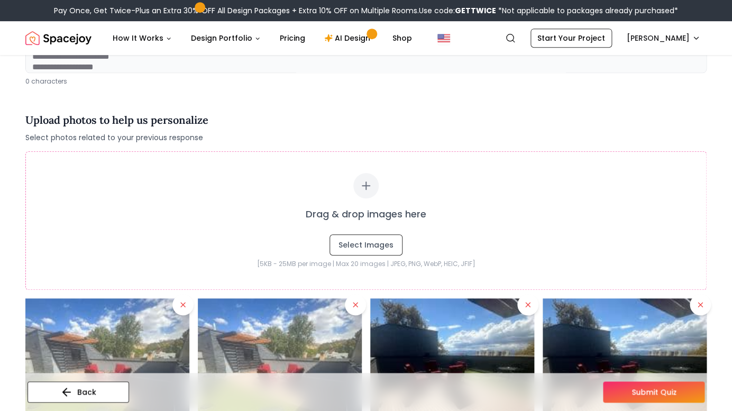
click at [650, 395] on button "Submit Quiz" at bounding box center [654, 391] width 102 height 21
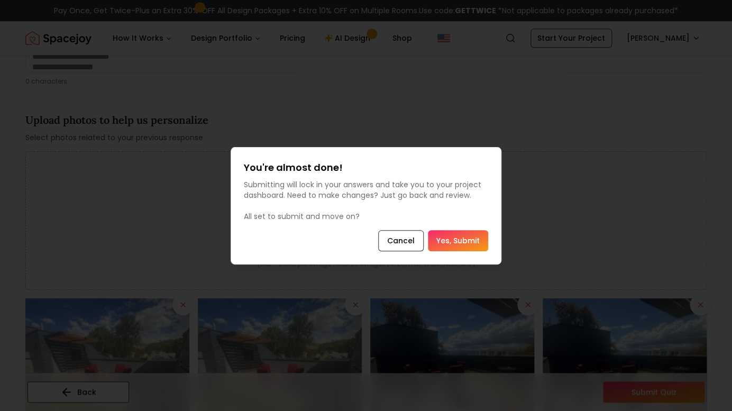
click at [460, 241] on button "Yes, Submit" at bounding box center [458, 240] width 60 height 21
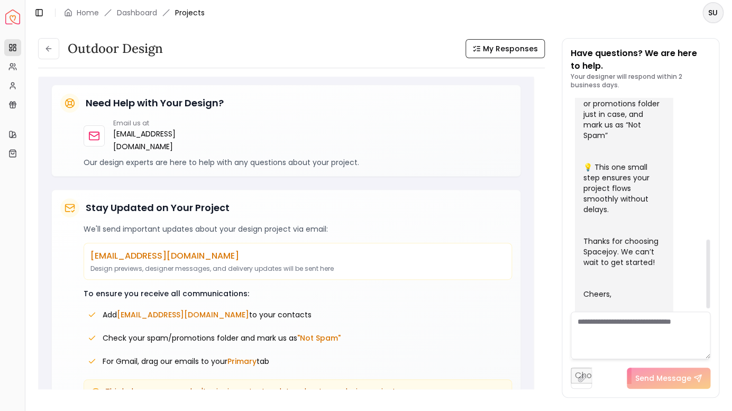
scroll to position [447, 0]
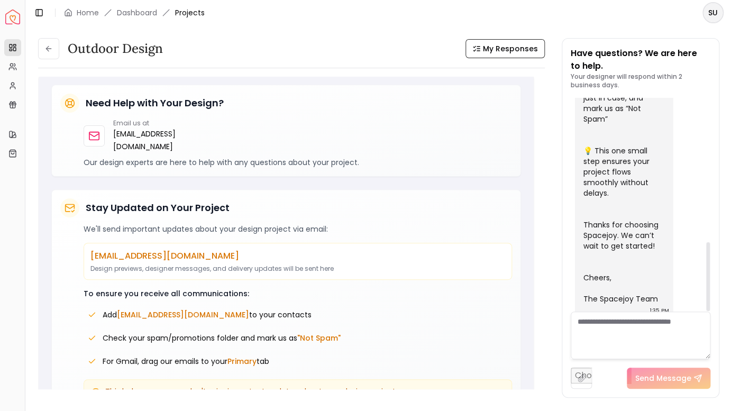
click at [582, 323] on textarea at bounding box center [641, 336] width 140 height 48
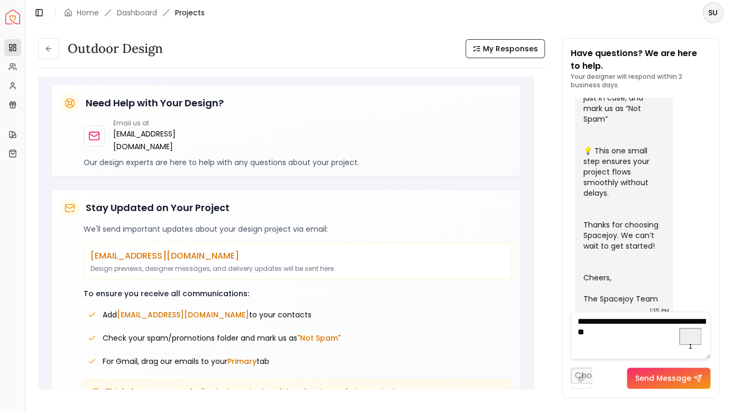
type textarea "**********"
click at [666, 378] on button "Send Message" at bounding box center [669, 378] width 84 height 21
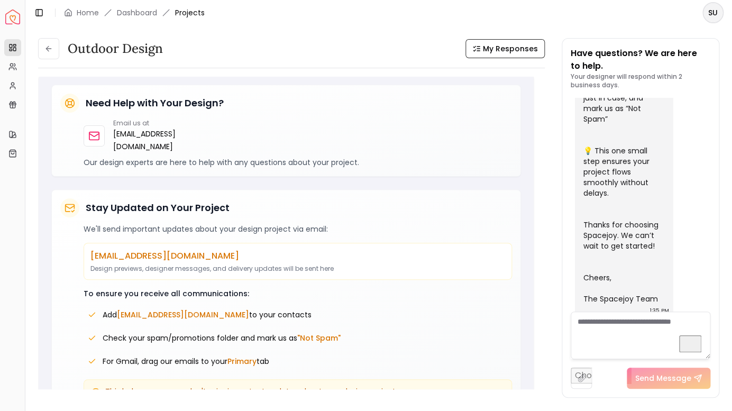
click at [599, 327] on textarea "To enrich screen reader interactions, please activate Accessibility in Grammarl…" at bounding box center [641, 336] width 140 height 48
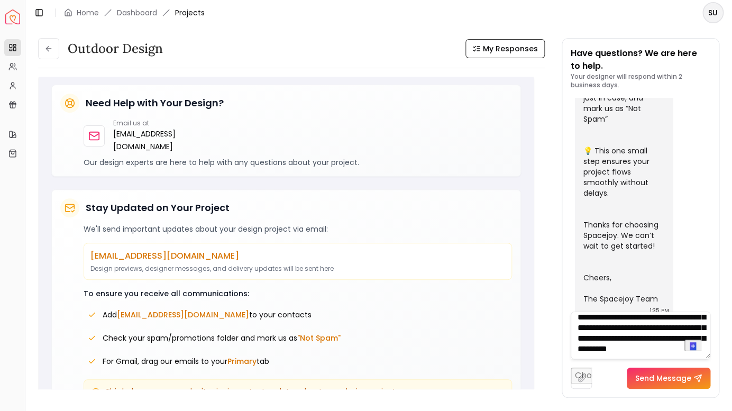
scroll to position [128, 0]
click at [616, 333] on textarea "**********" at bounding box center [641, 336] width 140 height 48
click at [658, 349] on textarea "**********" at bounding box center [641, 336] width 140 height 48
type textarea "**********"
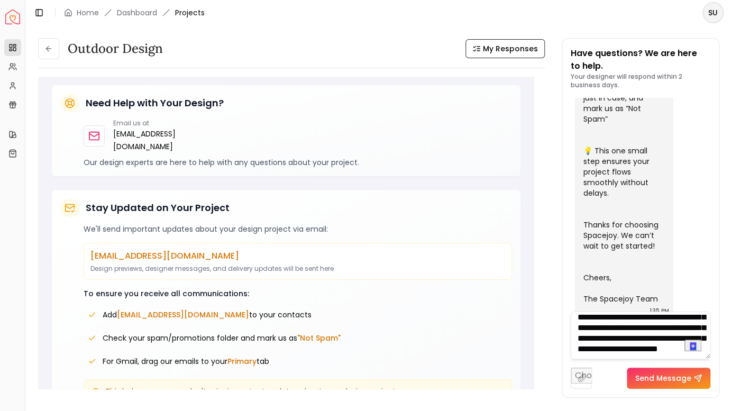
click at [654, 379] on button "Send Message" at bounding box center [669, 378] width 84 height 21
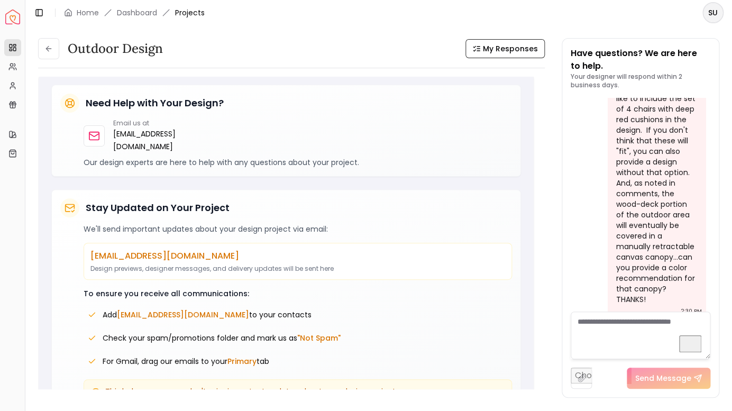
scroll to position [760, 0]
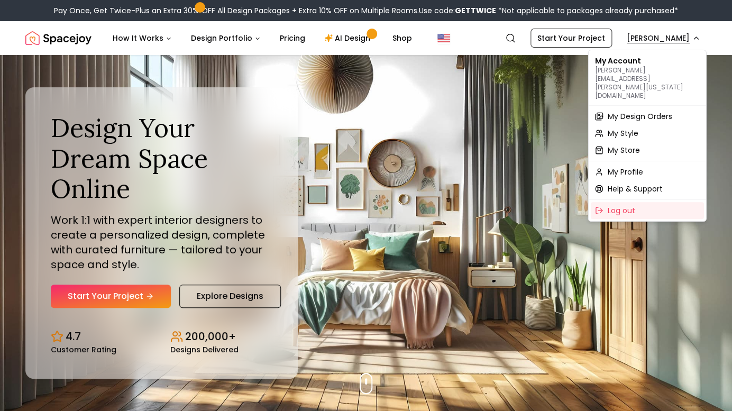
click at [650, 111] on span "My Design Orders" at bounding box center [640, 116] width 65 height 11
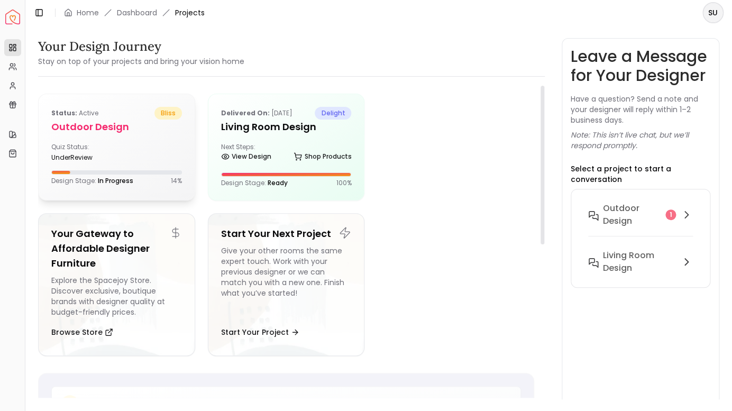
click at [111, 158] on div "underReview" at bounding box center [81, 157] width 61 height 8
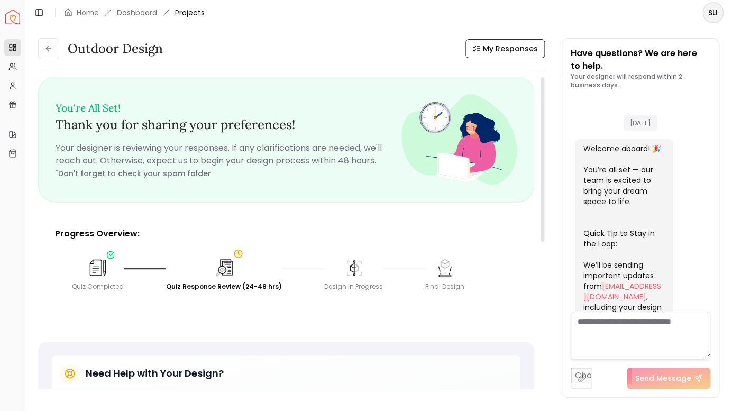
scroll to position [745, 0]
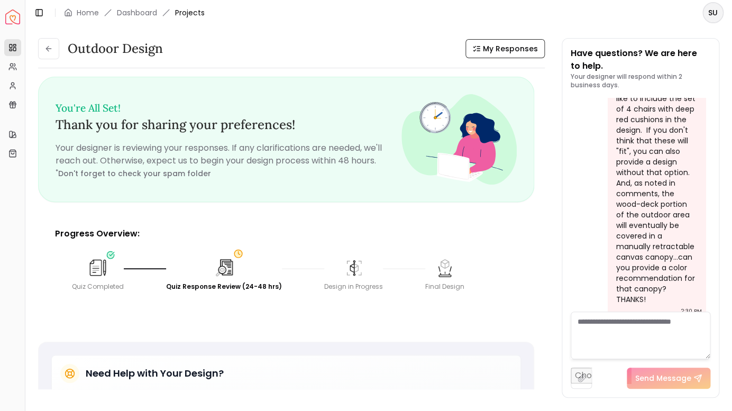
click at [579, 322] on textarea at bounding box center [641, 336] width 140 height 48
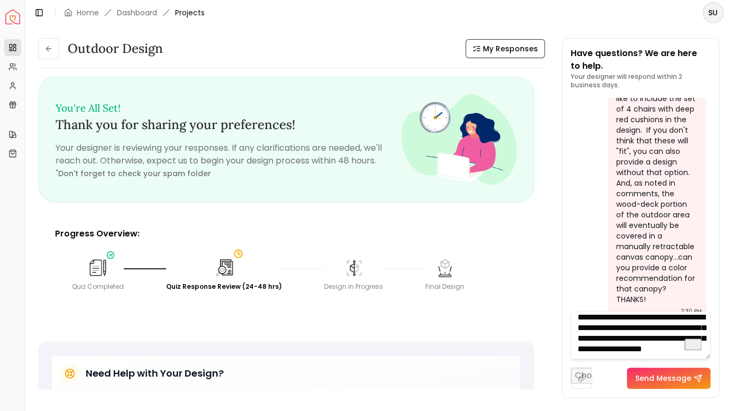
scroll to position [22, 0]
type textarea "**********"
click at [665, 379] on button "Send Message" at bounding box center [669, 378] width 84 height 21
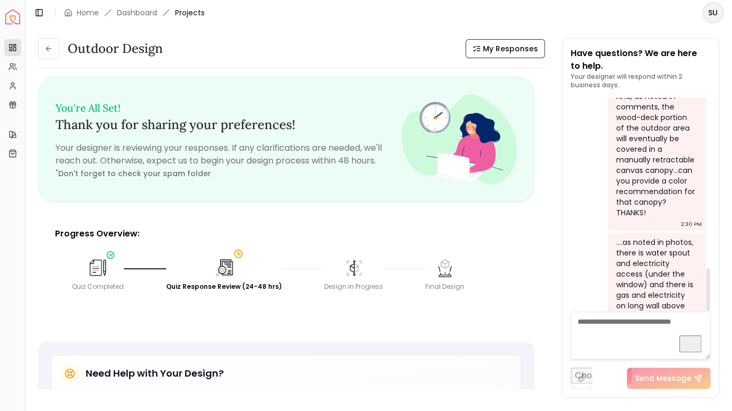
scroll to position [849, 0]
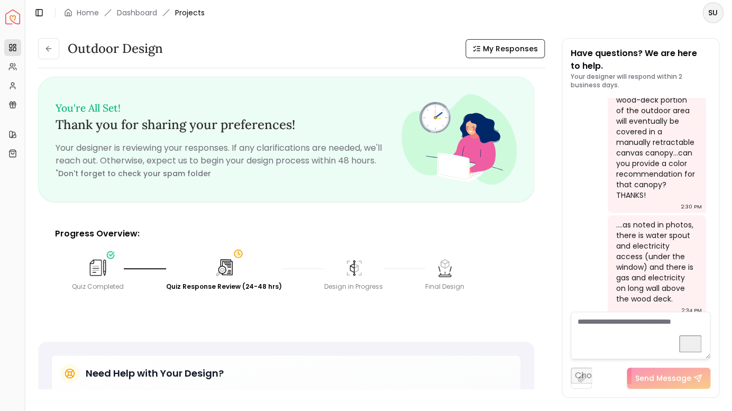
click at [579, 323] on textarea "To enrich screen reader interactions, please activate Accessibility in Grammarl…" at bounding box center [641, 336] width 140 height 48
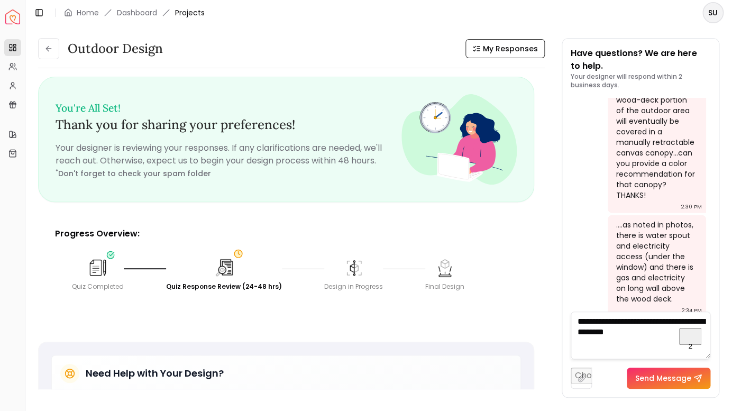
type textarea "**********"
click at [584, 377] on input "file" at bounding box center [581, 378] width 21 height 21
type input "**********"
click at [679, 379] on button "Send Message" at bounding box center [686, 378] width 84 height 21
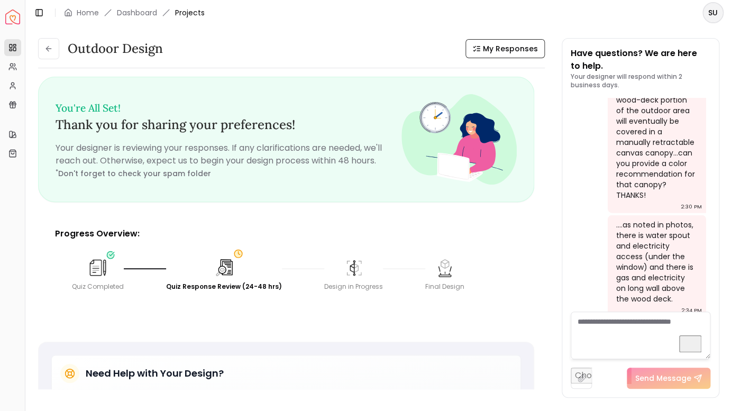
click at [581, 381] on input "file" at bounding box center [581, 378] width 21 height 21
type input "**********"
click at [681, 379] on button "Send Message" at bounding box center [686, 378] width 84 height 21
click at [582, 379] on input "file" at bounding box center [581, 378] width 21 height 21
type input "**********"
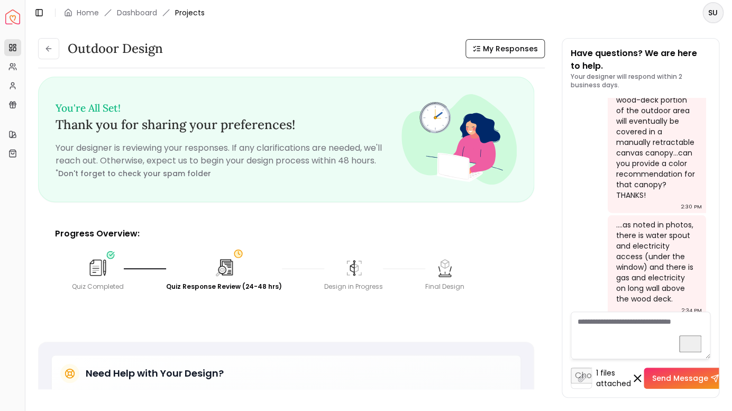
click at [669, 377] on button "Send Message" at bounding box center [686, 378] width 84 height 21
click at [583, 378] on input "file" at bounding box center [581, 378] width 21 height 21
type input "**********"
click at [677, 377] on button "Send Message" at bounding box center [686, 378] width 84 height 21
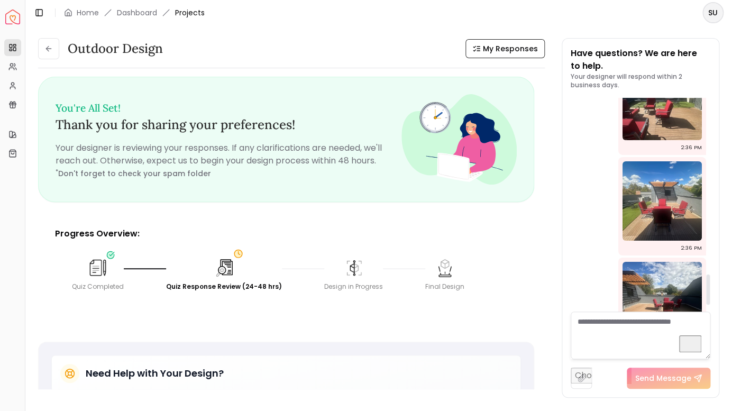
scroll to position [1301, 0]
